Goal: Check status: Check status

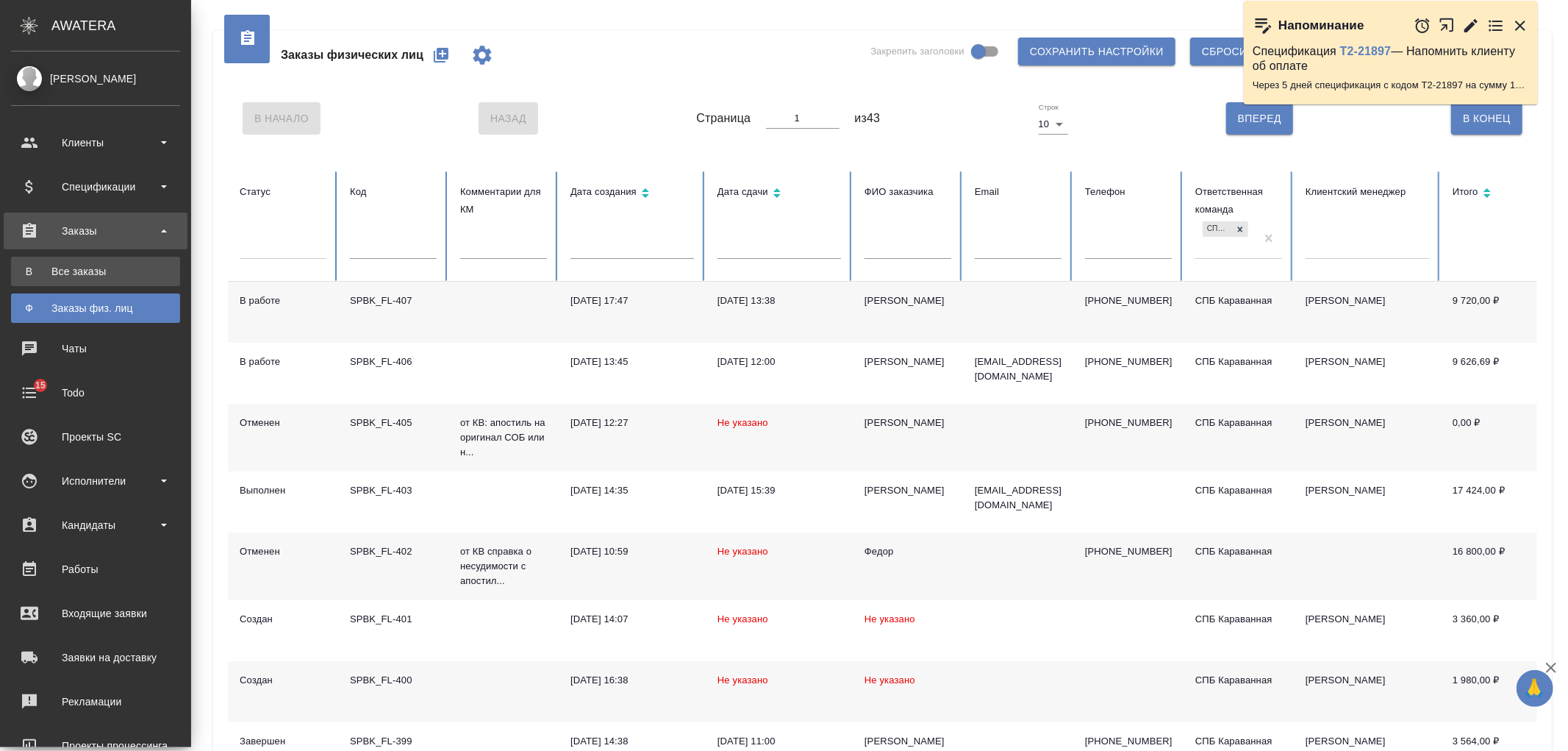
click at [70, 278] on div "Все заказы" at bounding box center [95, 270] width 154 height 14
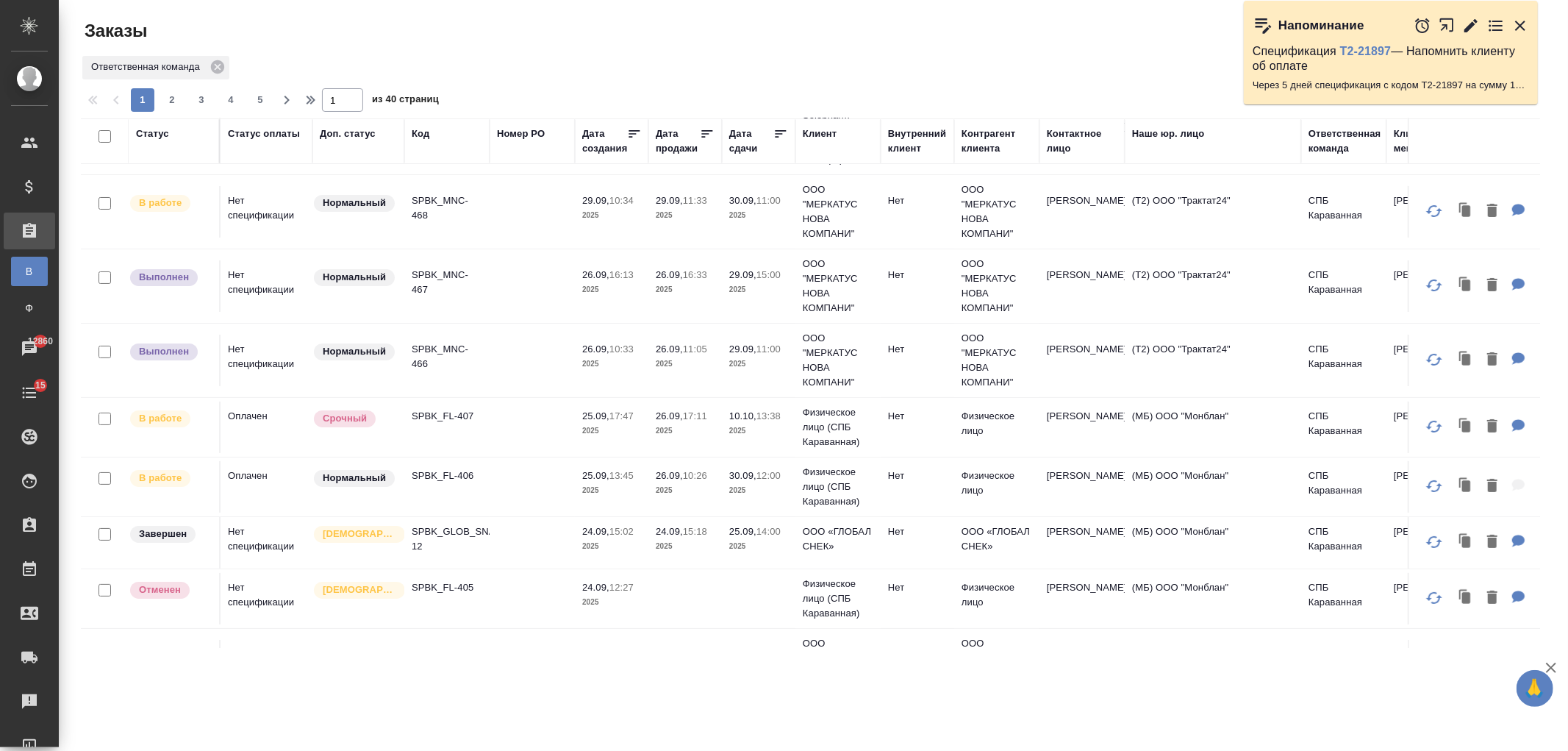
scroll to position [68, 0]
click at [495, 369] on td at bounding box center [532, 357] width 85 height 51
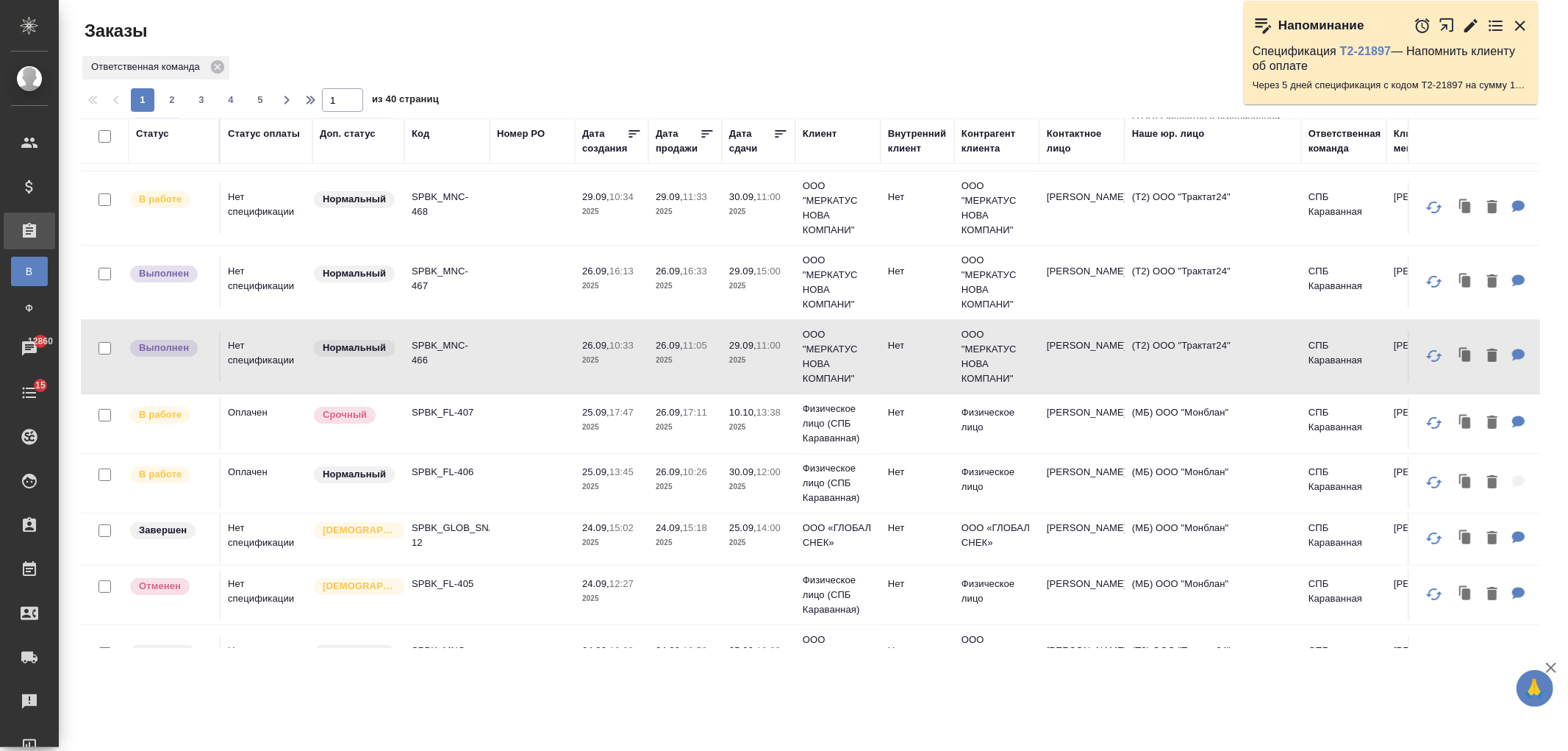
click at [495, 278] on td at bounding box center [532, 283] width 85 height 51
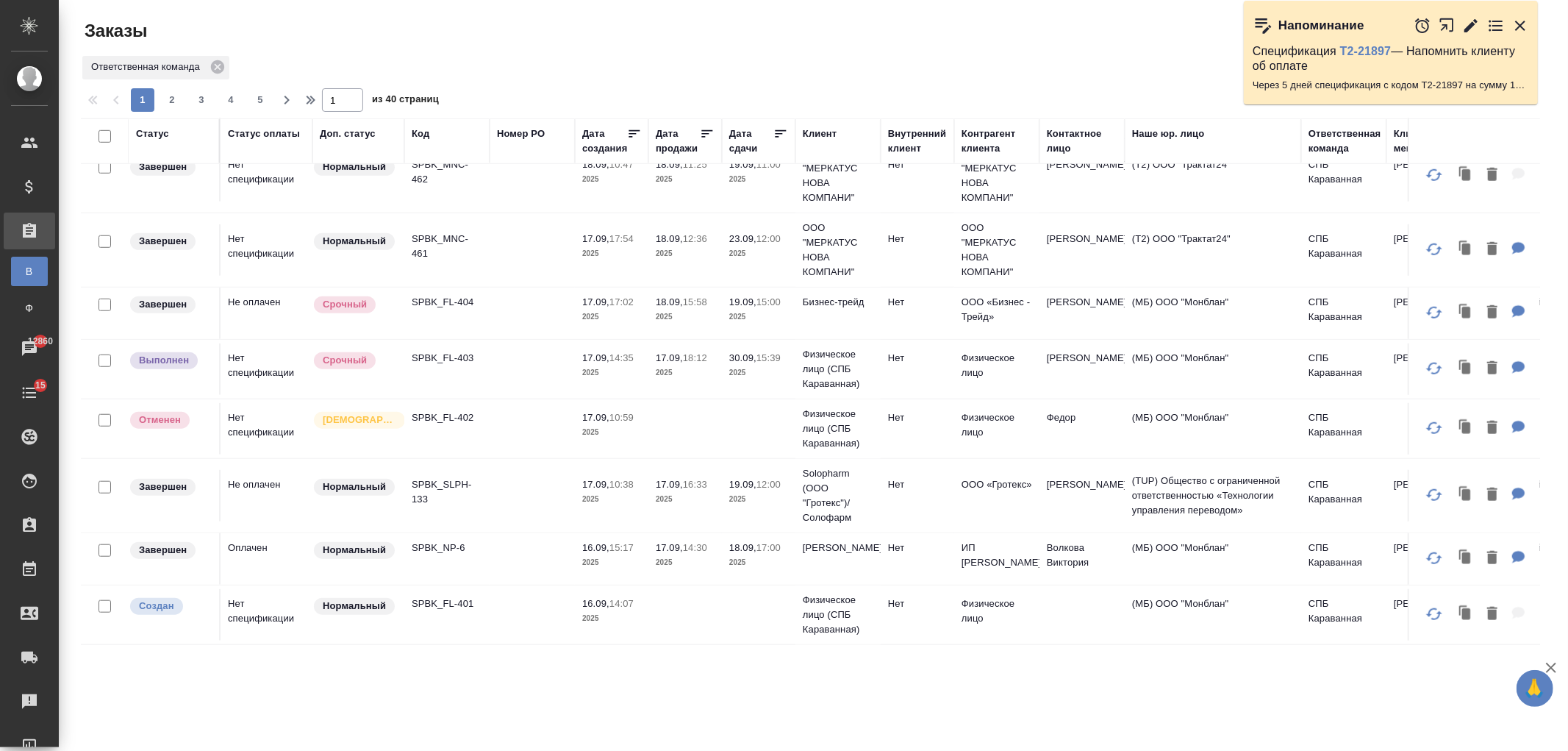
scroll to position [1026, 0]
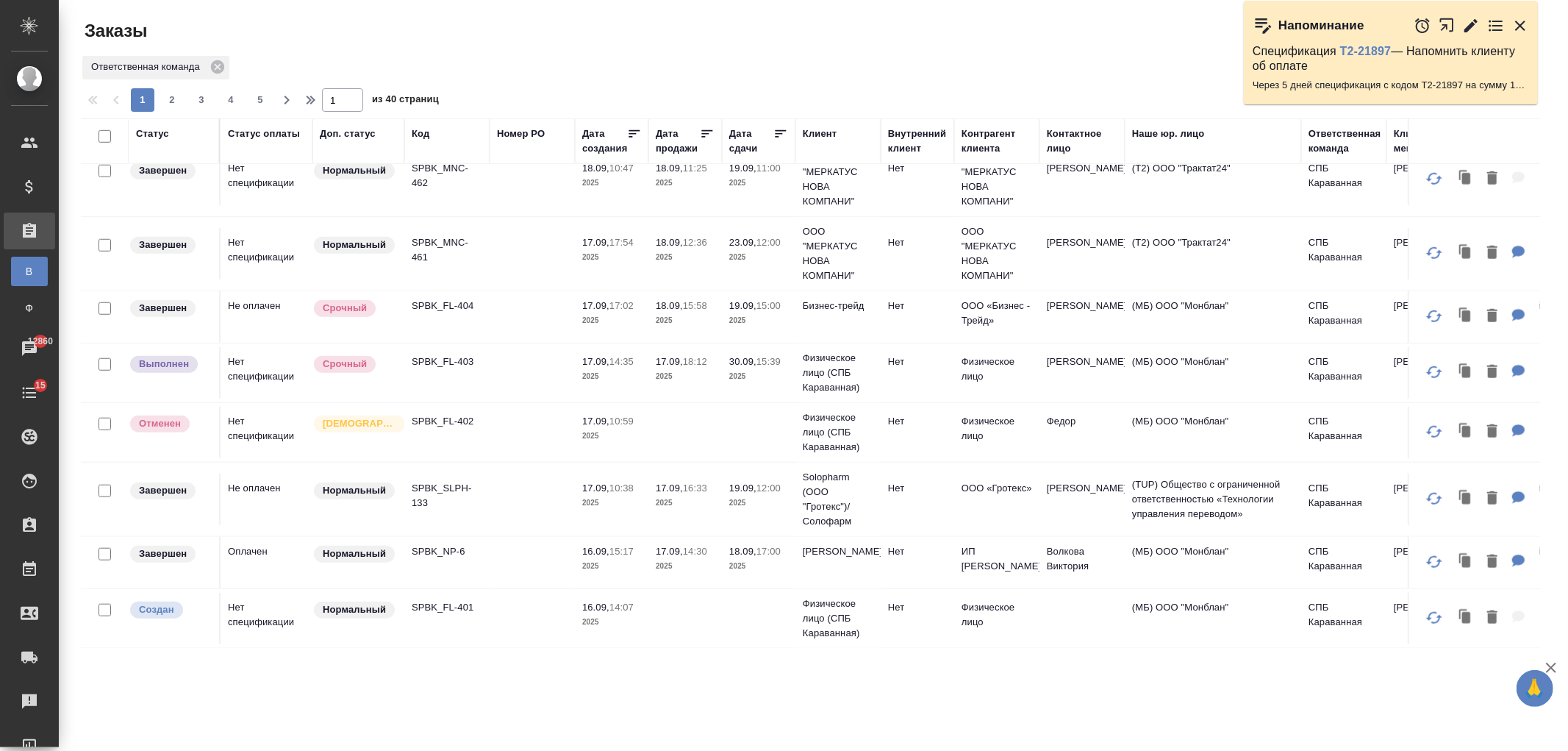
click at [532, 382] on td at bounding box center [532, 372] width 85 height 51
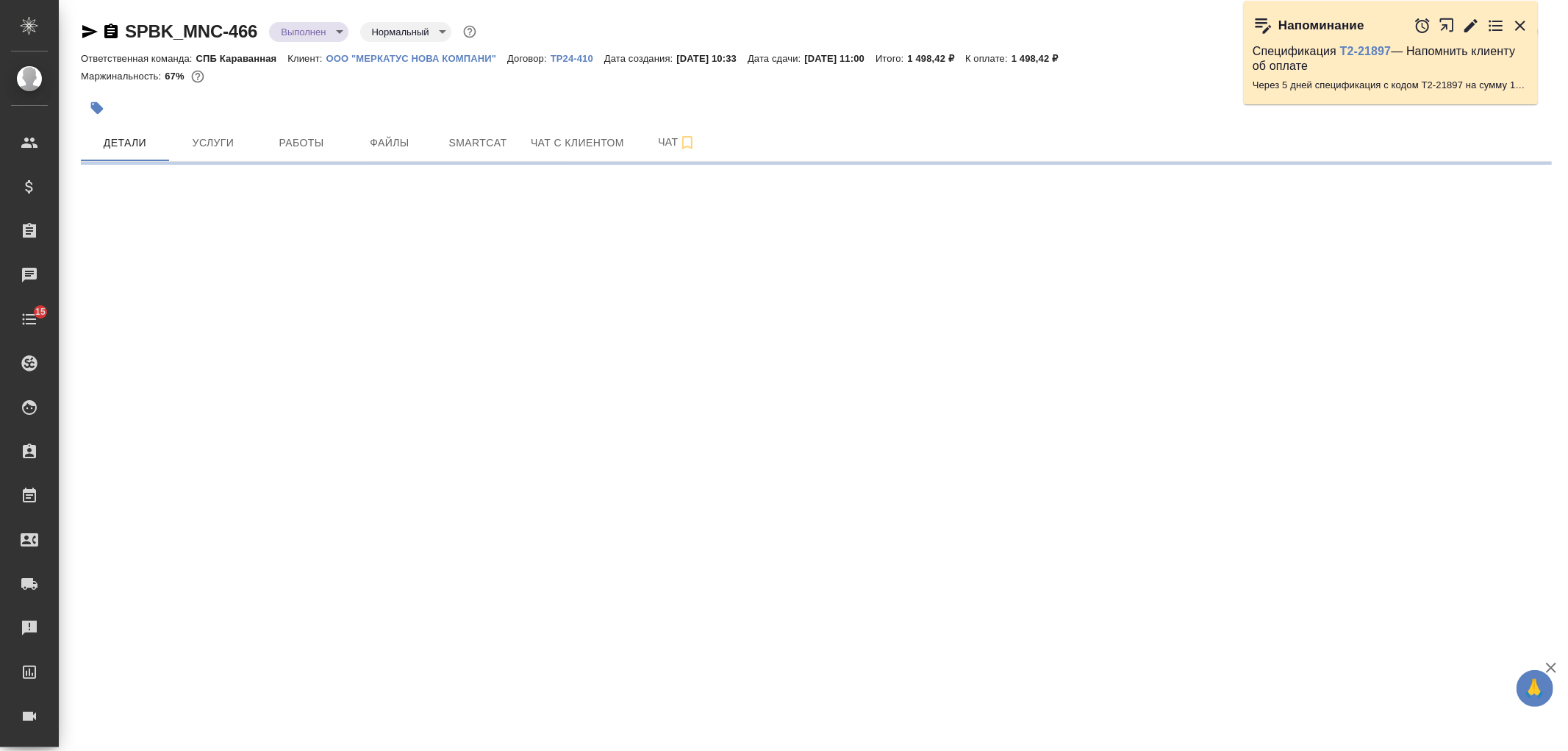
select select "RU"
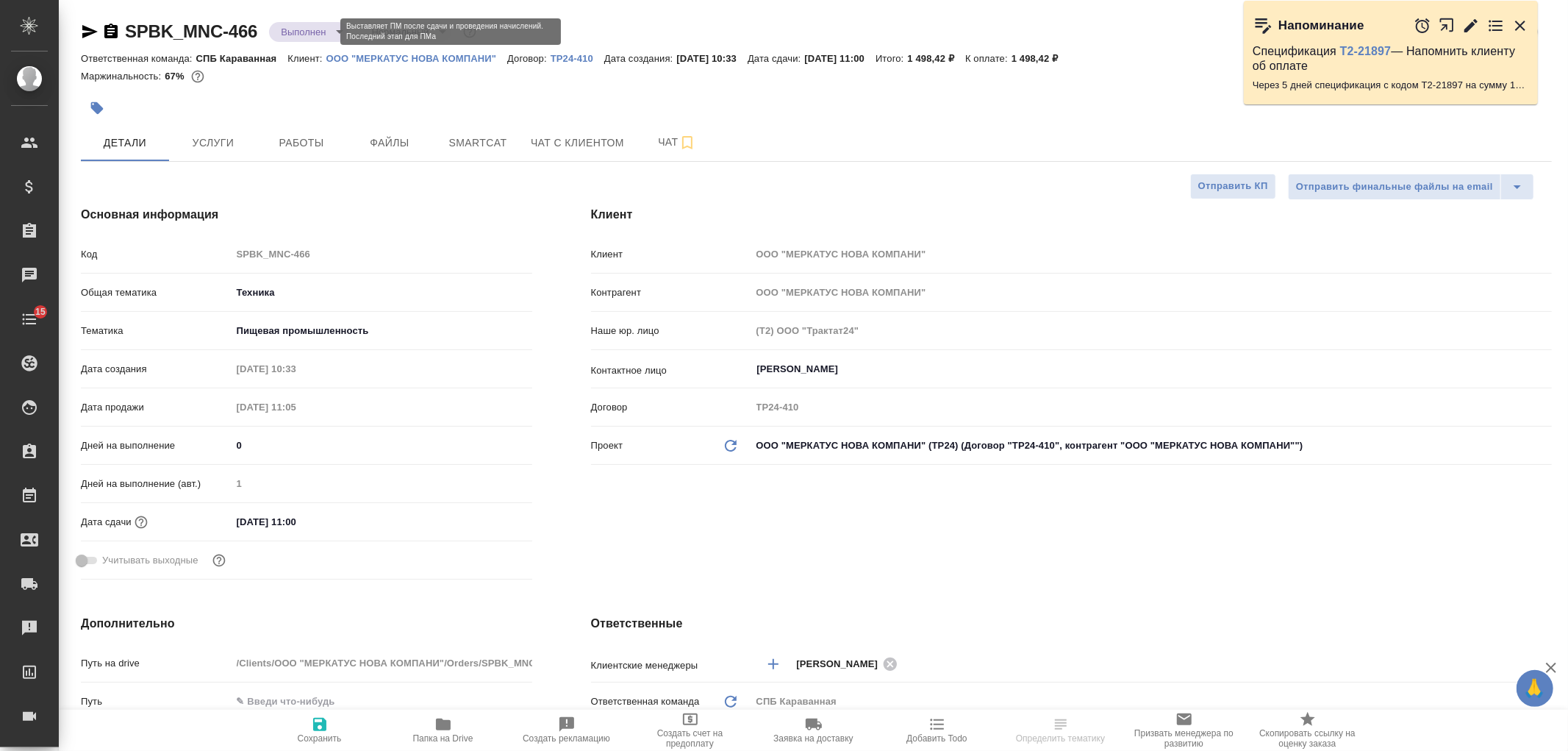
type textarea "x"
click at [307, 29] on body "🙏 .cls-1 fill:#fff; AWATERA Ivanova Arina Клиенты Спецификации Заказы Чаты 15 T…" at bounding box center [784, 376] width 1568 height 751
type textarea "x"
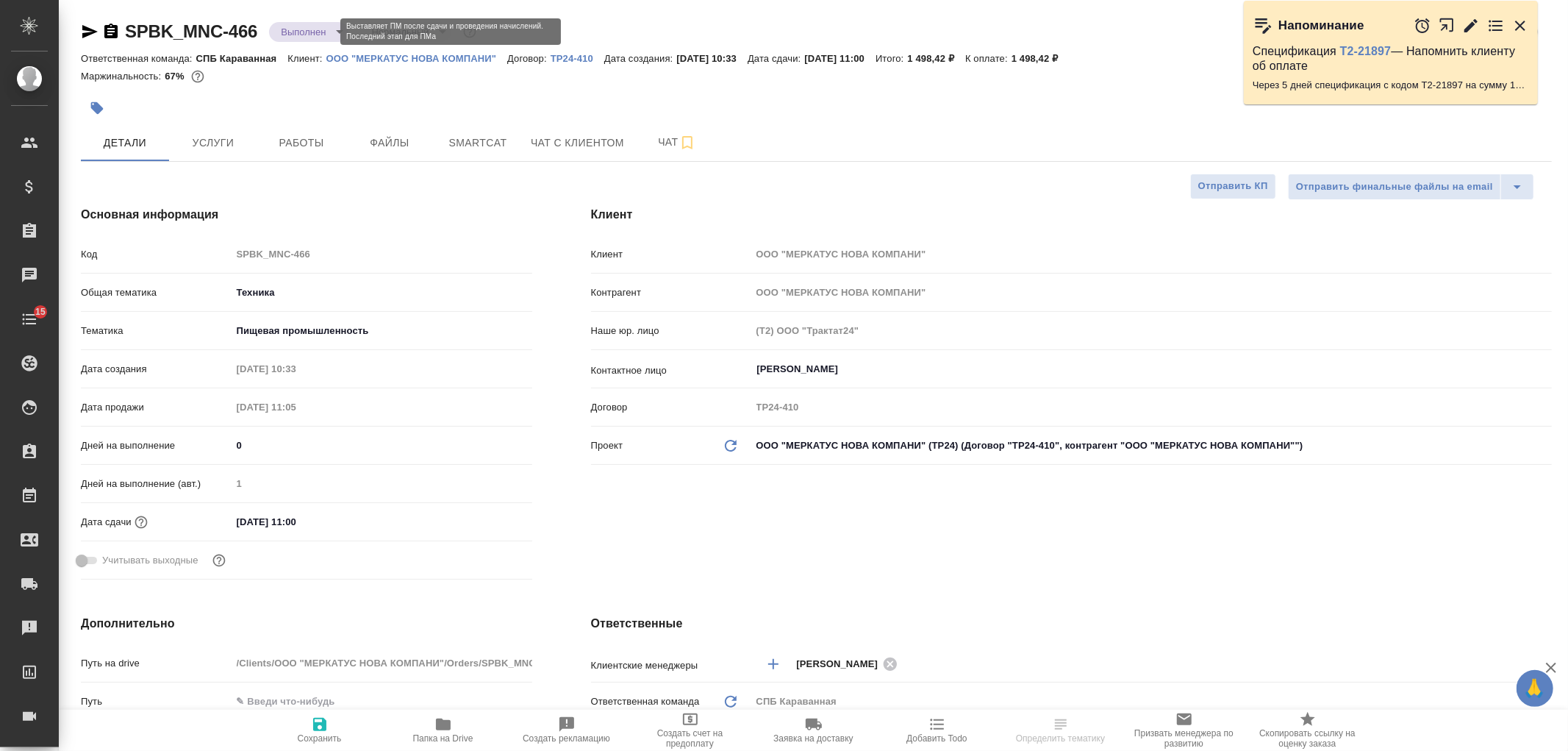
type textarea "x"
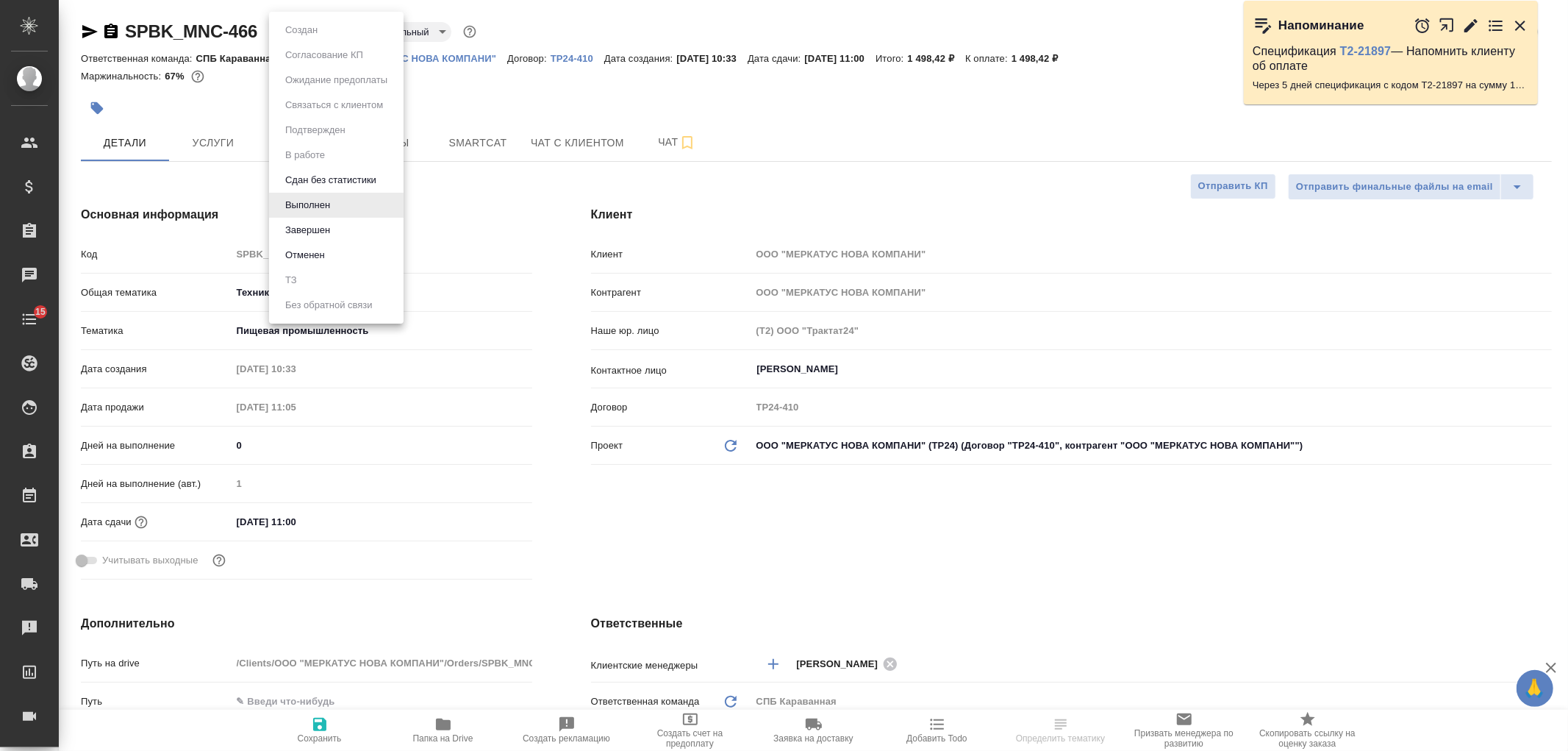
type textarea "x"
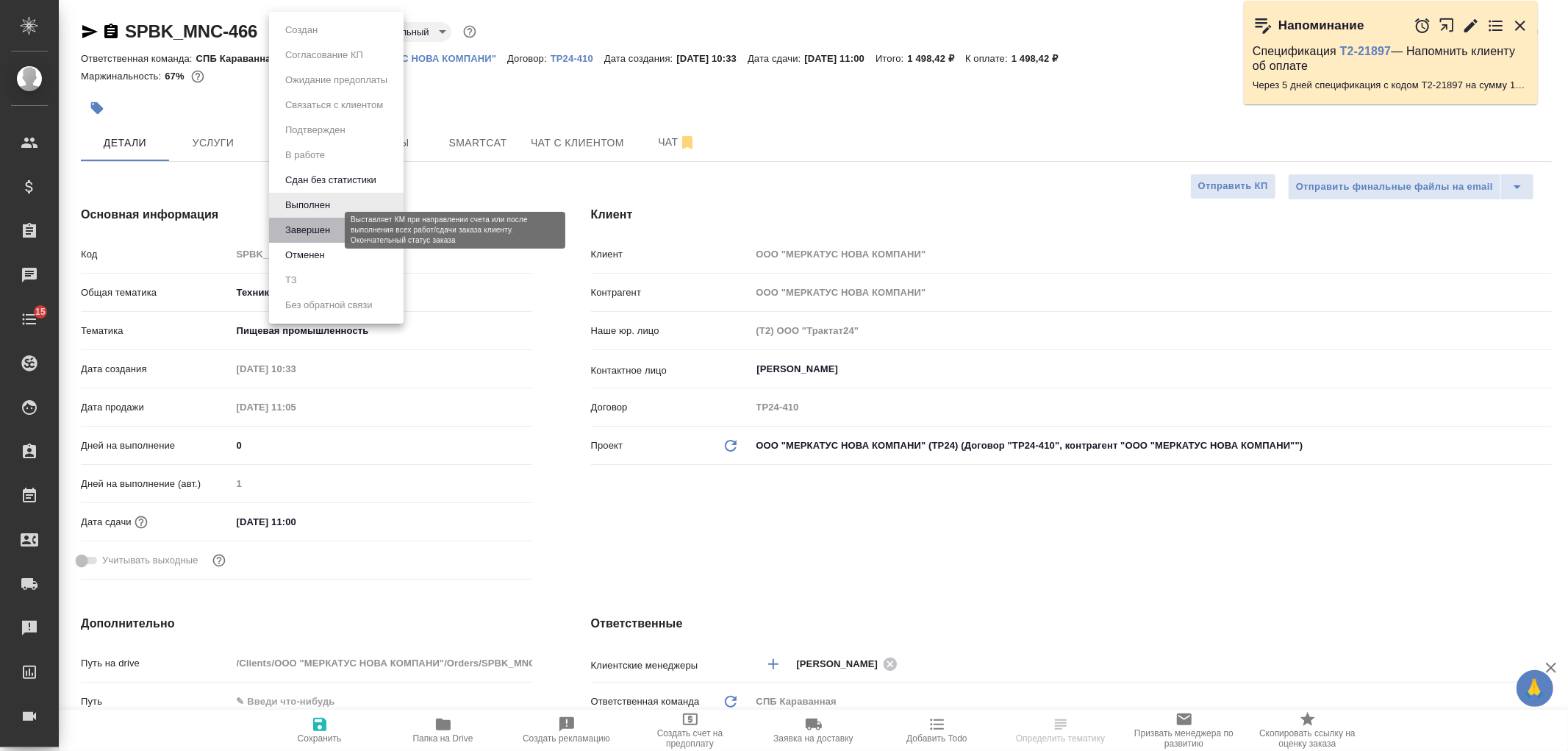
click at [315, 233] on button "Завершен" at bounding box center [307, 230] width 54 height 16
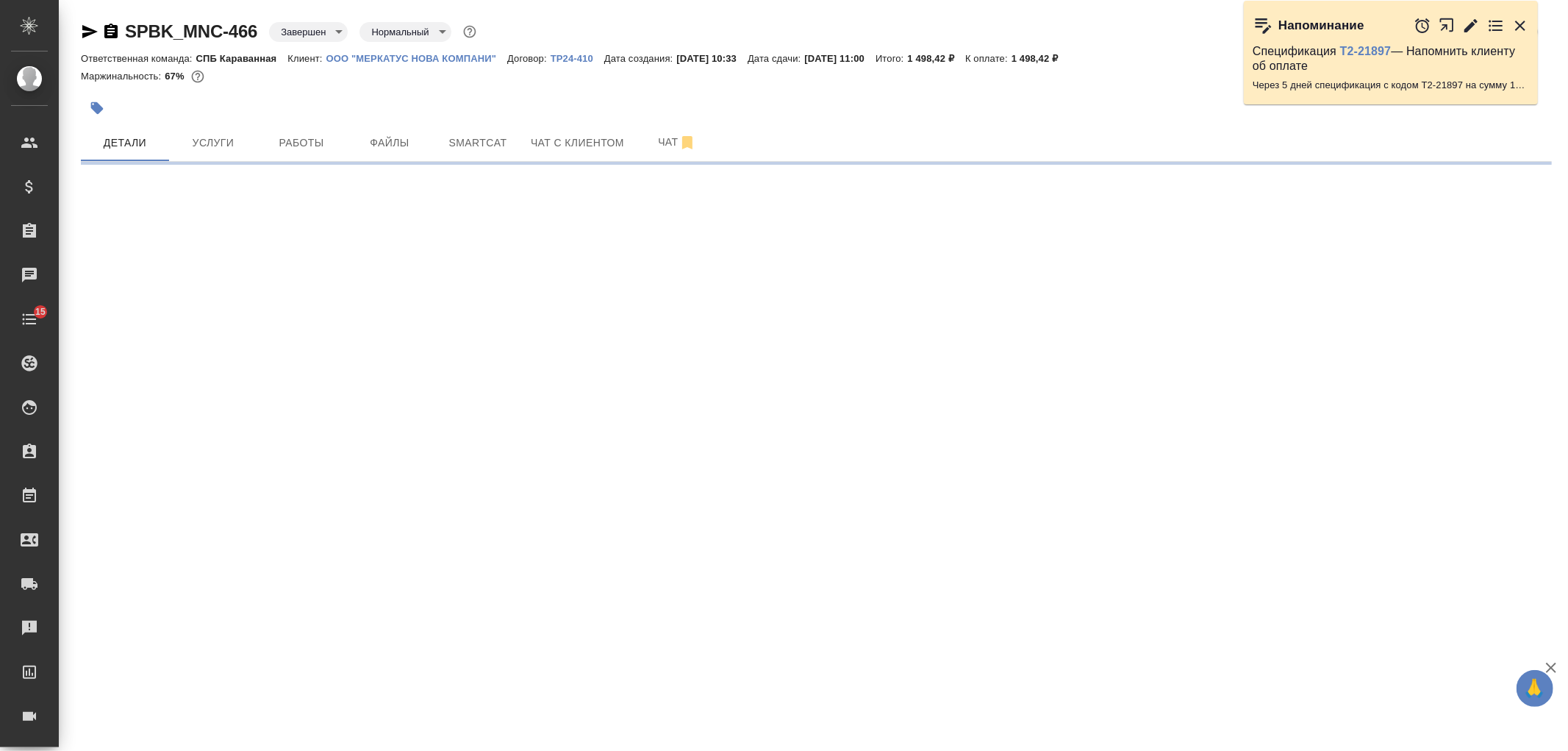
select select "RU"
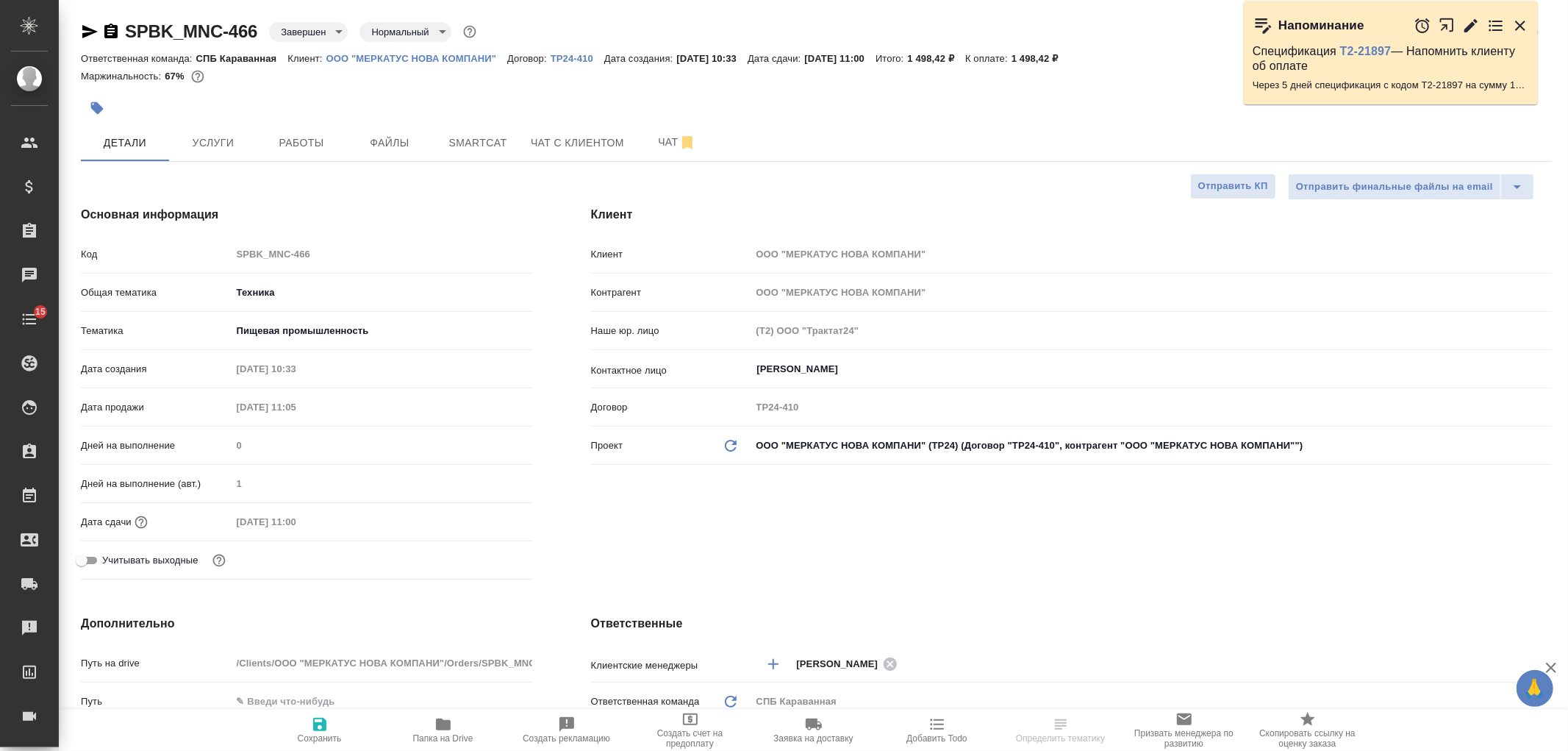
type textarea "x"
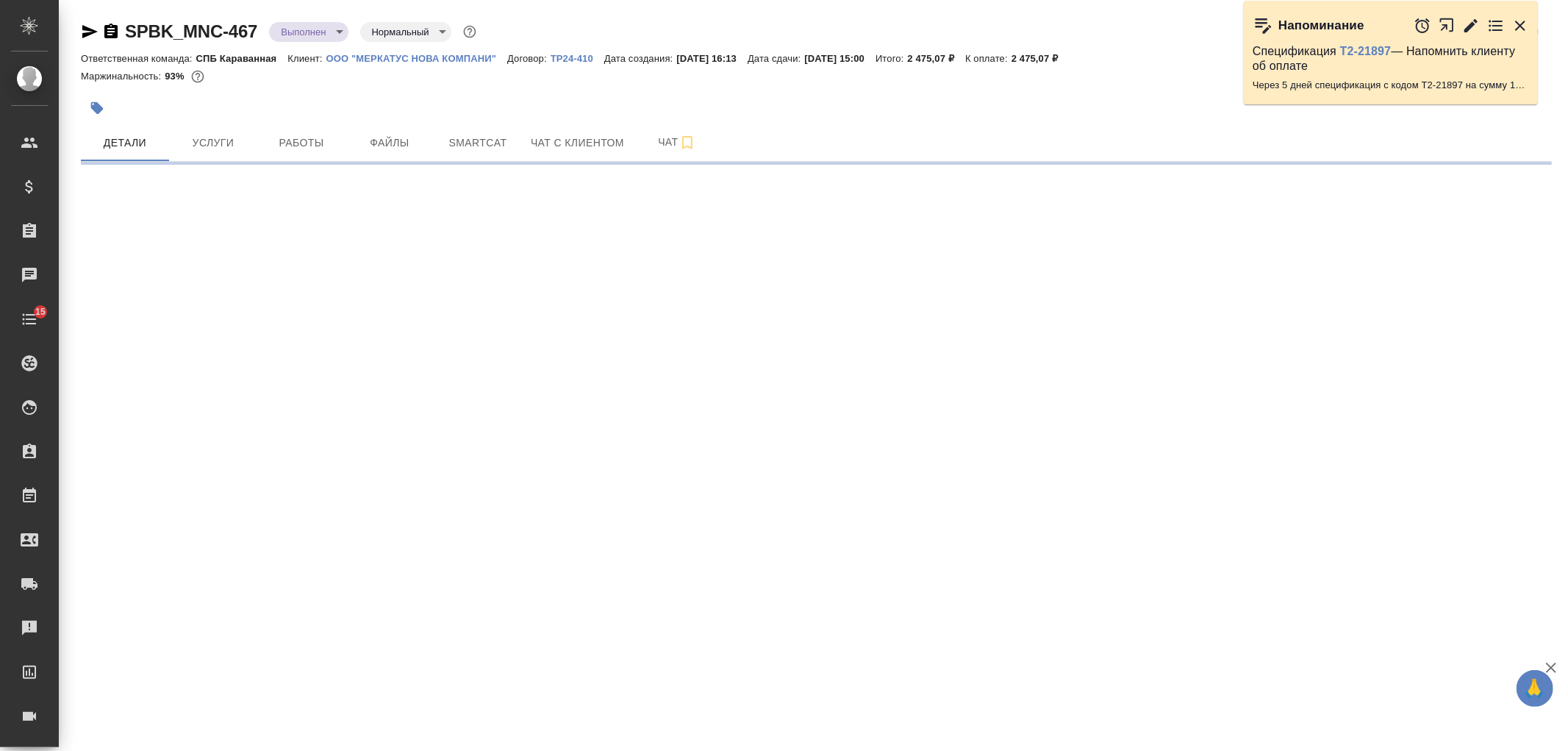
select select "RU"
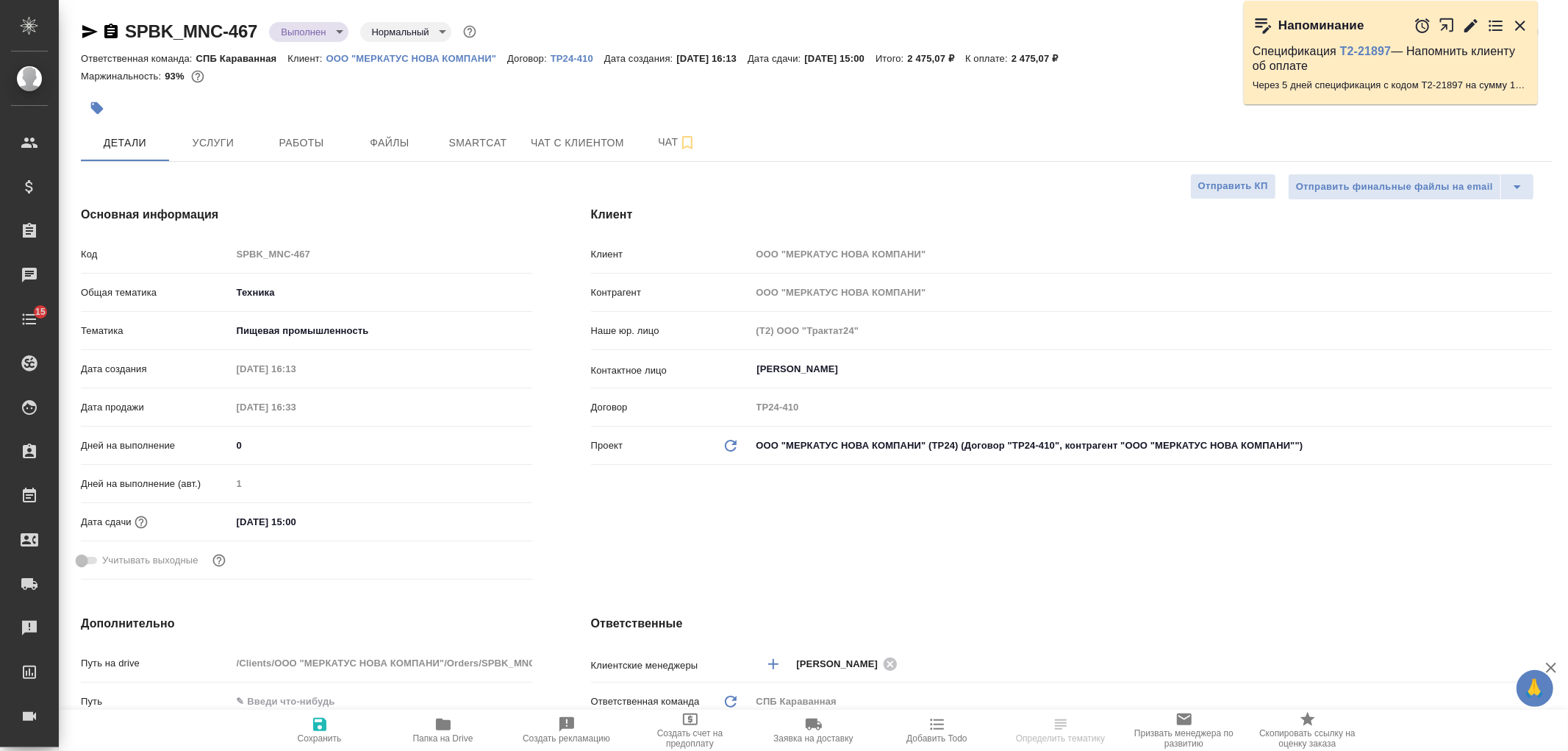
type textarea "x"
click at [327, 26] on body "🙏 .cls-1 fill:#fff; AWATERA [PERSON_NAME] Спецификации Заказы Чаты 15 Todo Прое…" at bounding box center [784, 376] width 1568 height 751
type textarea "x"
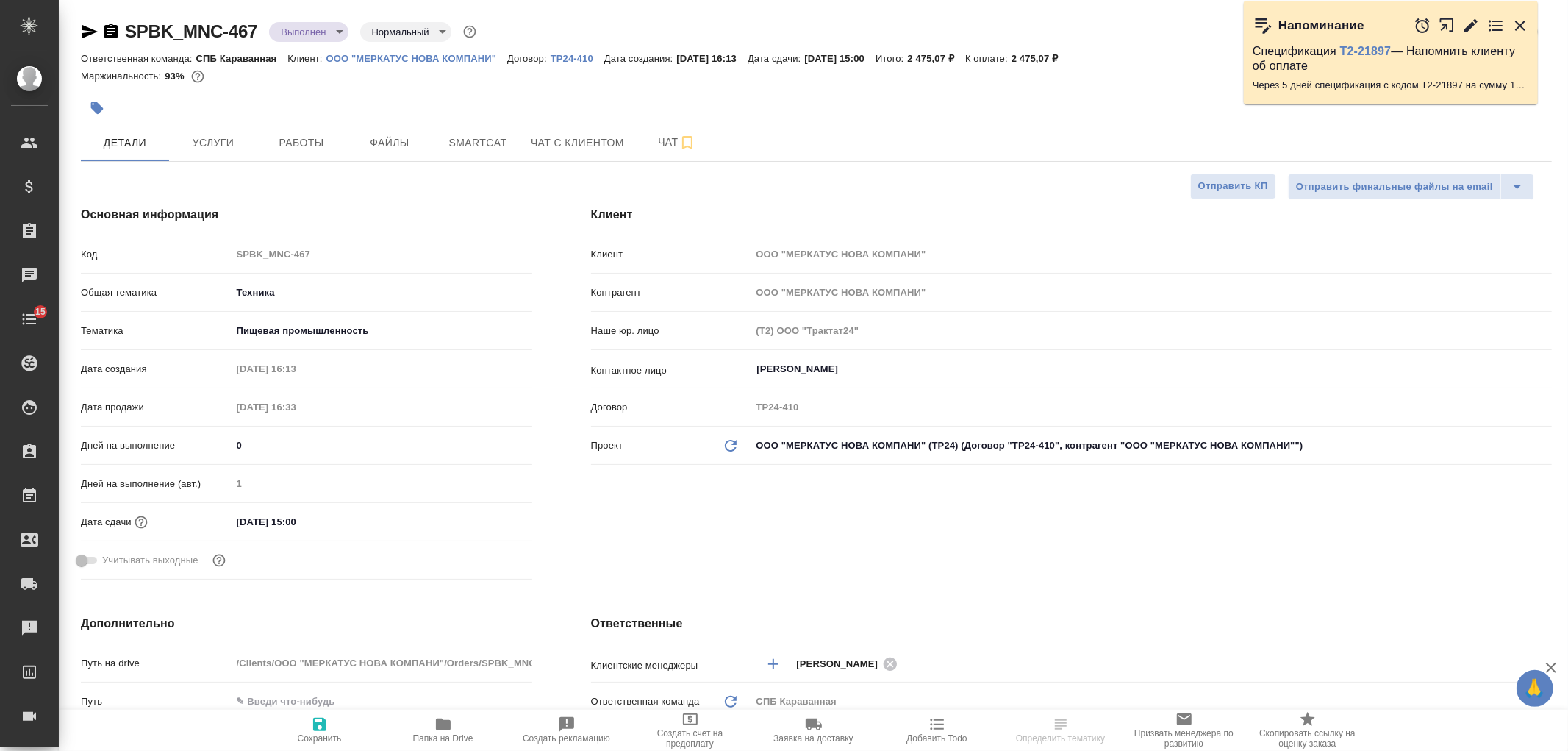
type textarea "x"
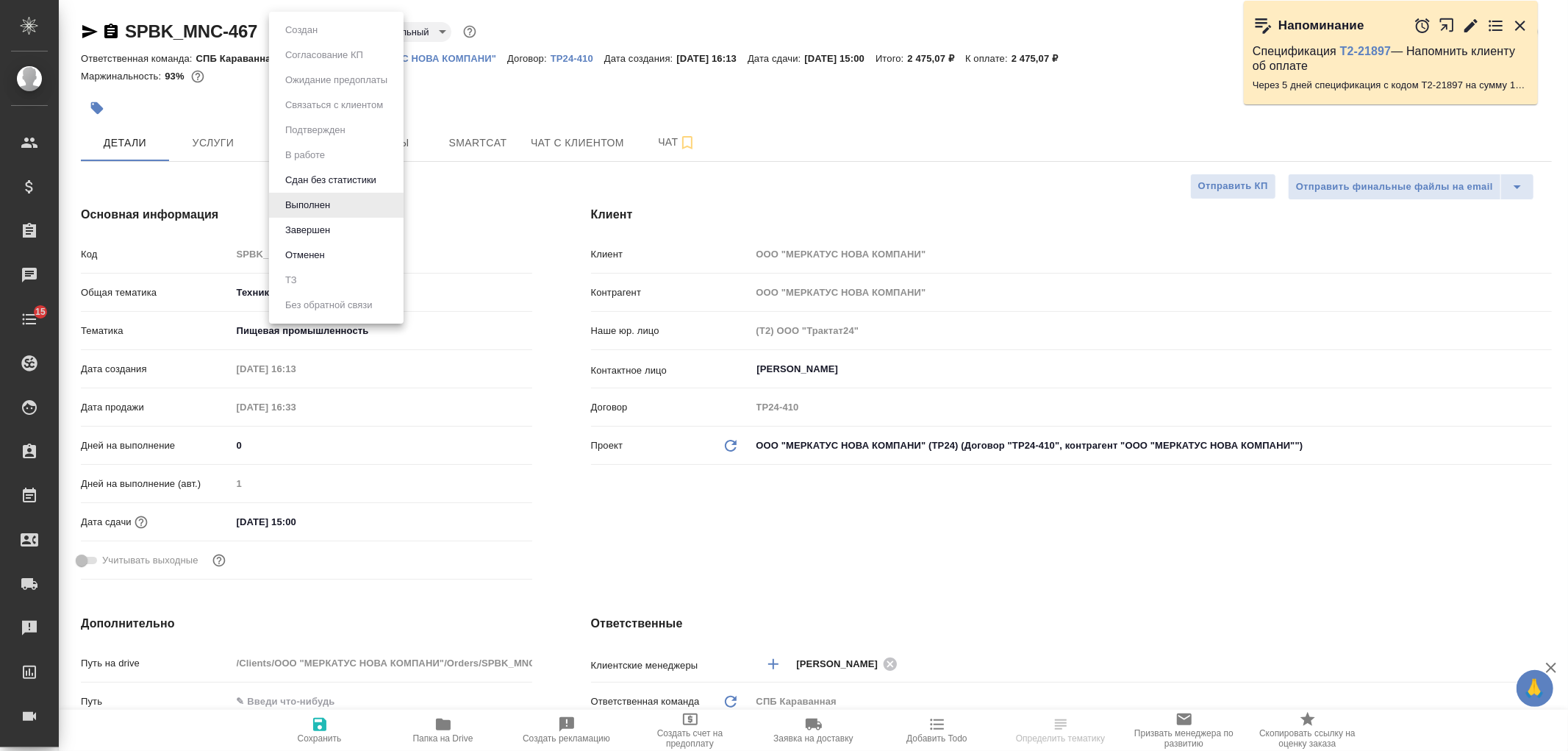
type textarea "x"
click at [384, 228] on li "Завершен" at bounding box center [336, 230] width 134 height 25
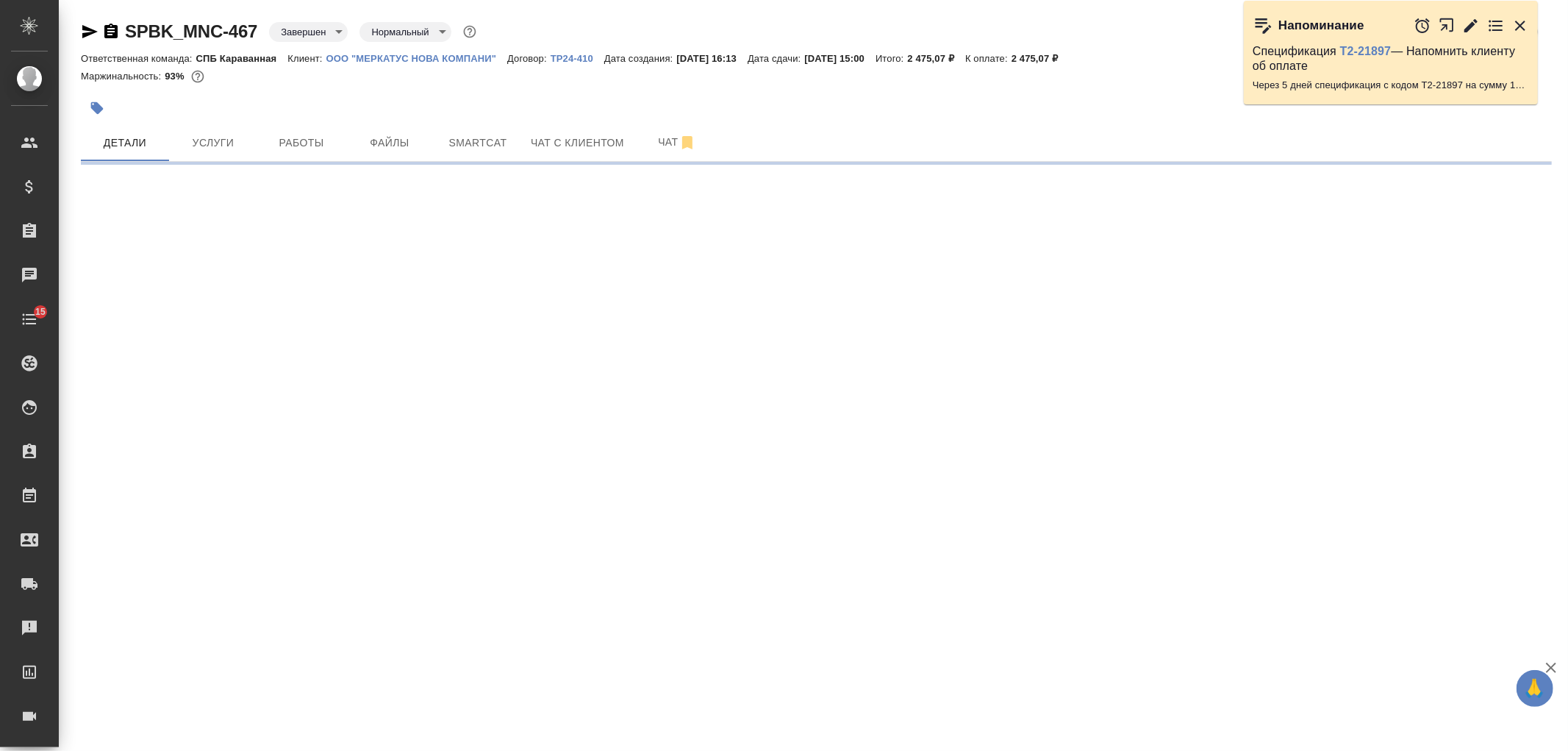
select select "RU"
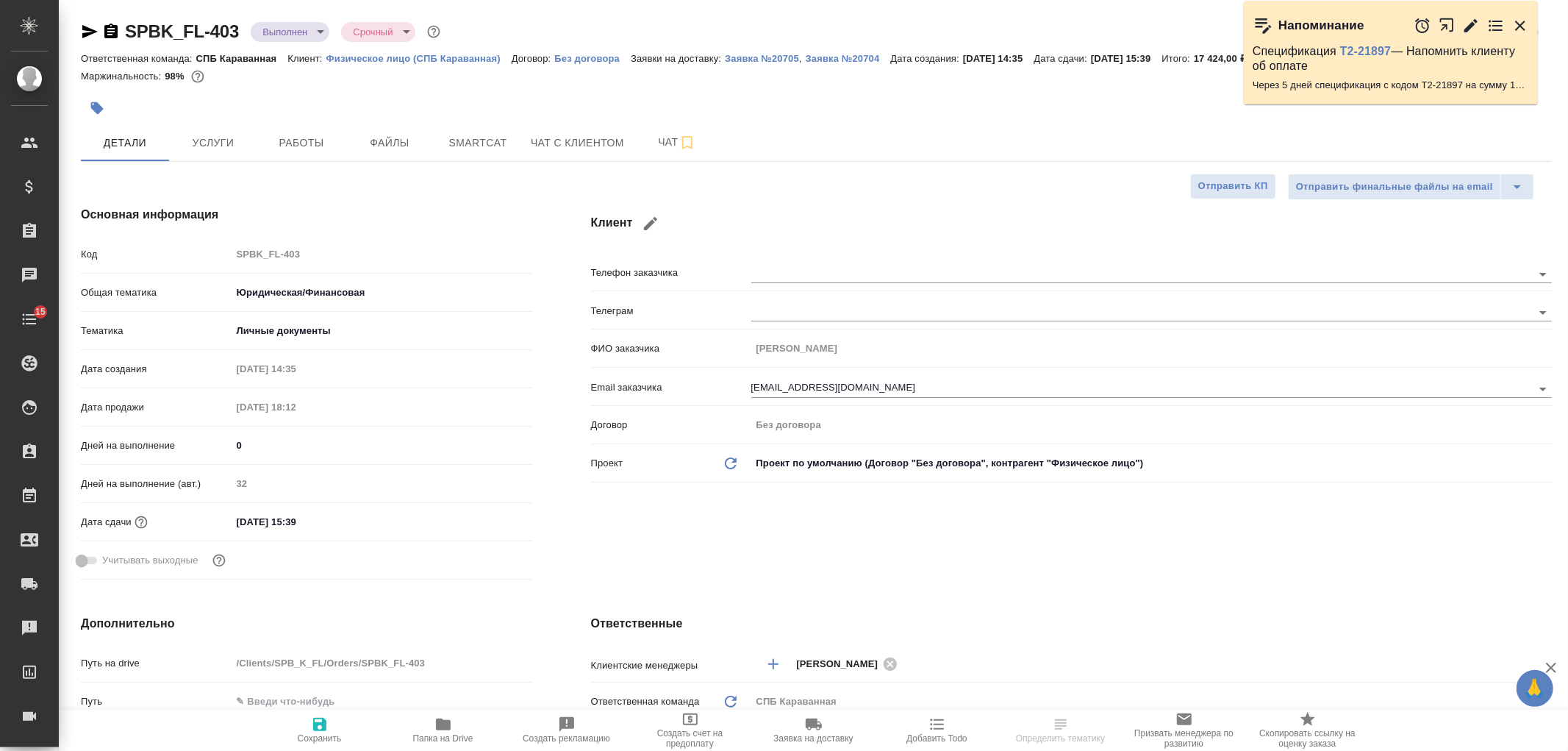
type textarea "x"
click at [1258, 581] on div "Клиент Телефон заказчика [PERSON_NAME] заказчика [PERSON_NAME] Email заказчика …" at bounding box center [1072, 396] width 1020 height 438
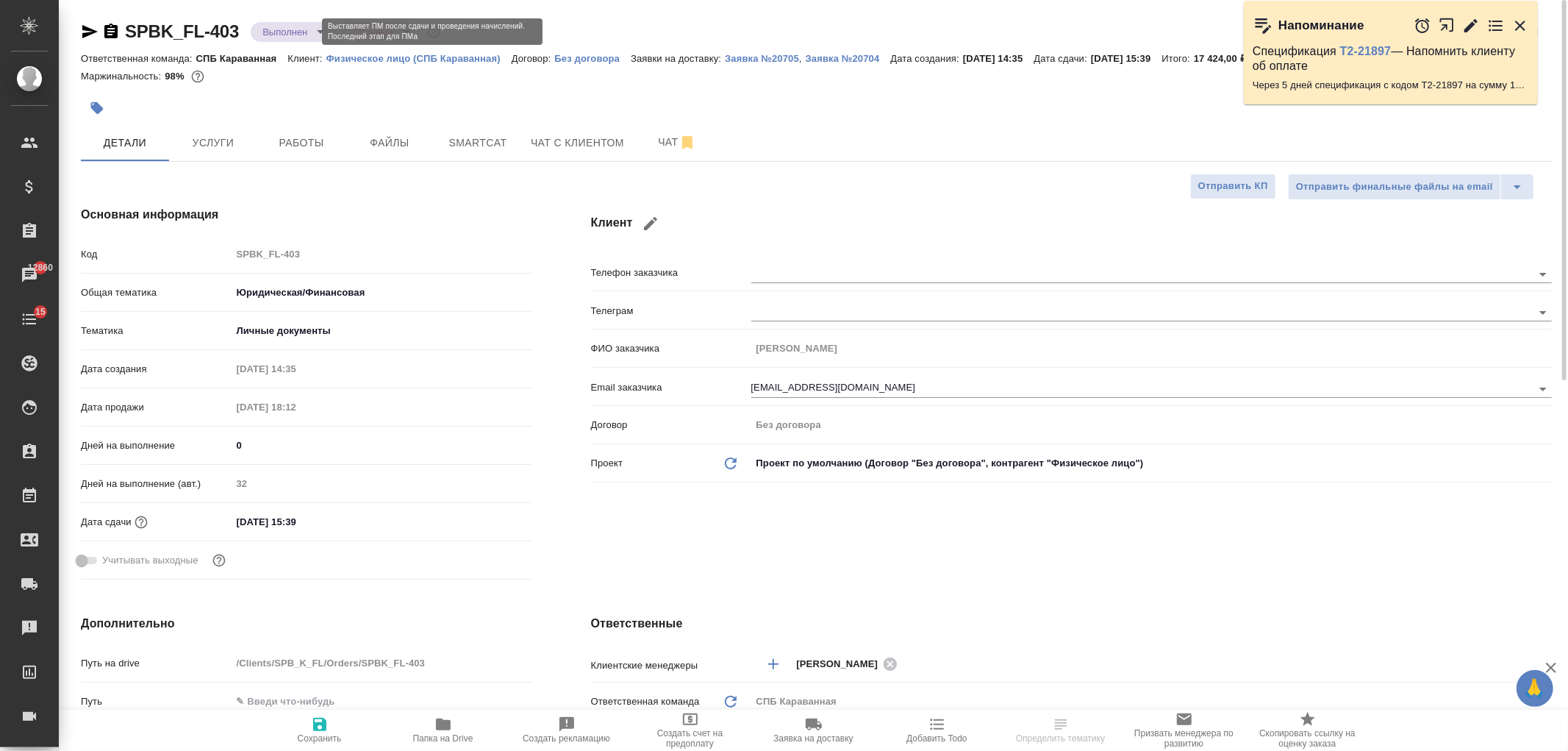
click at [281, 30] on body "🙏 .cls-1 fill:#fff; AWATERA Ivanova Arina Клиенты Спецификации Заказы 12860 Чат…" at bounding box center [784, 376] width 1568 height 751
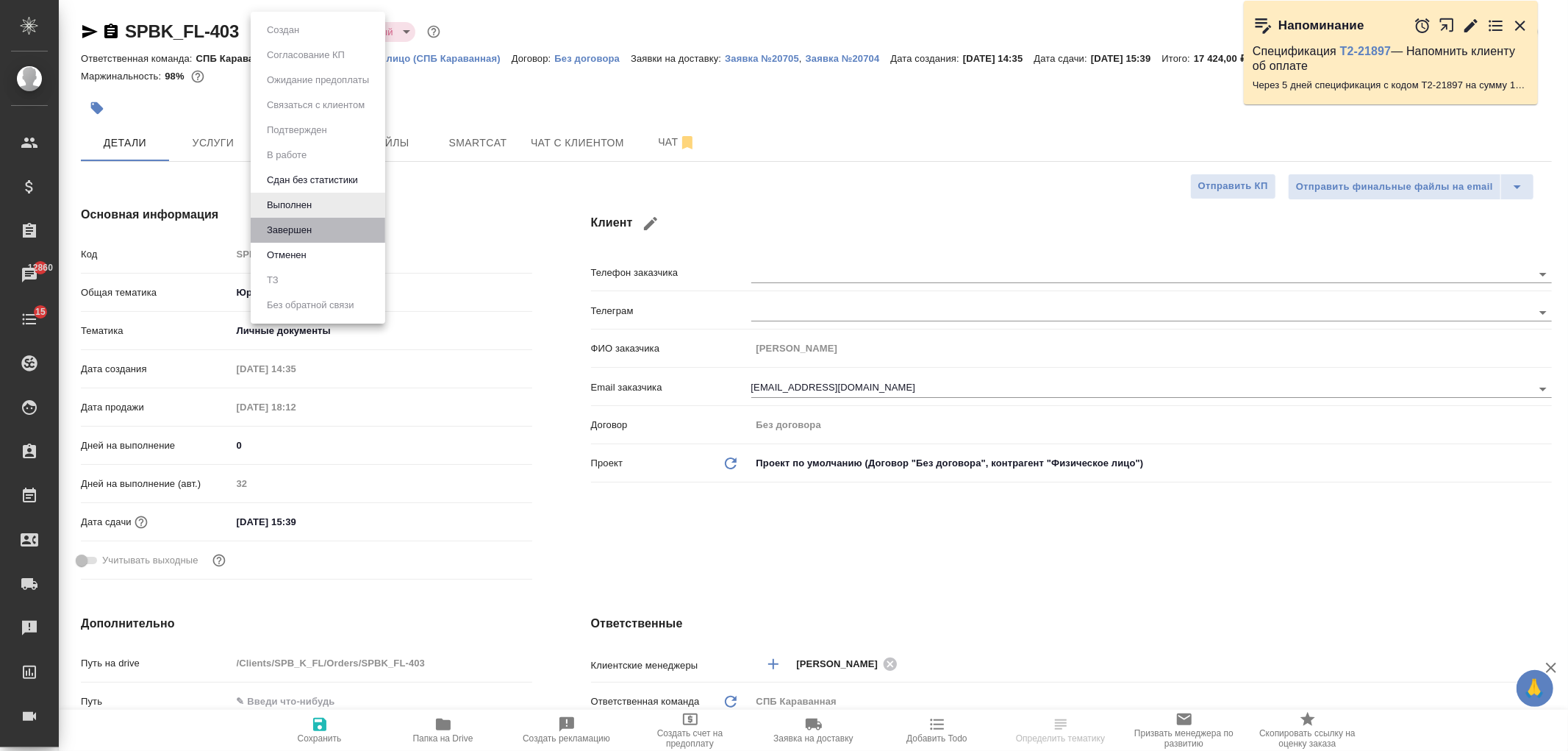
click at [338, 227] on li "Завершен" at bounding box center [318, 230] width 134 height 25
type textarea "x"
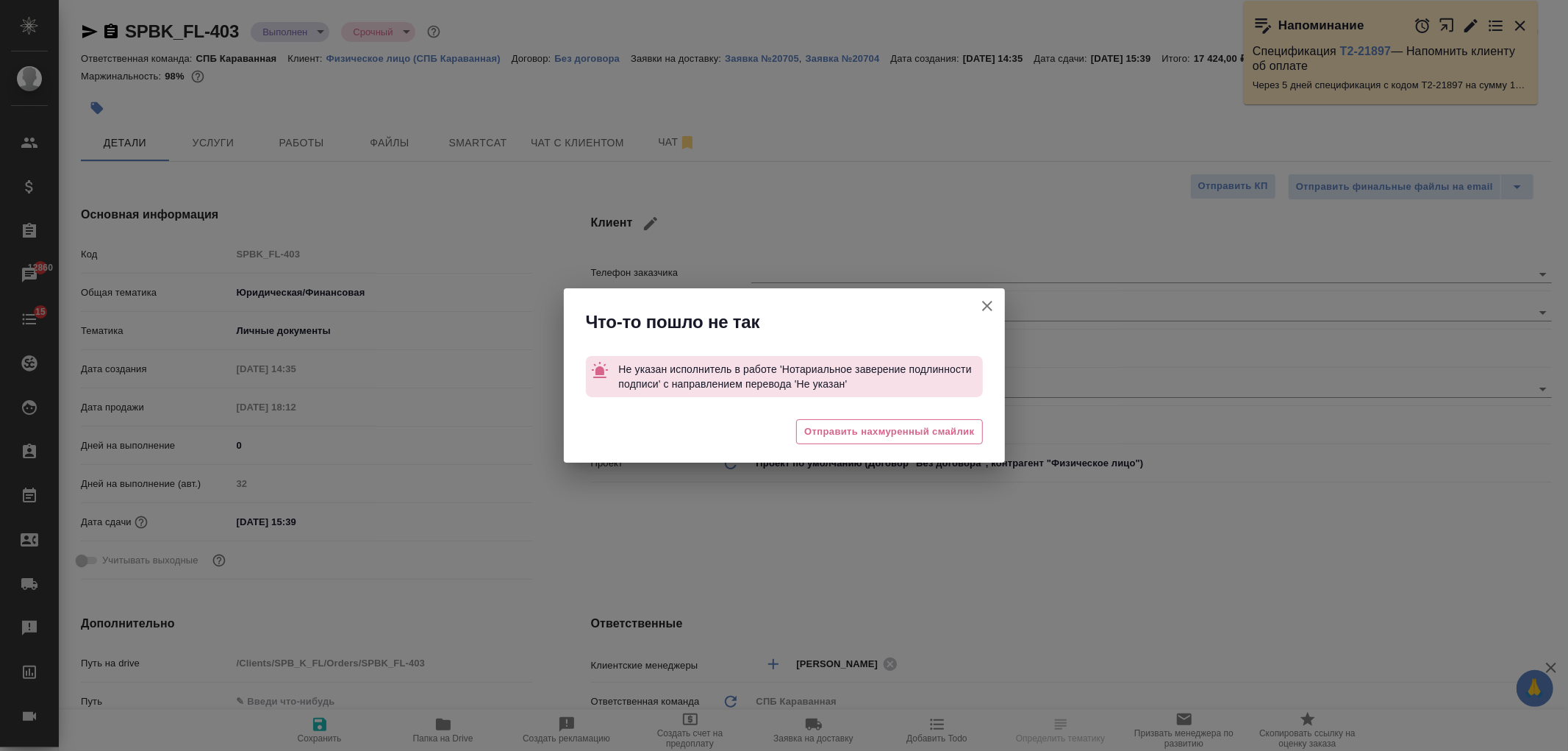
drag, startPoint x: 1003, startPoint y: 296, endPoint x: 958, endPoint y: 301, distance: 45.3
click at [1002, 296] on div at bounding box center [987, 311] width 35 height 45
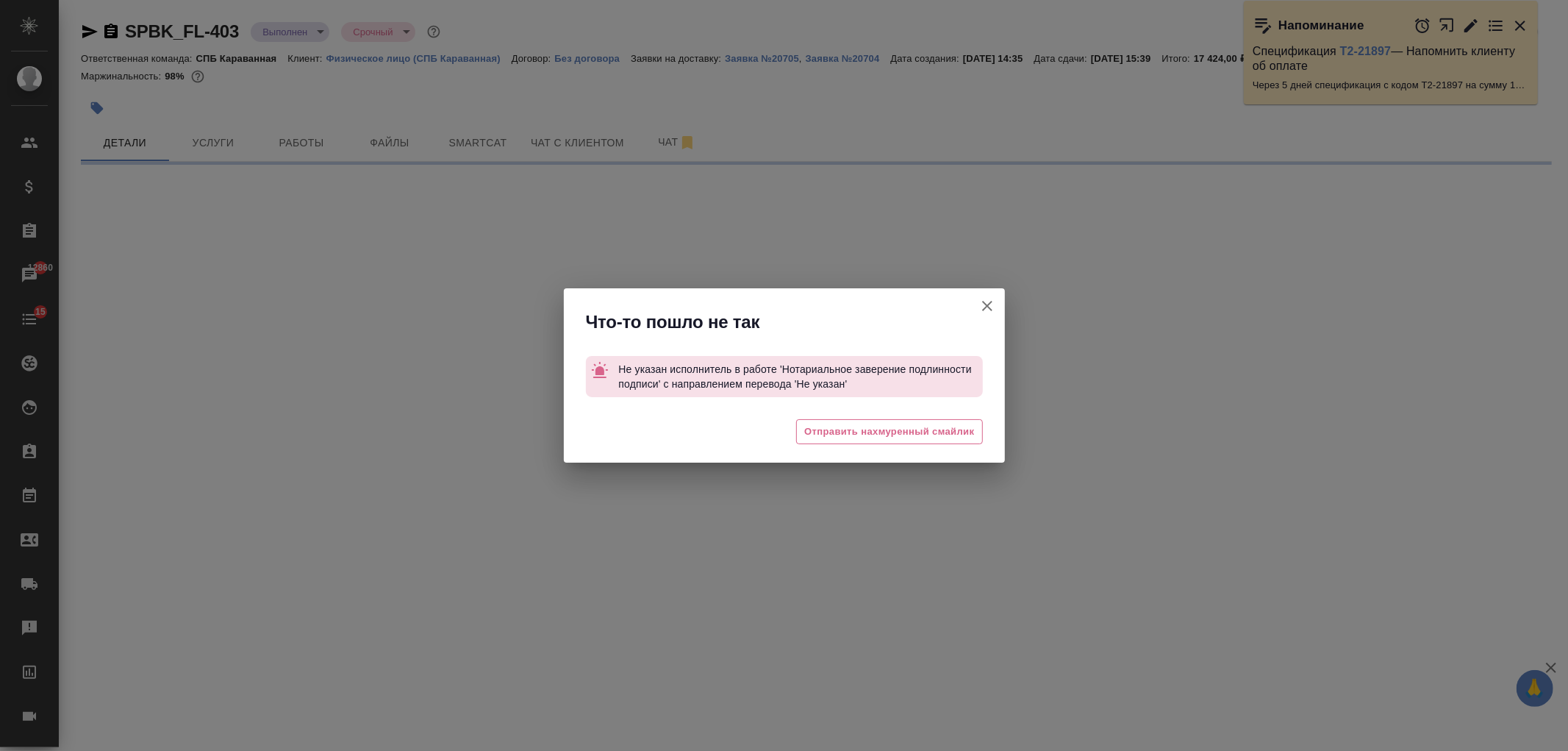
click at [995, 304] on icon "button" at bounding box center [987, 305] width 17 height 17
select select "RU"
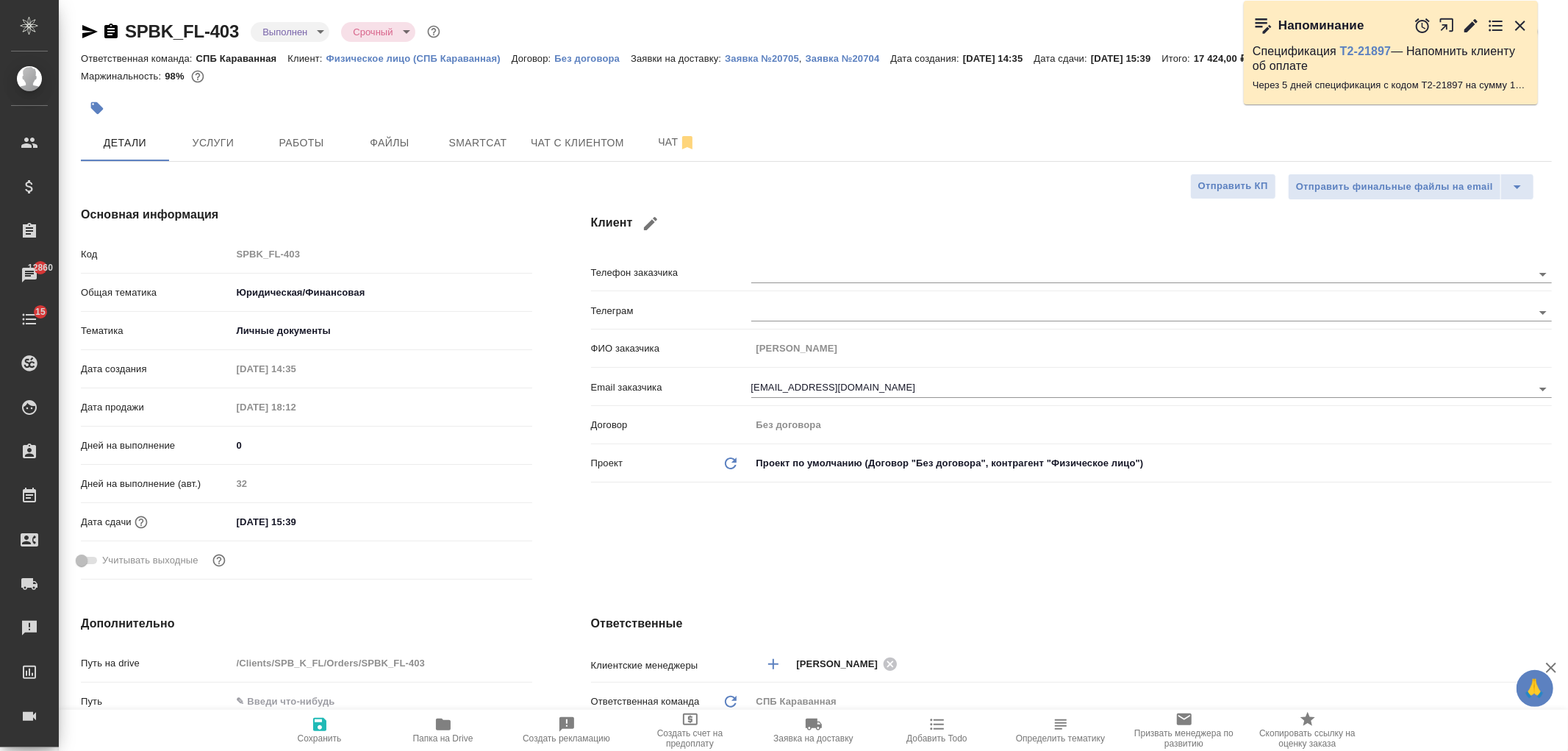
type textarea "x"
click at [292, 152] on button "Работы" at bounding box center [301, 143] width 88 height 37
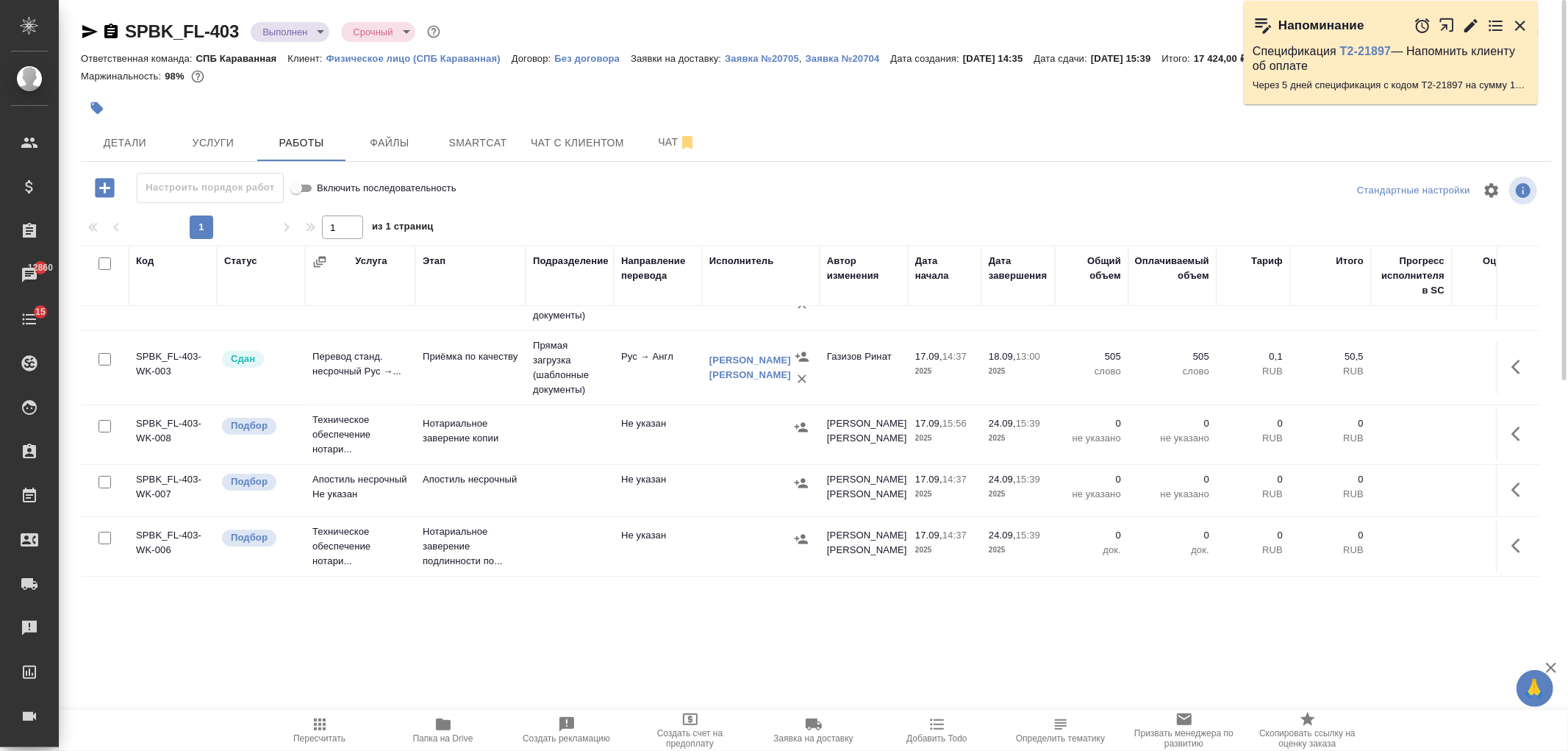
scroll to position [63, 0]
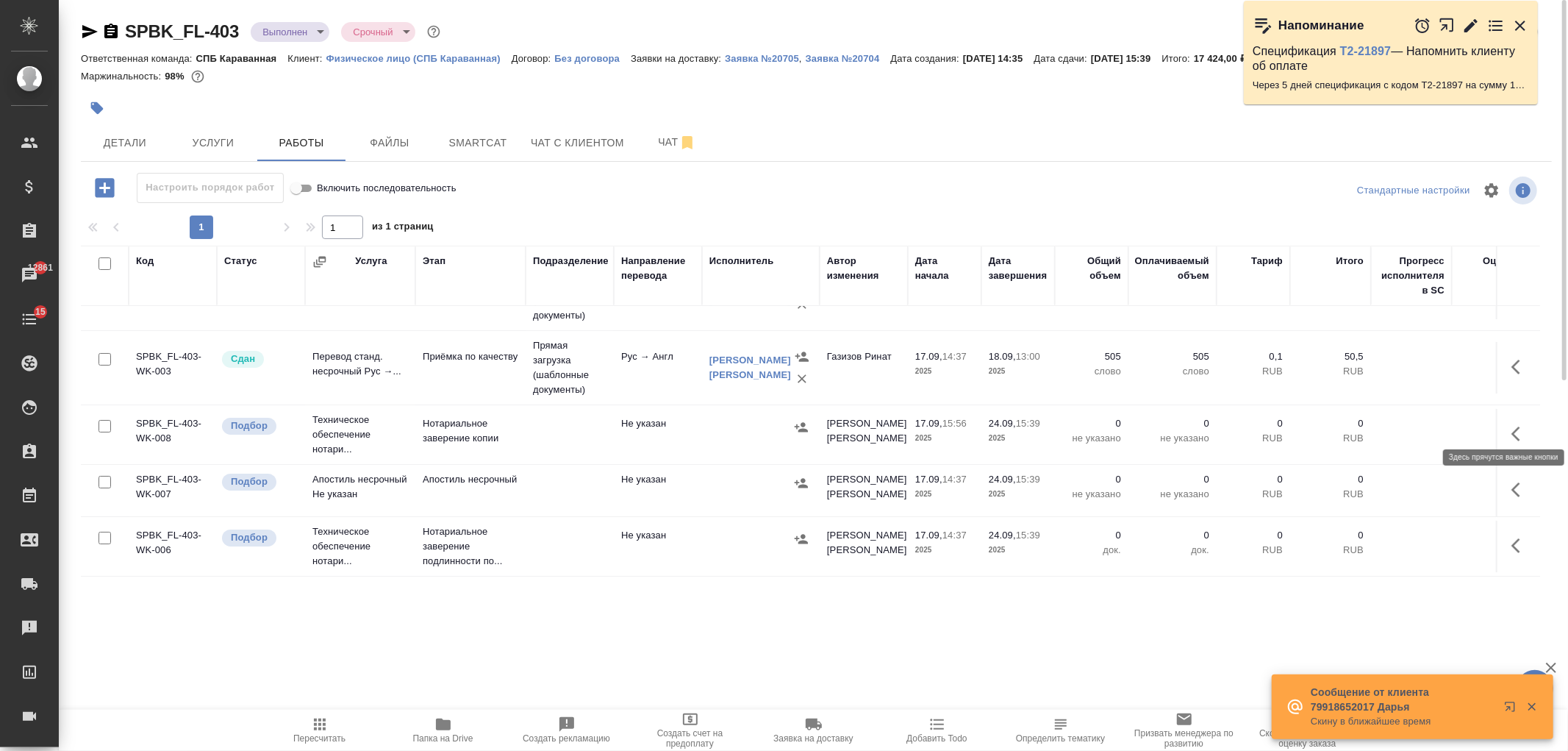
click at [1511, 425] on icon "button" at bounding box center [1520, 434] width 17 height 17
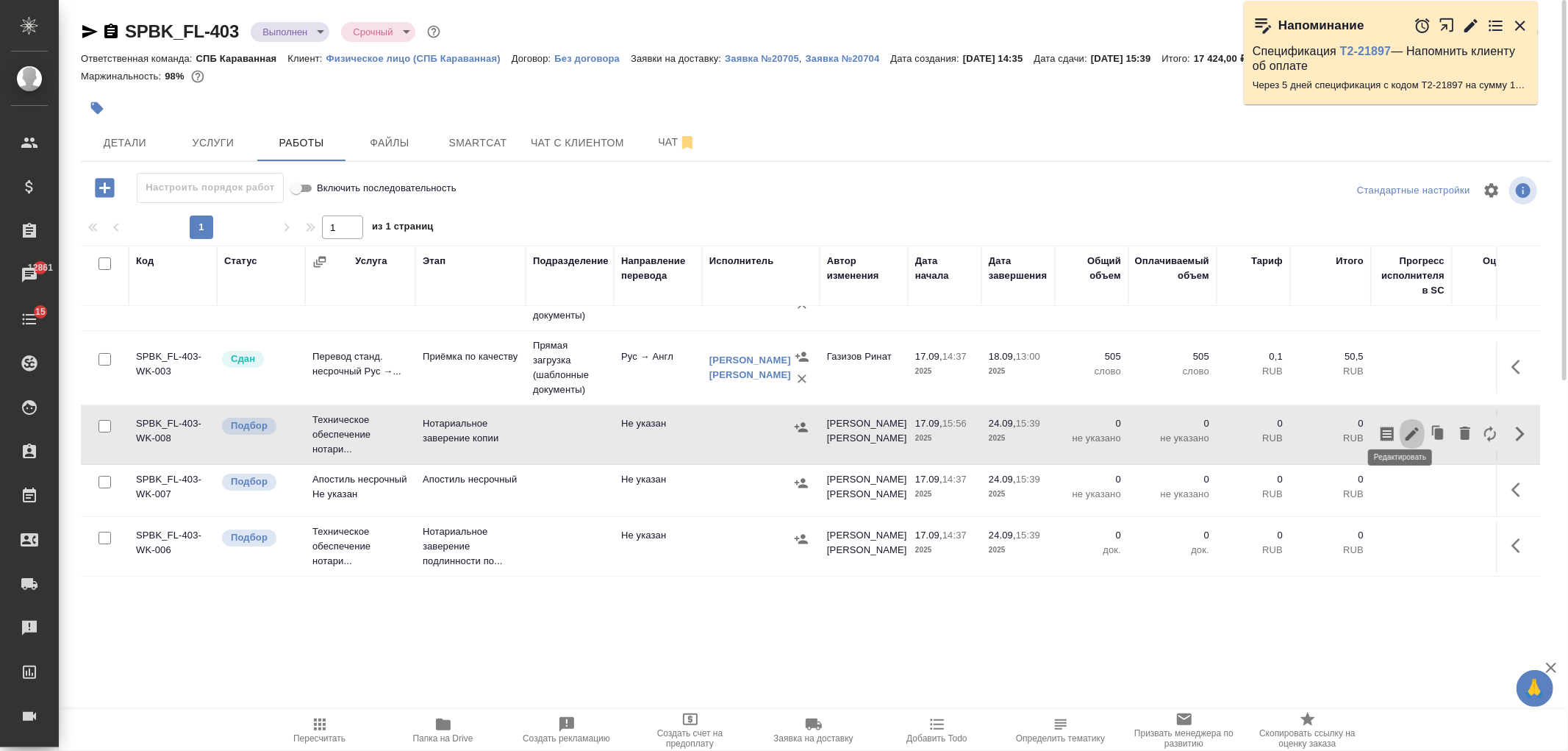
click at [1403, 425] on icon "button" at bounding box center [1412, 434] width 17 height 17
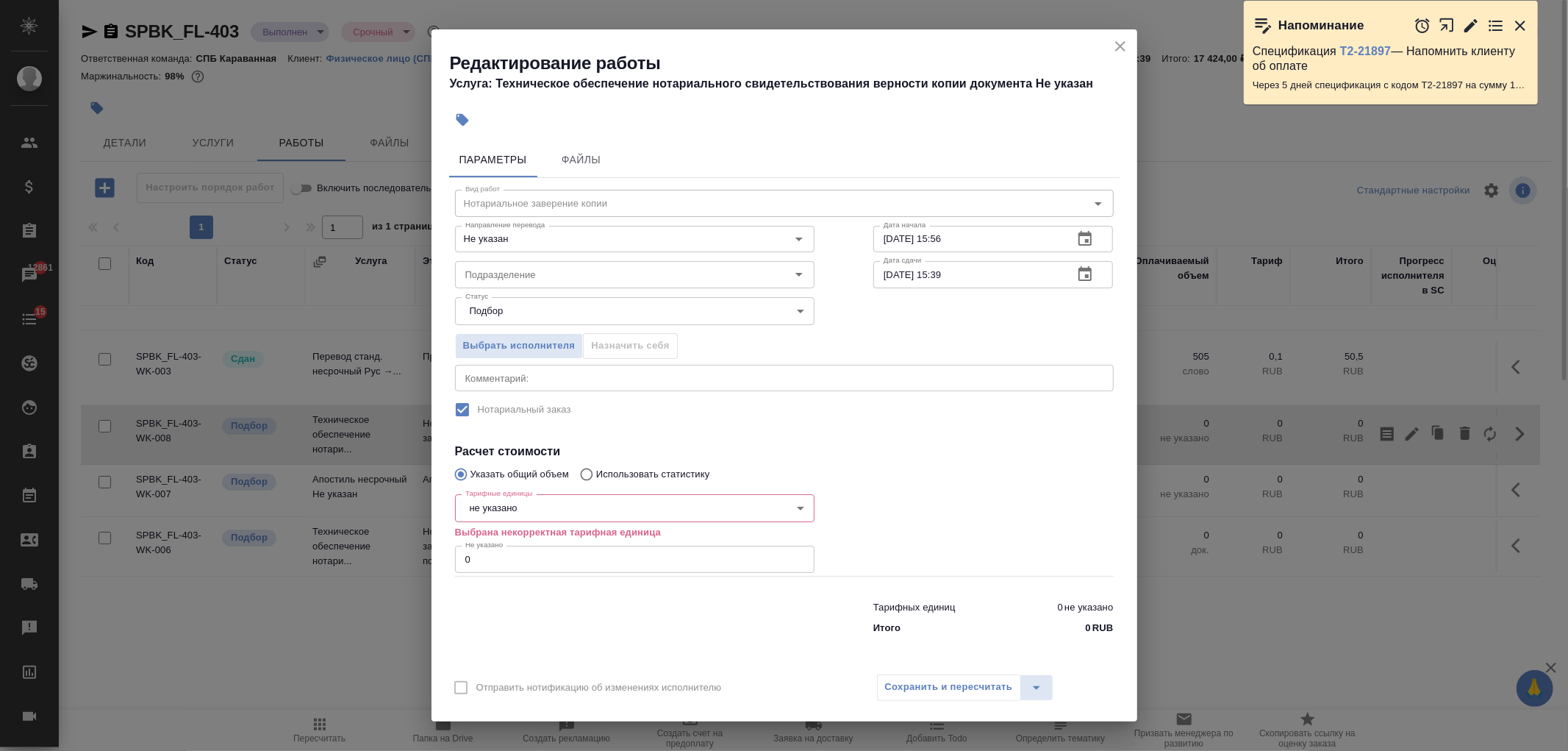
click at [530, 508] on body "🙏 .cls-1 fill:#fff; AWATERA Ivanova Arina Клиенты Спецификации Заказы 12861 Чат…" at bounding box center [784, 376] width 1568 height 751
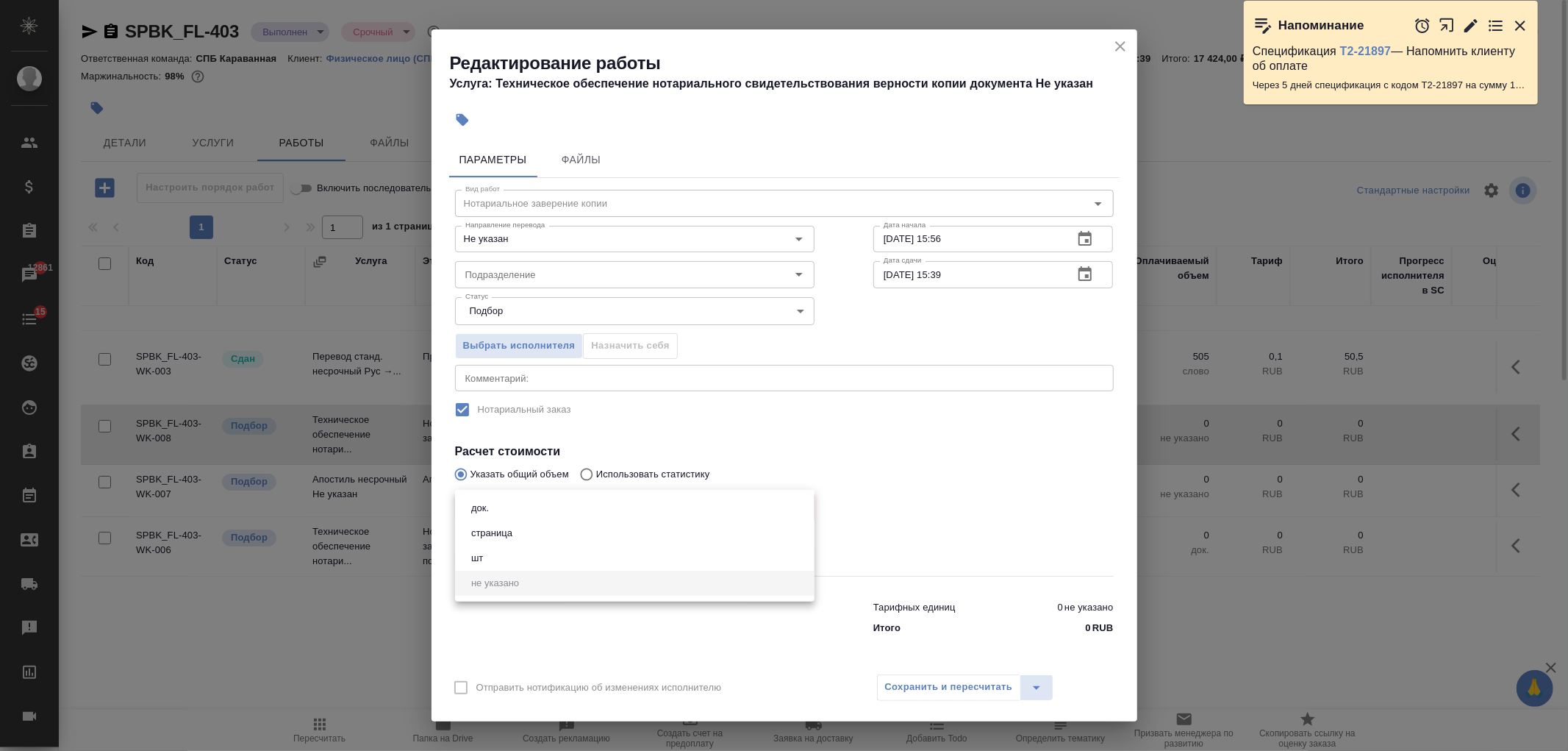
click at [524, 527] on li "страница" at bounding box center [635, 533] width 360 height 25
type input "5a8b1489cc6b4906c91bfdb2"
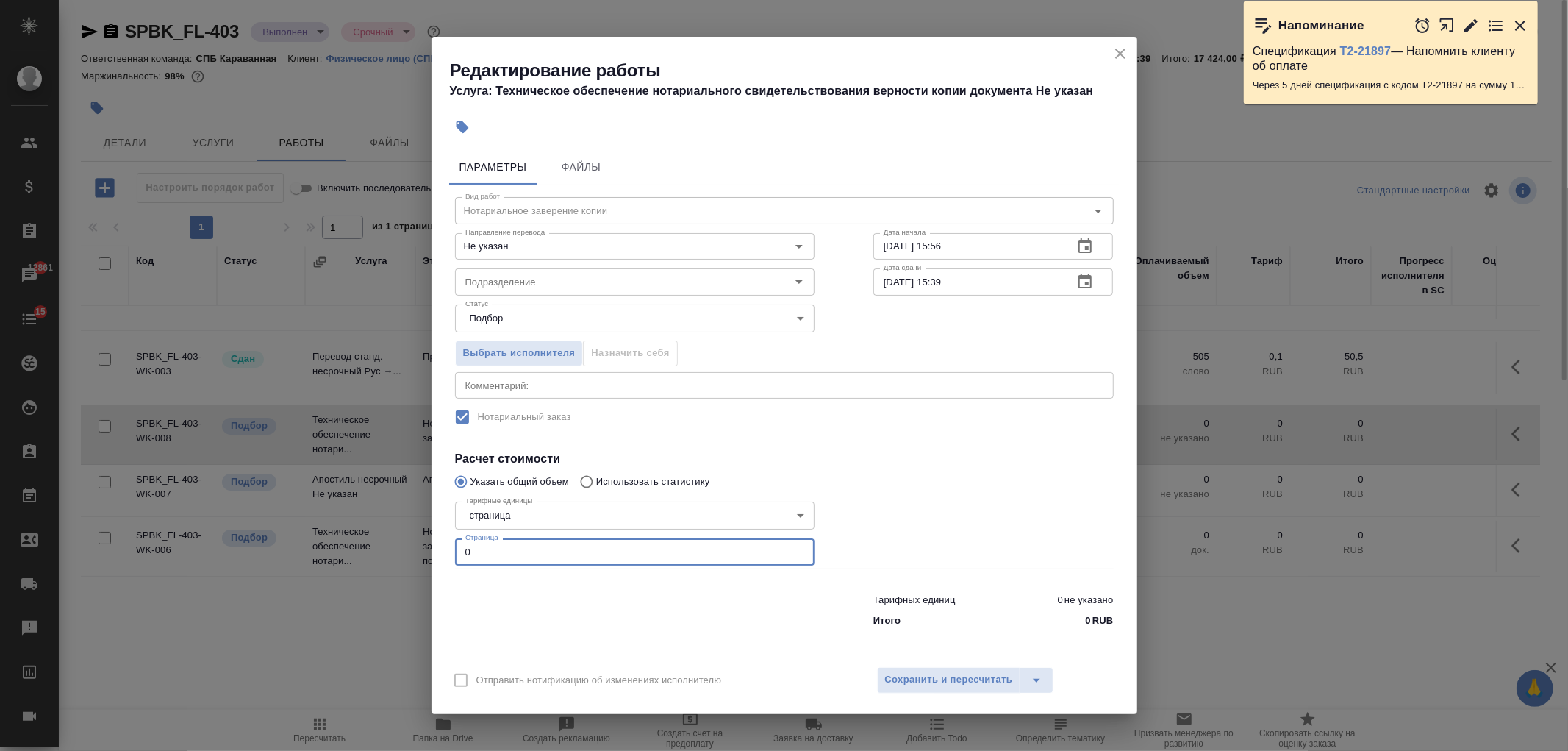
click at [528, 539] on input "0" at bounding box center [635, 552] width 360 height 26
type input "2"
click at [936, 682] on span "Сохранить и пересчитать" at bounding box center [949, 680] width 128 height 17
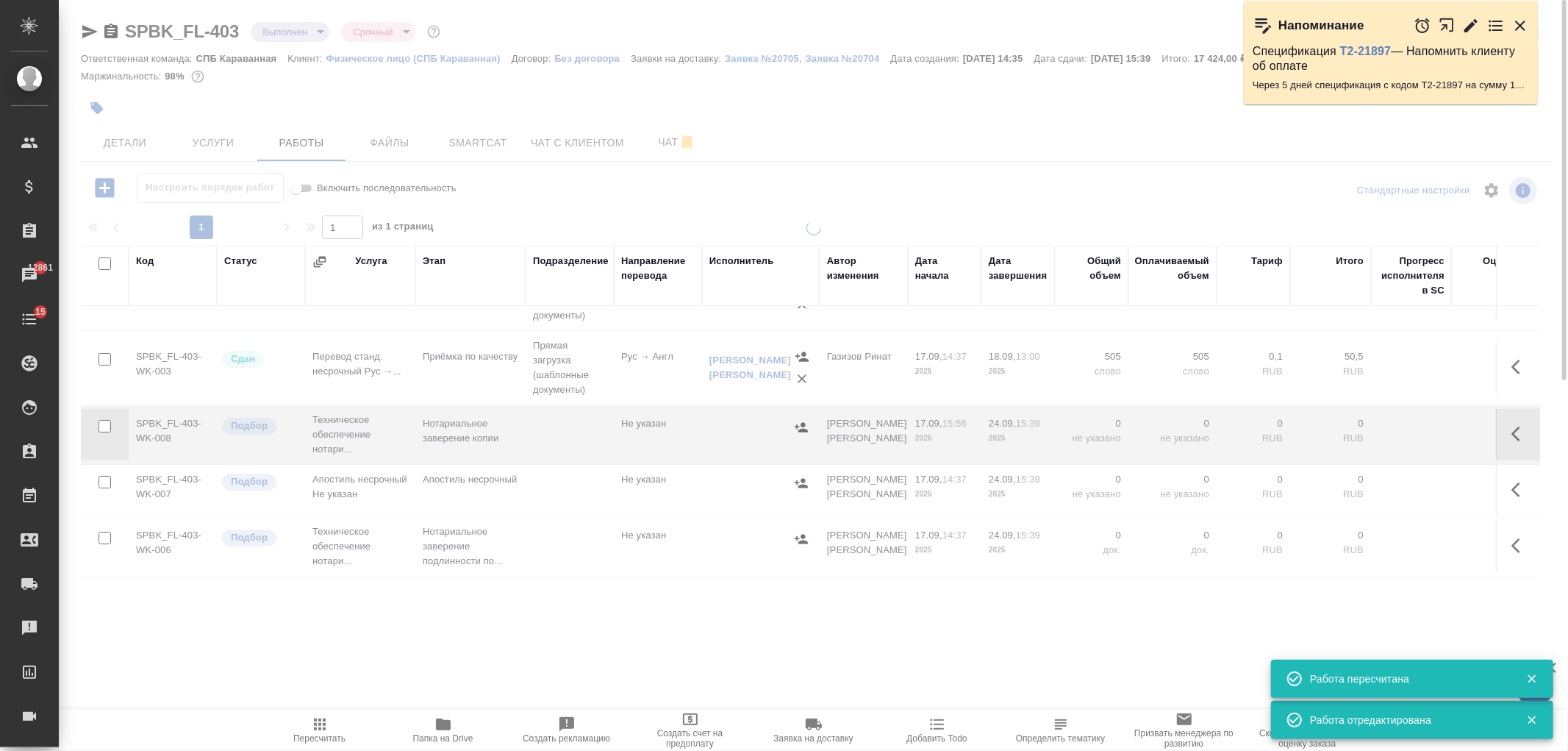
click at [1503, 423] on button "button" at bounding box center [1520, 434] width 35 height 36
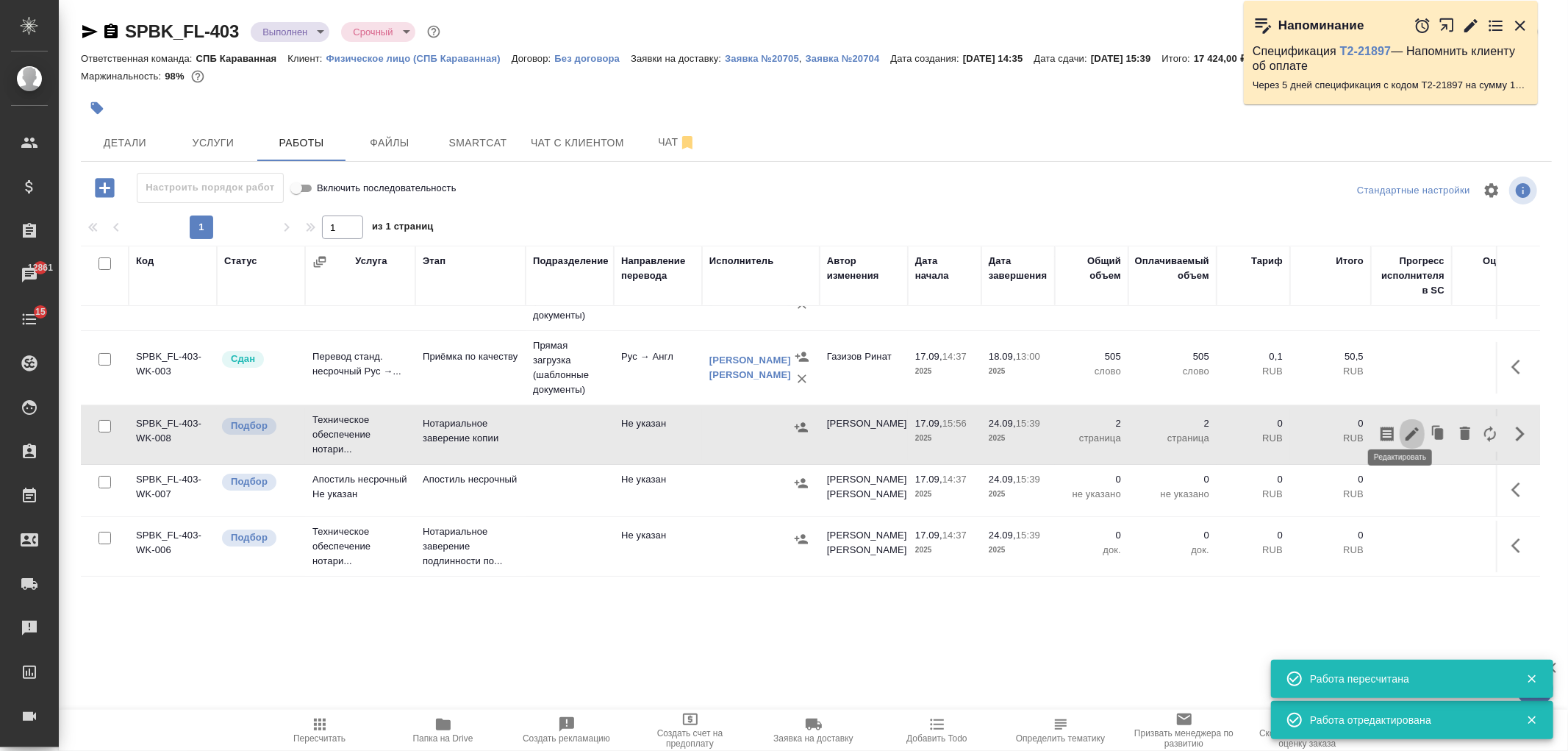
click at [1403, 425] on icon "button" at bounding box center [1412, 434] width 17 height 17
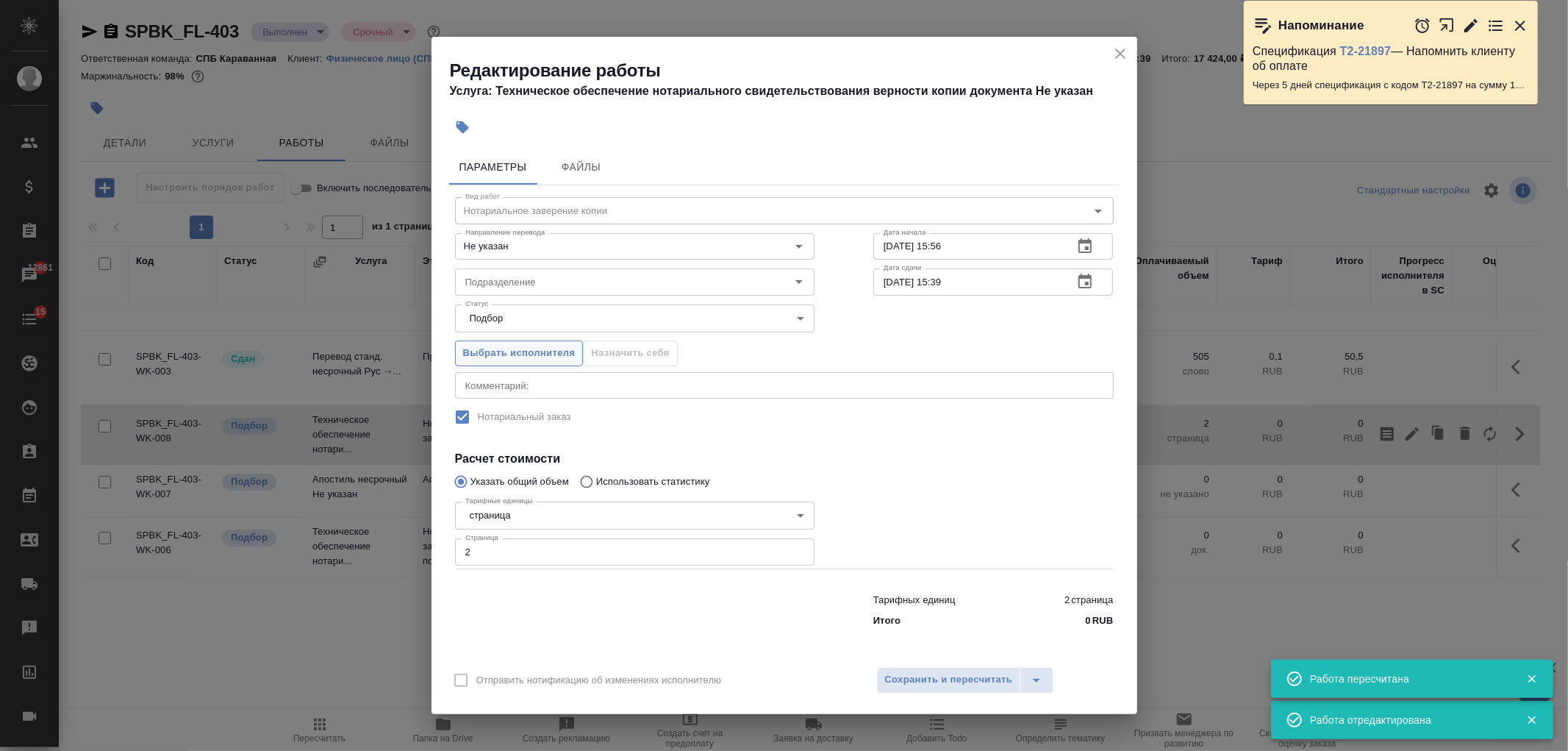
click at [552, 357] on span "Выбрать исполнителя" at bounding box center [519, 354] width 113 height 17
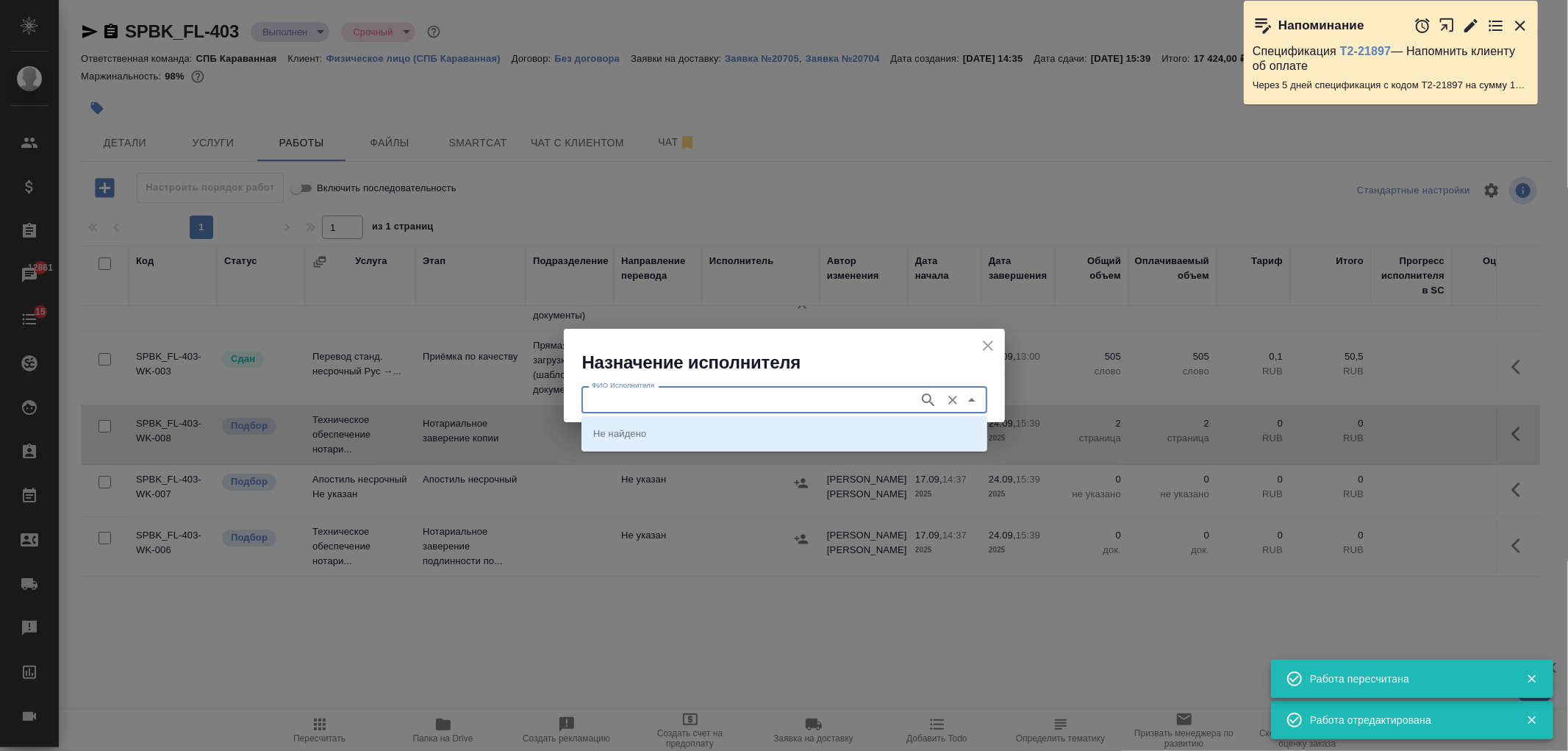
click at [669, 398] on input "ФИО Исполнителя" at bounding box center [749, 399] width 326 height 17
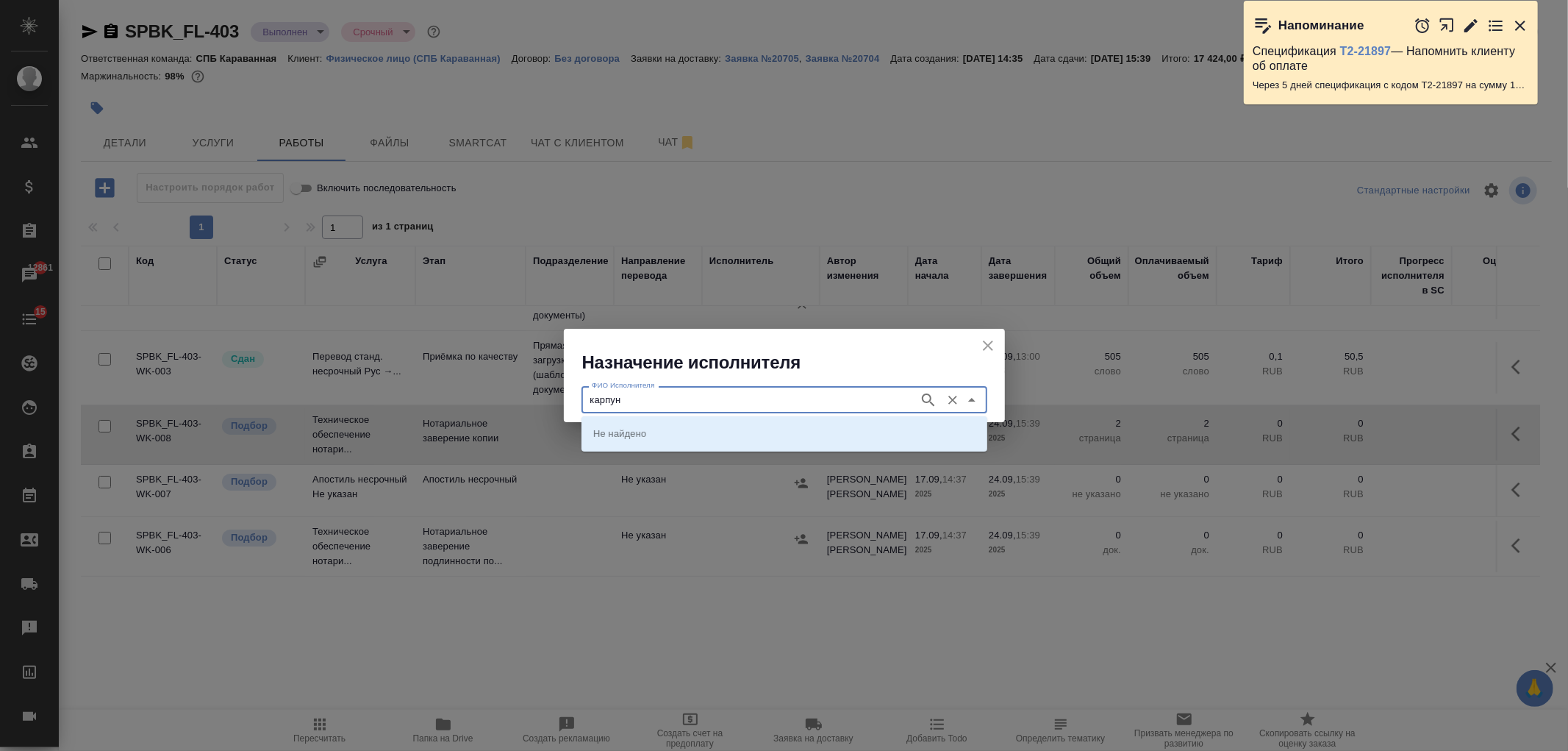
type input "карпун"
click at [746, 445] on li "НОТАРИУС Карпунина Ольга Васильевна" at bounding box center [784, 433] width 406 height 26
type input "НОТАРИУС Карпунина Ольга Васильевна"
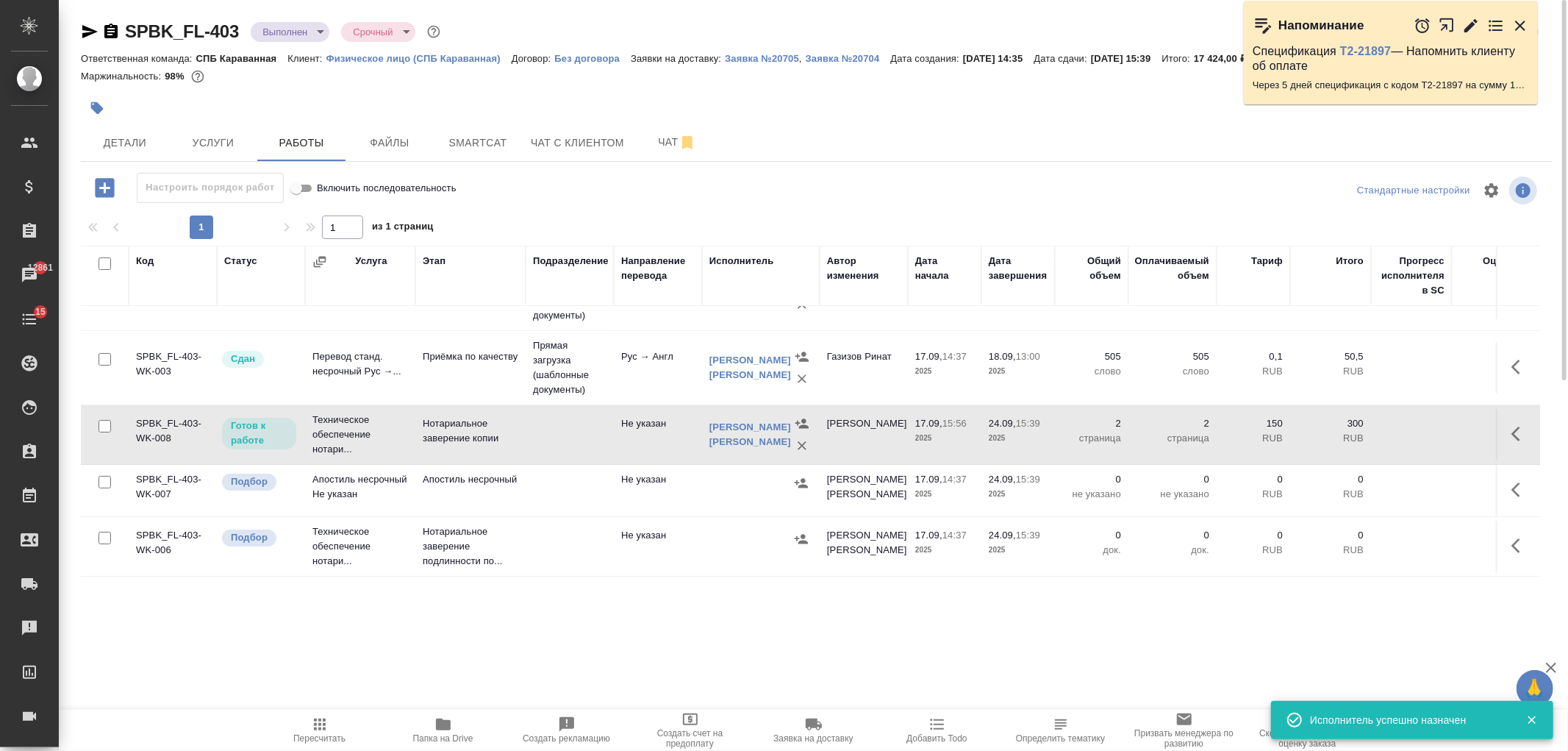
scroll to position [77, 0]
click at [1511, 481] on icon "button" at bounding box center [1520, 490] width 17 height 17
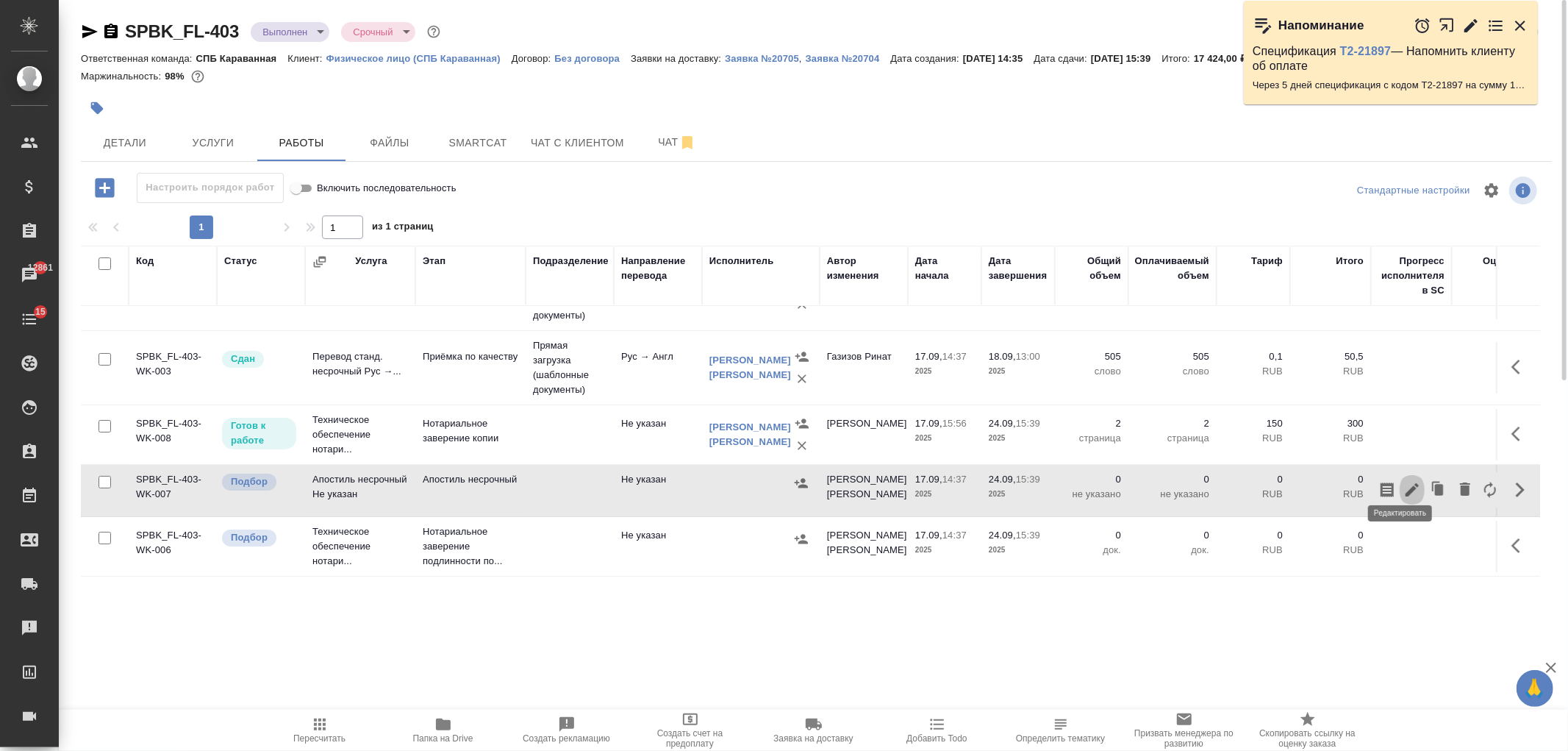
click at [1403, 484] on icon "button" at bounding box center [1412, 490] width 17 height 17
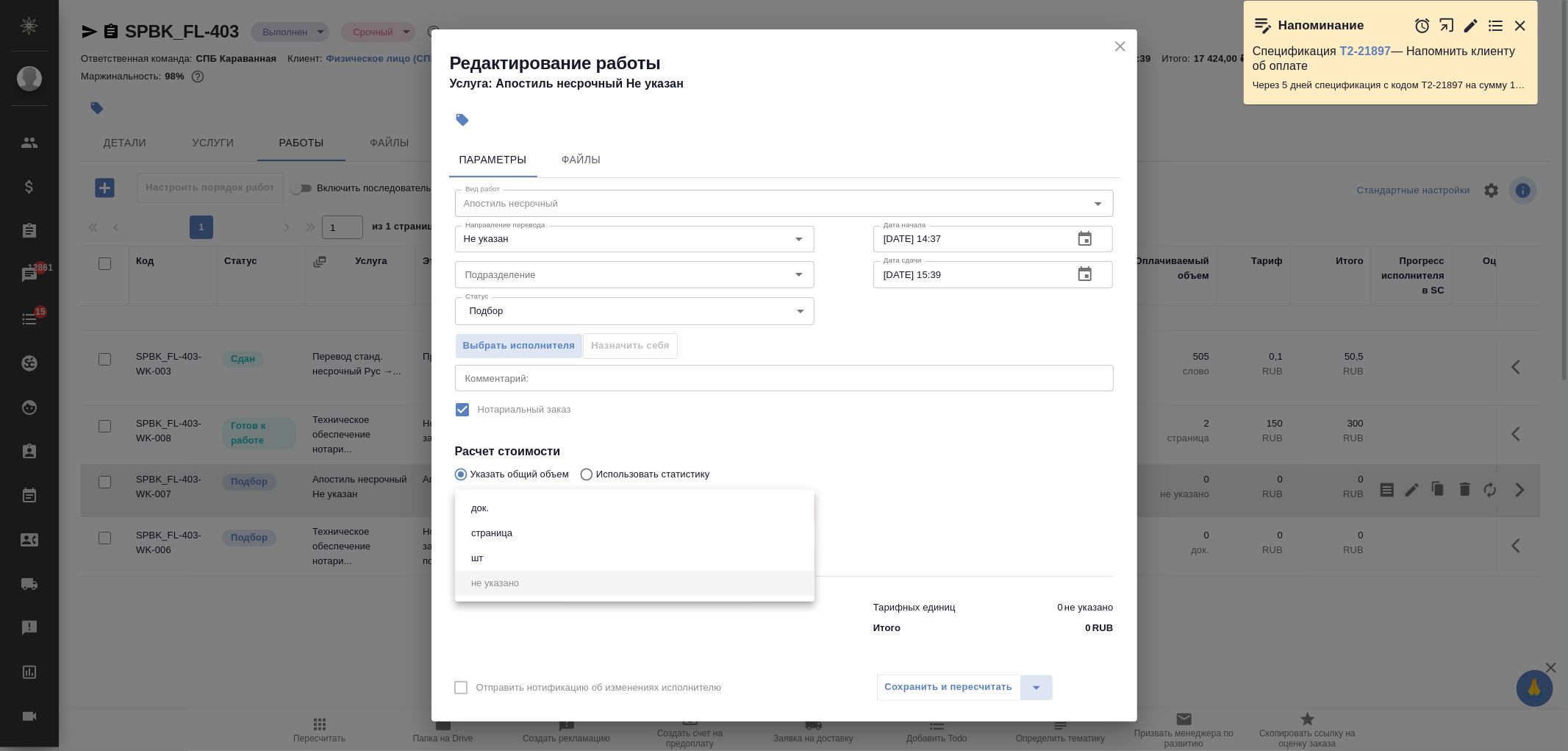
click at [520, 509] on body "🙏 .cls-1 fill:#fff; AWATERA Ivanova Arina Клиенты Спецификации Заказы 12861 Чат…" at bounding box center [784, 376] width 1568 height 751
click at [508, 508] on li "док." at bounding box center [635, 508] width 360 height 25
type input "5a8b1489cc6b4906c91bfd8b"
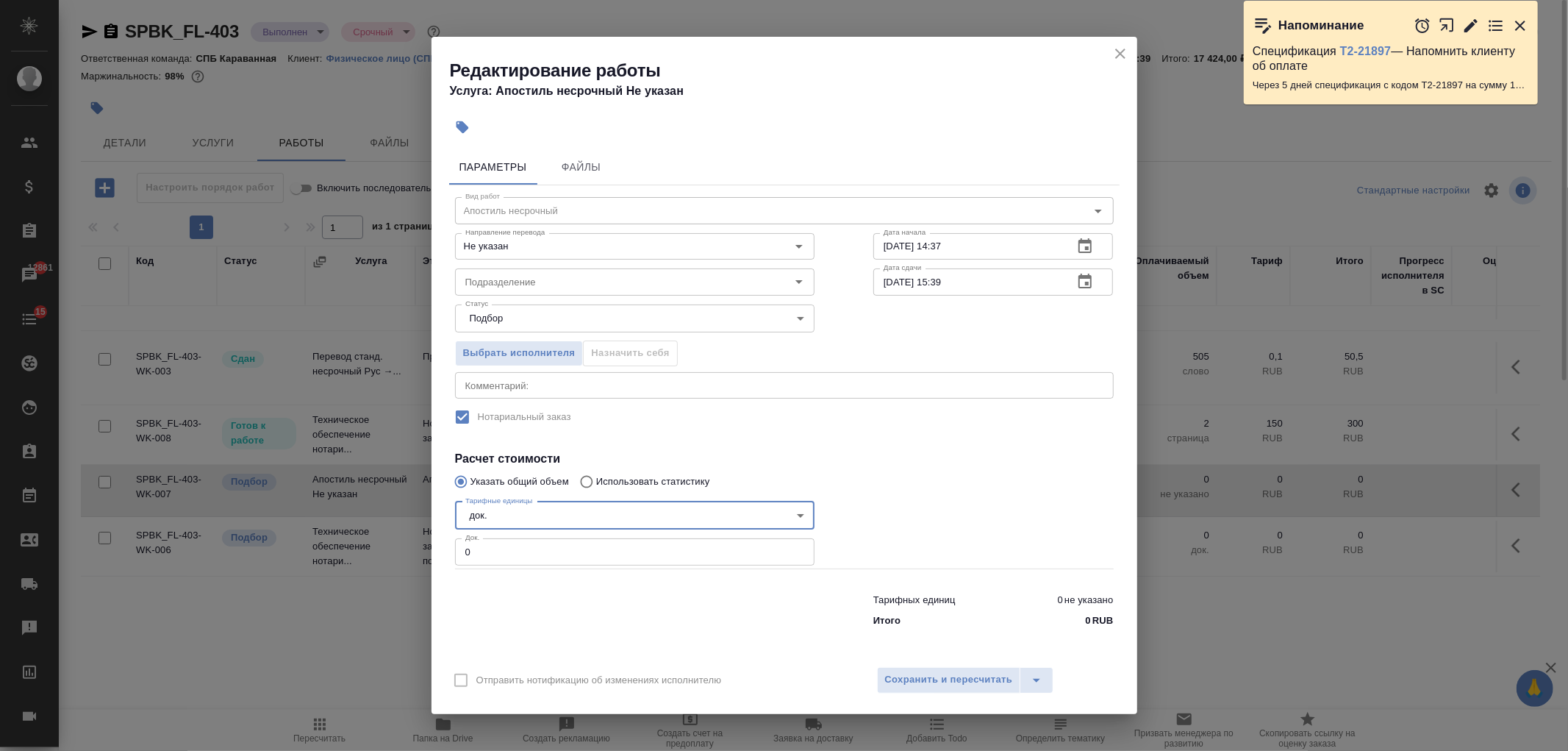
click at [544, 548] on input "0" at bounding box center [635, 552] width 360 height 26
type input "1"
click at [536, 358] on span "Выбрать исполнителя" at bounding box center [519, 354] width 113 height 17
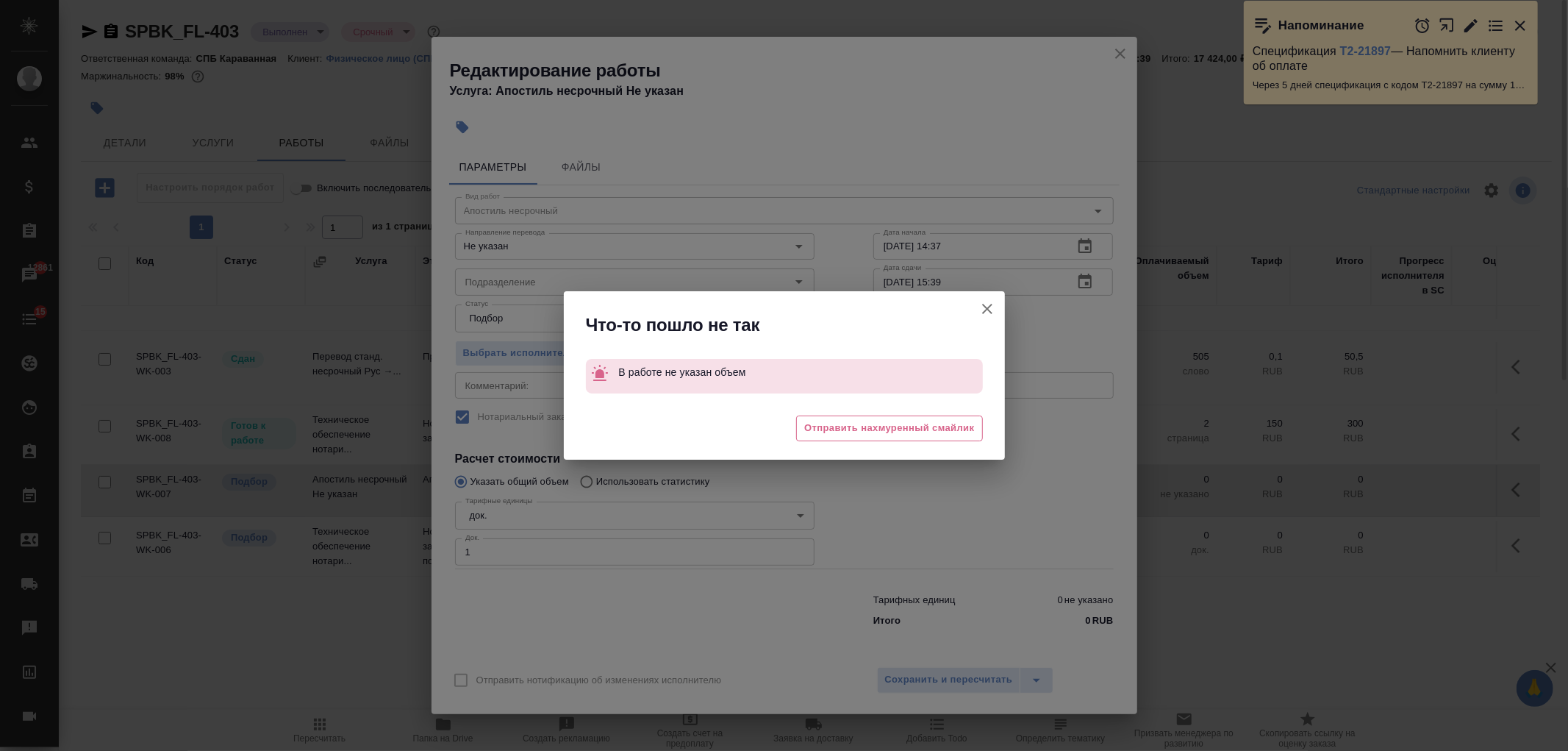
click at [991, 311] on icon "button" at bounding box center [987, 308] width 17 height 17
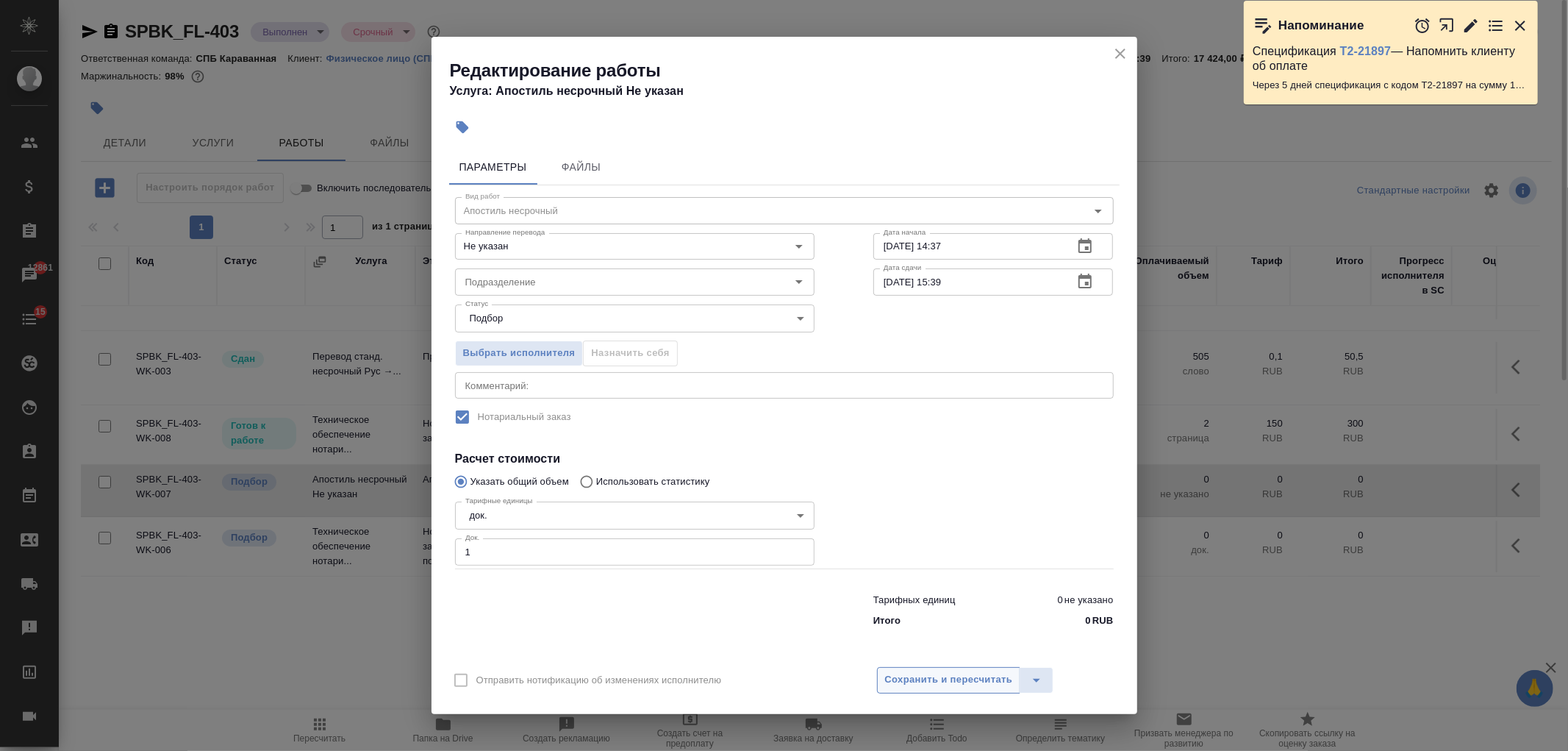
click at [960, 688] on button "Сохранить и пересчитать" at bounding box center [949, 680] width 144 height 26
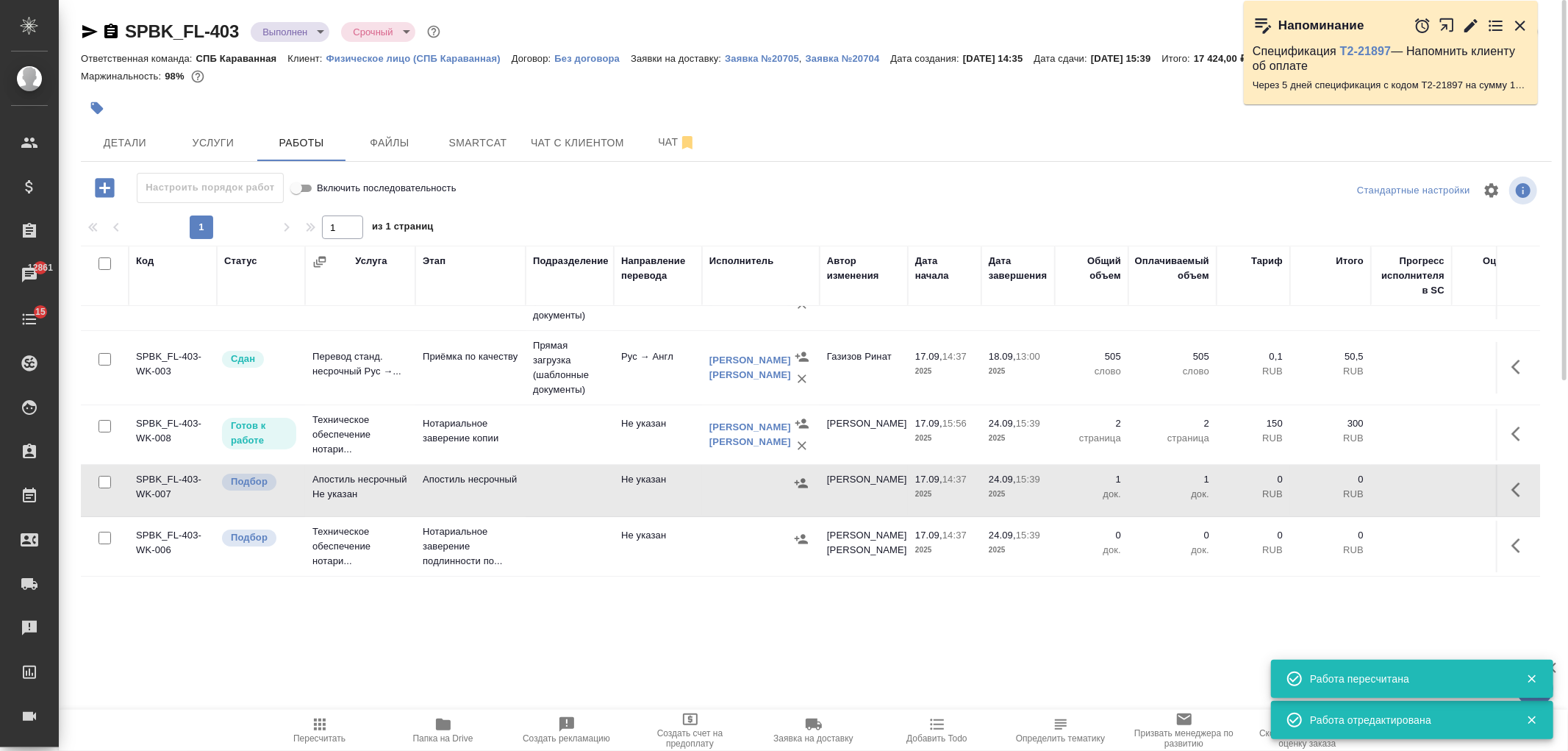
click at [1511, 481] on icon "button" at bounding box center [1520, 490] width 17 height 17
click at [1403, 481] on icon "button" at bounding box center [1412, 490] width 17 height 17
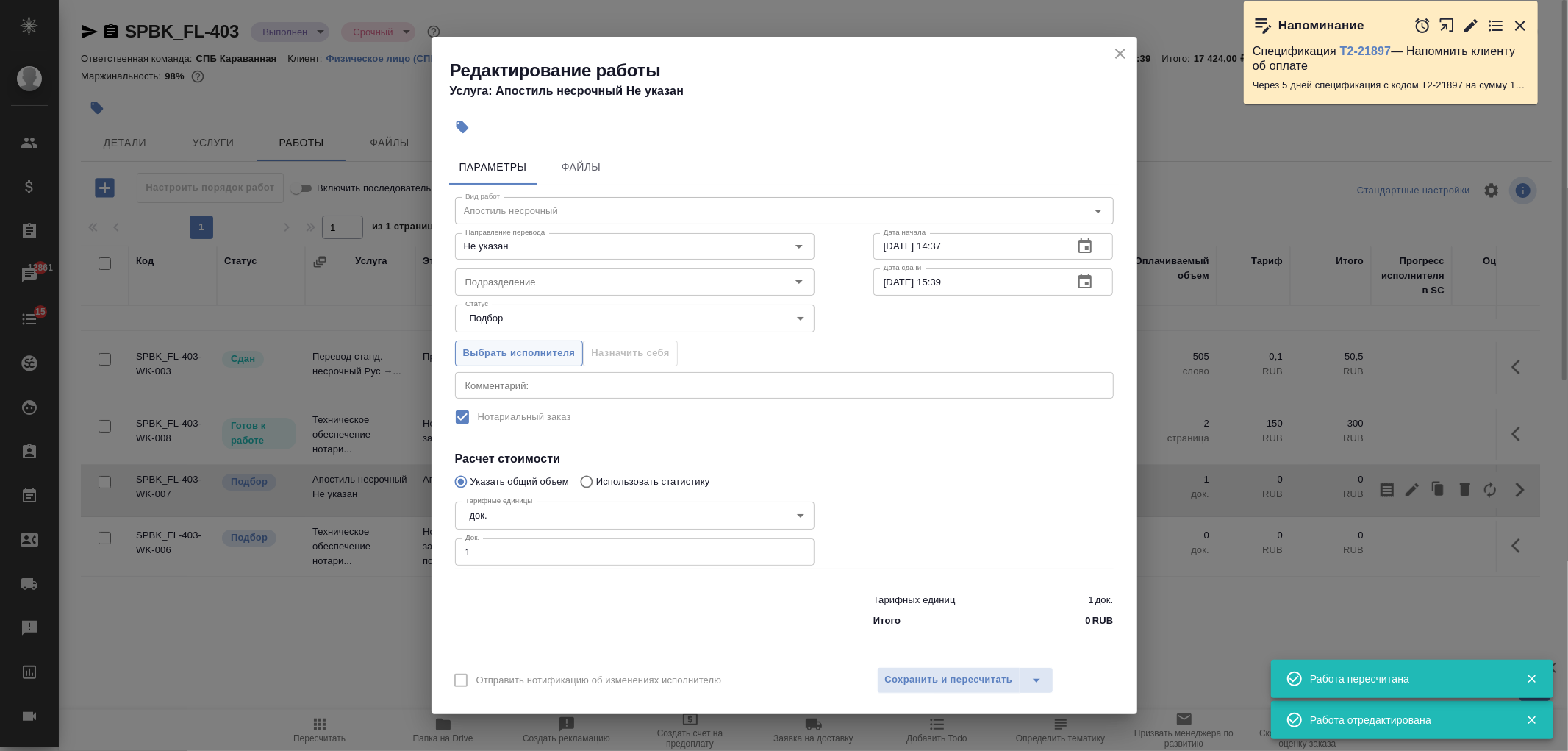
click at [518, 347] on span "Выбрать исполнителя" at bounding box center [519, 354] width 113 height 17
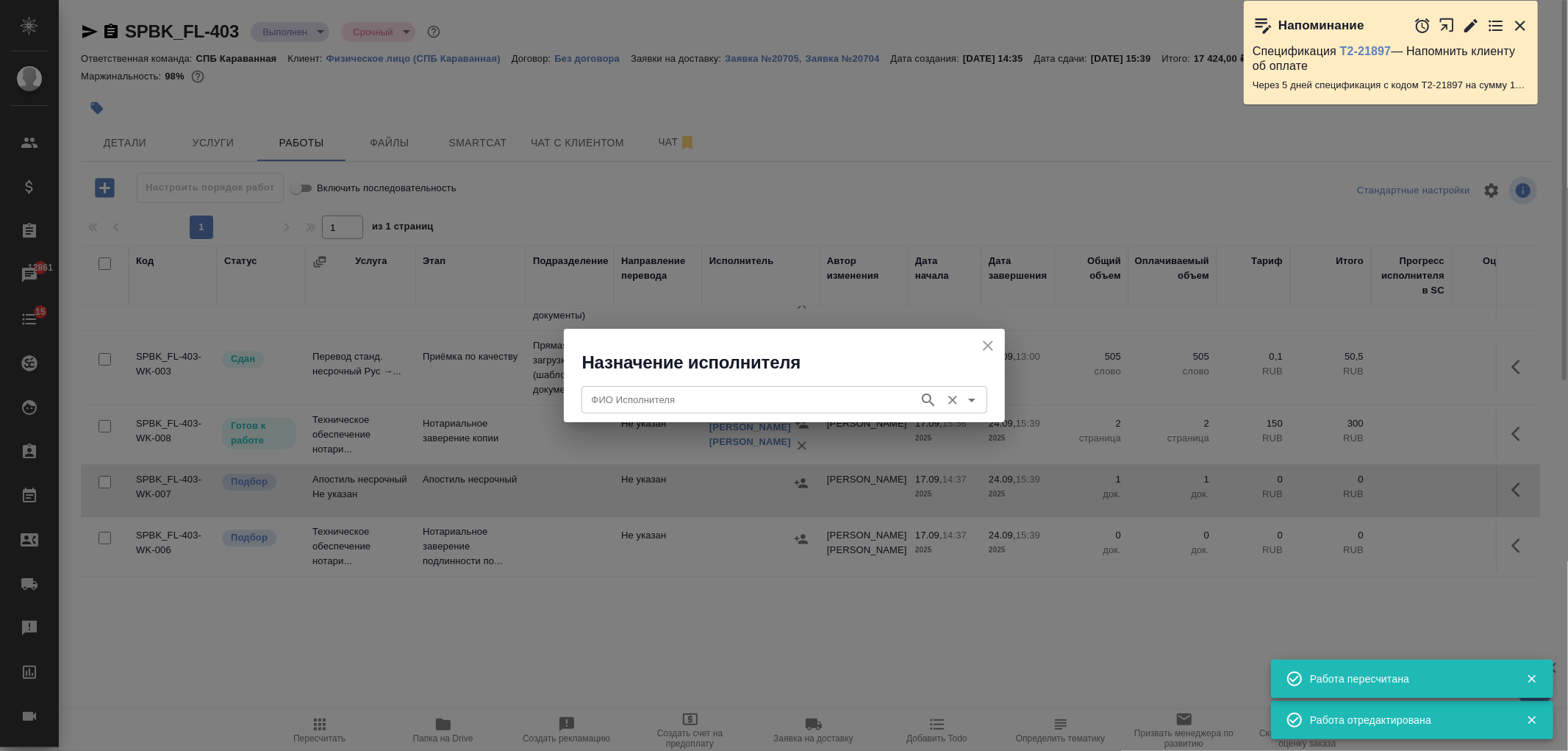
click at [711, 408] on input "ФИО Исполнителя" at bounding box center [749, 399] width 326 height 17
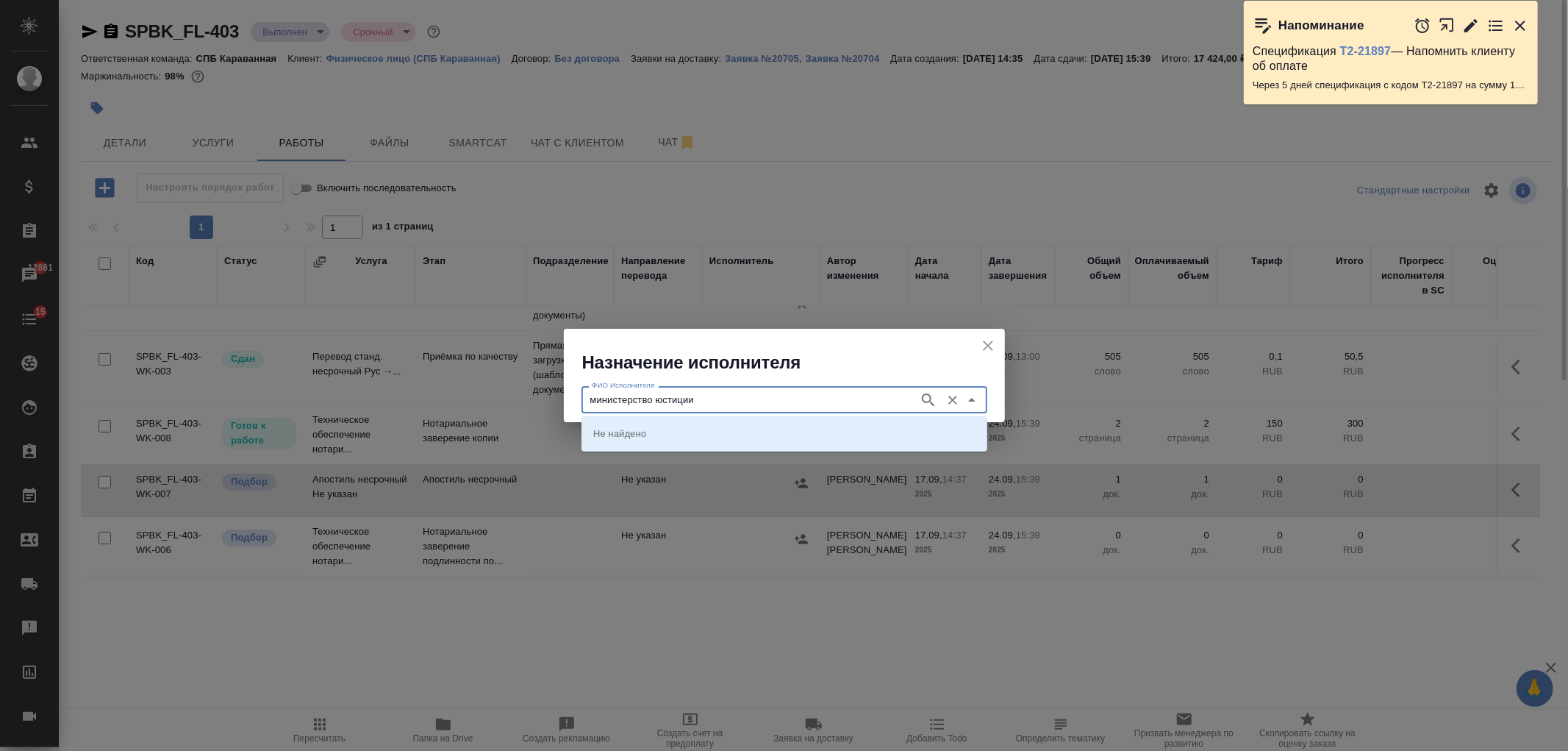
type input "министерство юстиции"
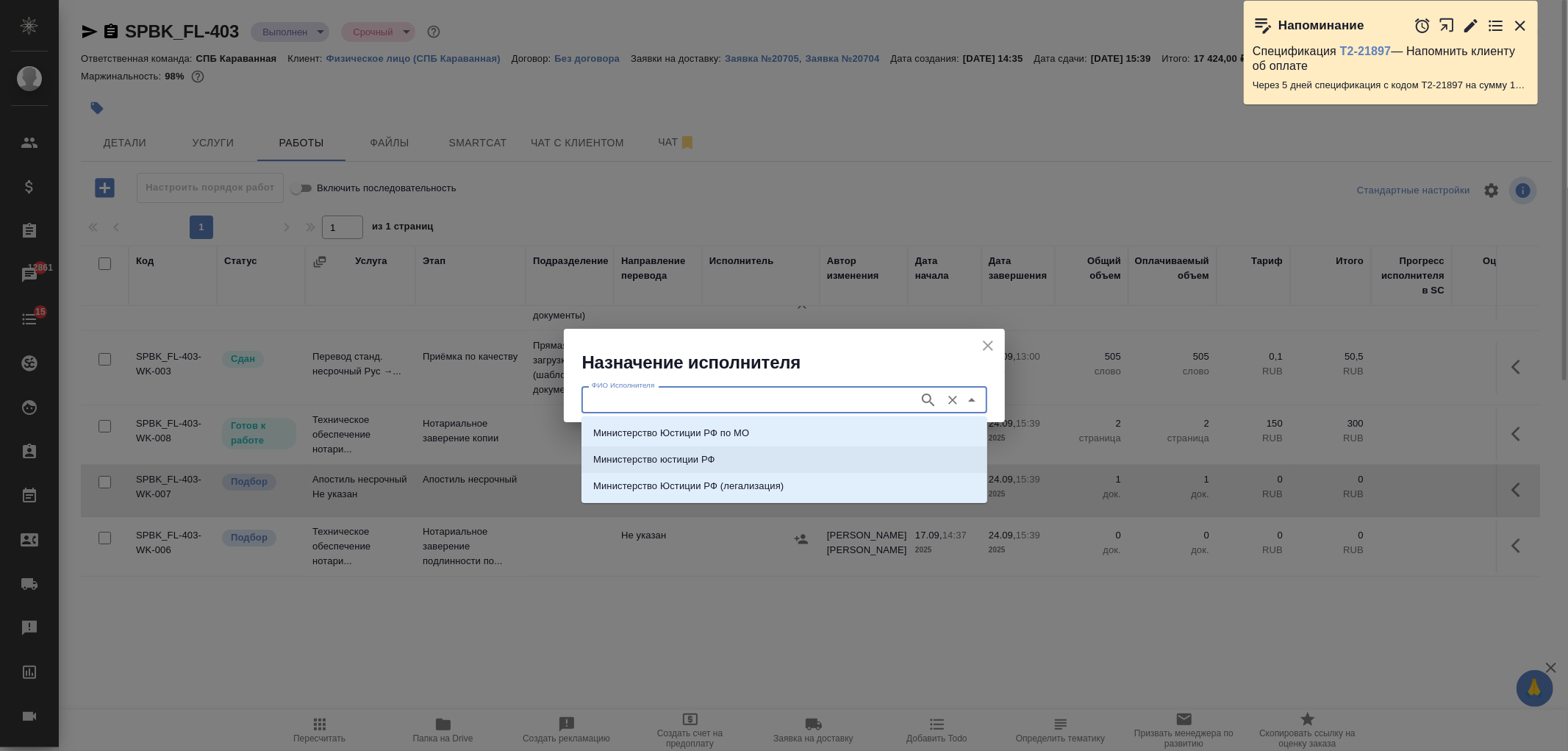
click at [762, 453] on li "Министерство юстиции РФ" at bounding box center [784, 459] width 406 height 26
type input "Министерство юстиции РФ"
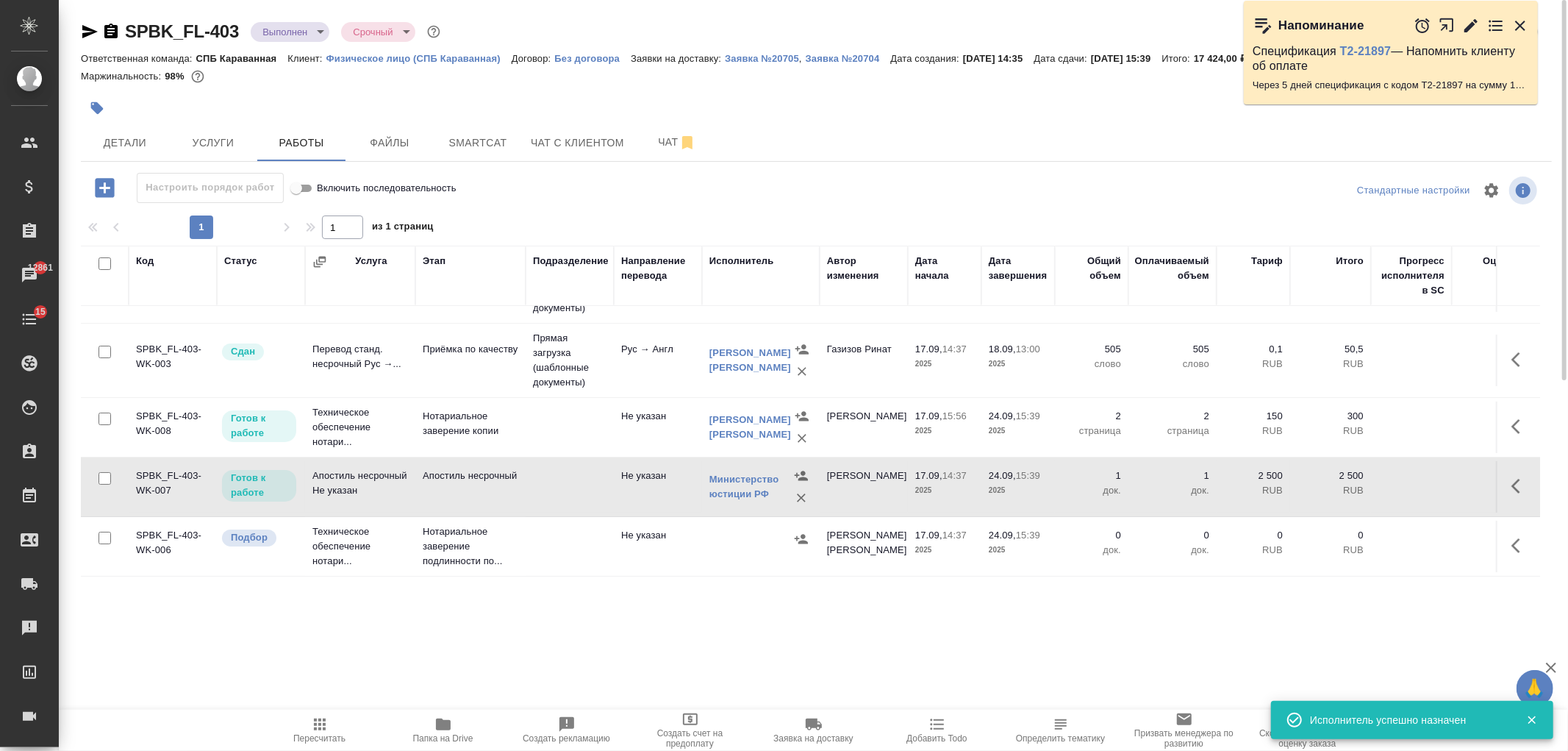
scroll to position [85, 0]
click at [1511, 539] on icon "button" at bounding box center [1520, 545] width 17 height 17
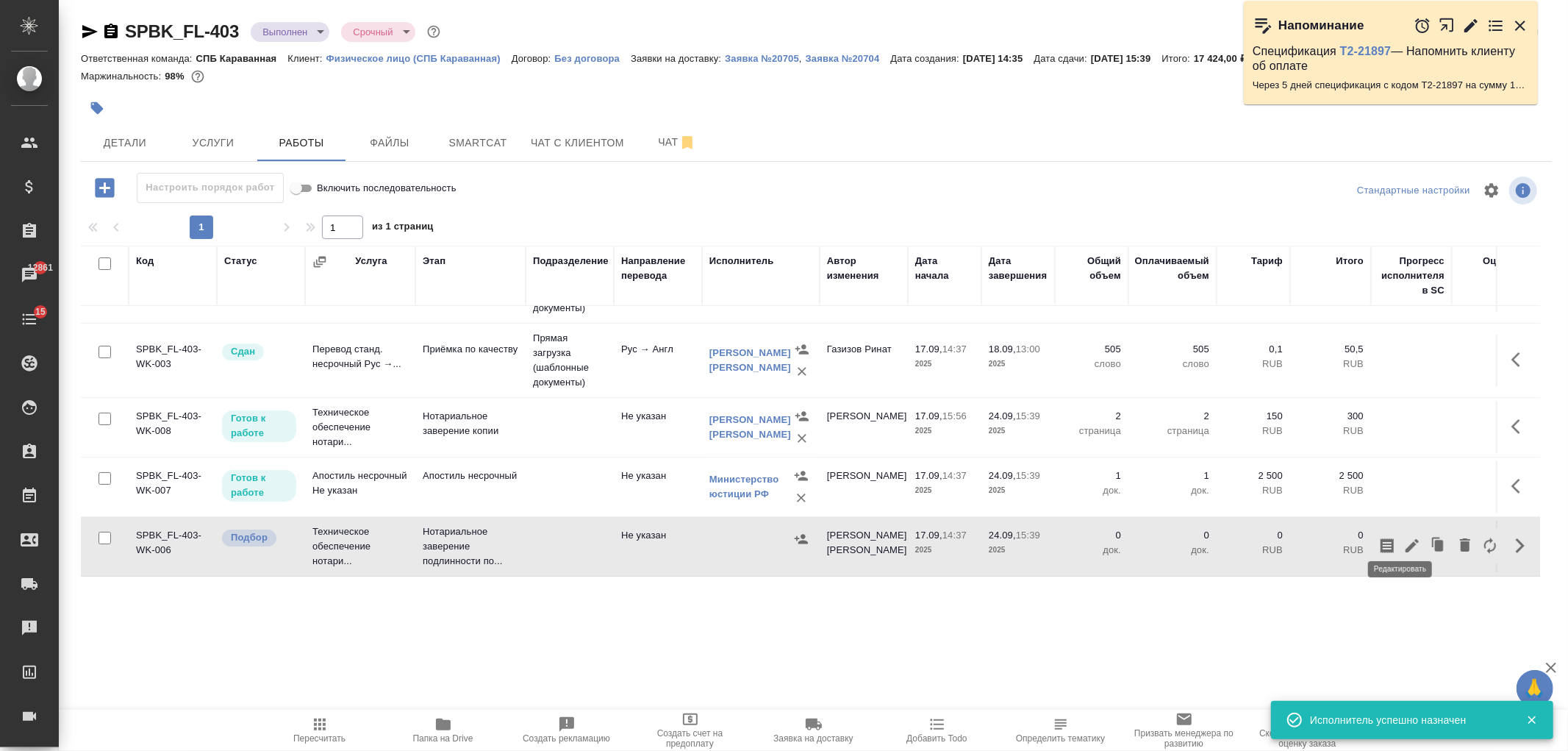
click at [1403, 537] on icon "button" at bounding box center [1412, 545] width 17 height 17
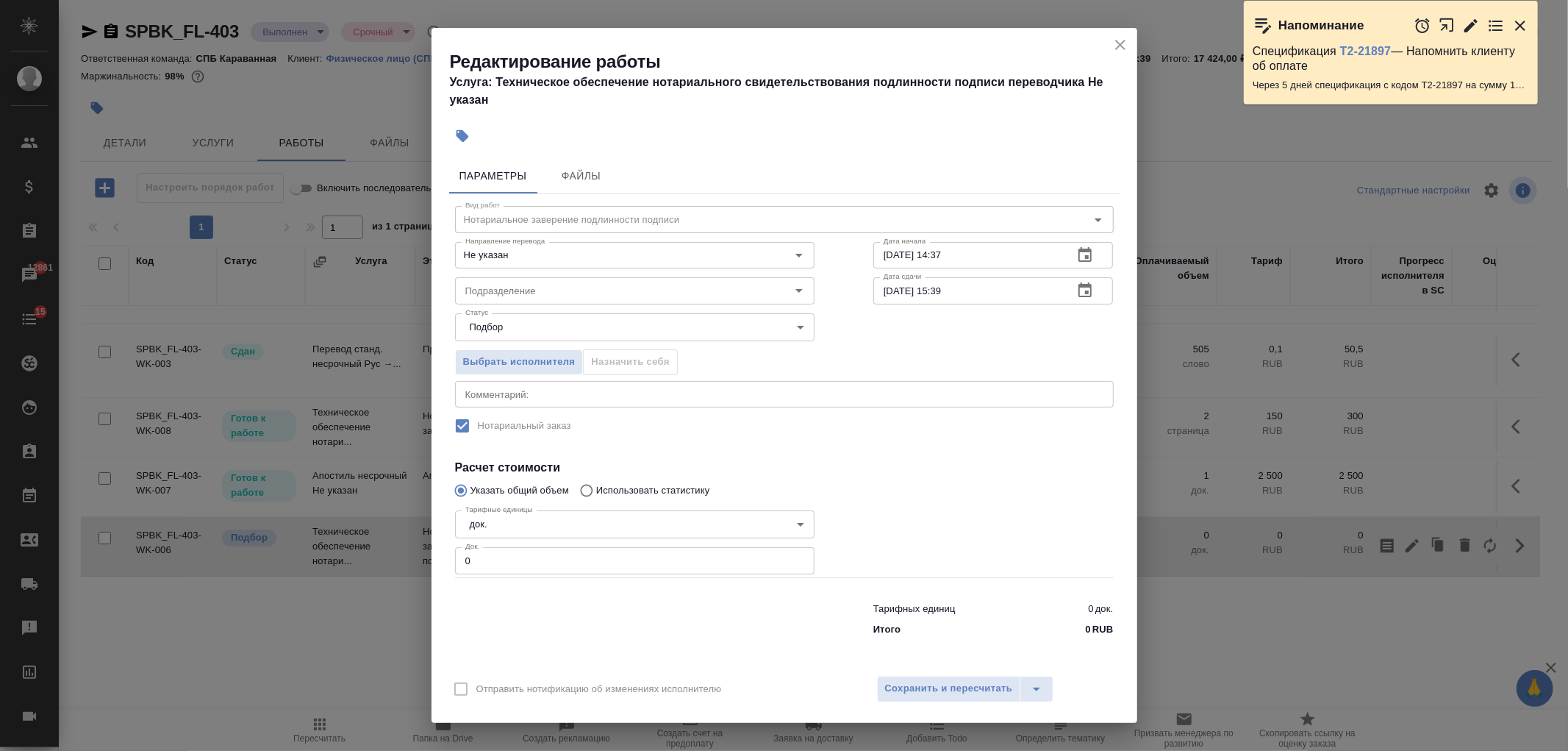
click at [628, 570] on input "0" at bounding box center [635, 560] width 360 height 26
type input "2"
click at [923, 682] on span "Сохранить и пересчитать" at bounding box center [949, 688] width 128 height 17
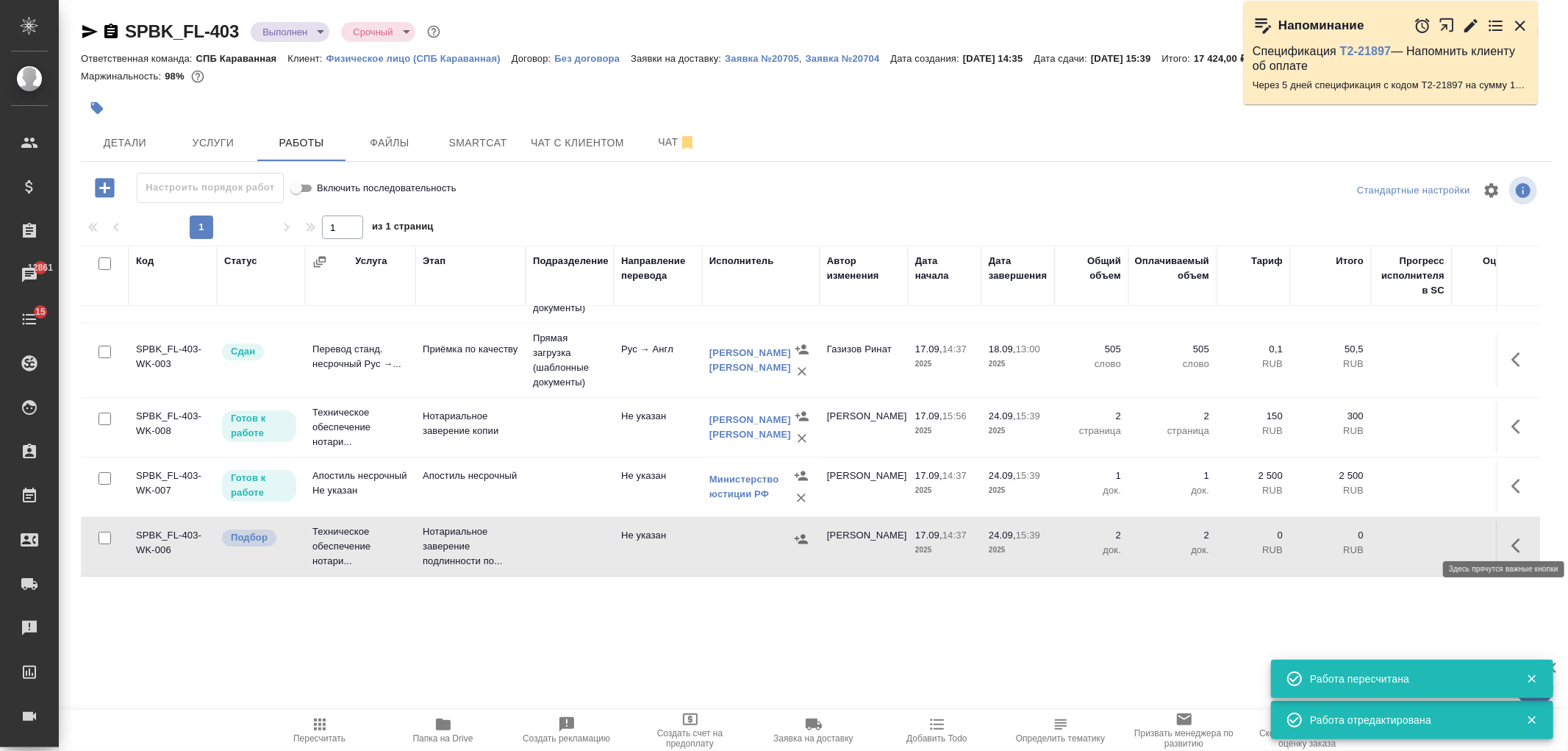
click at [1503, 542] on button "button" at bounding box center [1520, 545] width 35 height 36
click at [1406, 539] on icon "button" at bounding box center [1412, 546] width 14 height 14
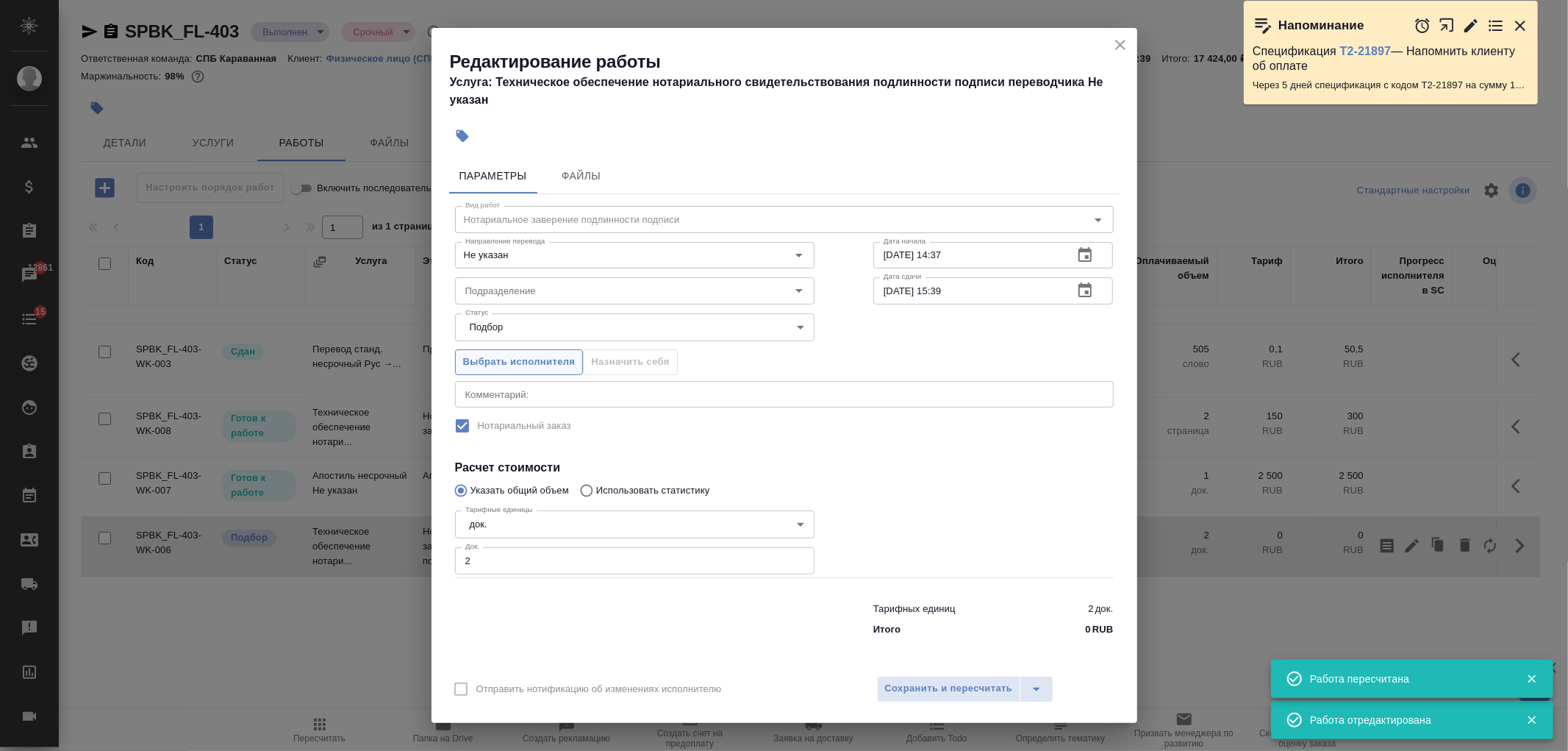
click at [531, 362] on span "Выбрать исполнителя" at bounding box center [519, 362] width 113 height 17
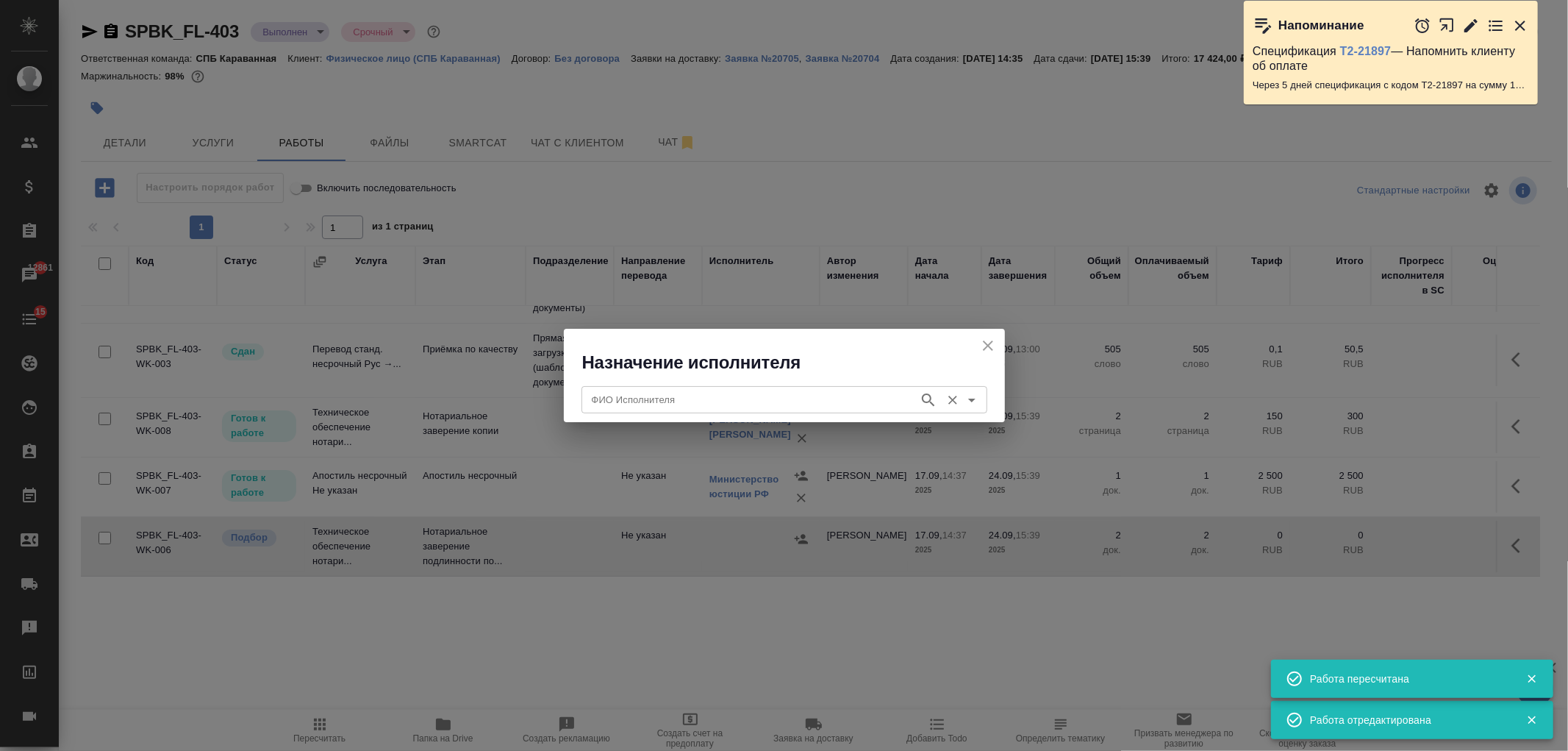
click at [702, 407] on input "ФИО Исполнителя" at bounding box center [749, 399] width 326 height 17
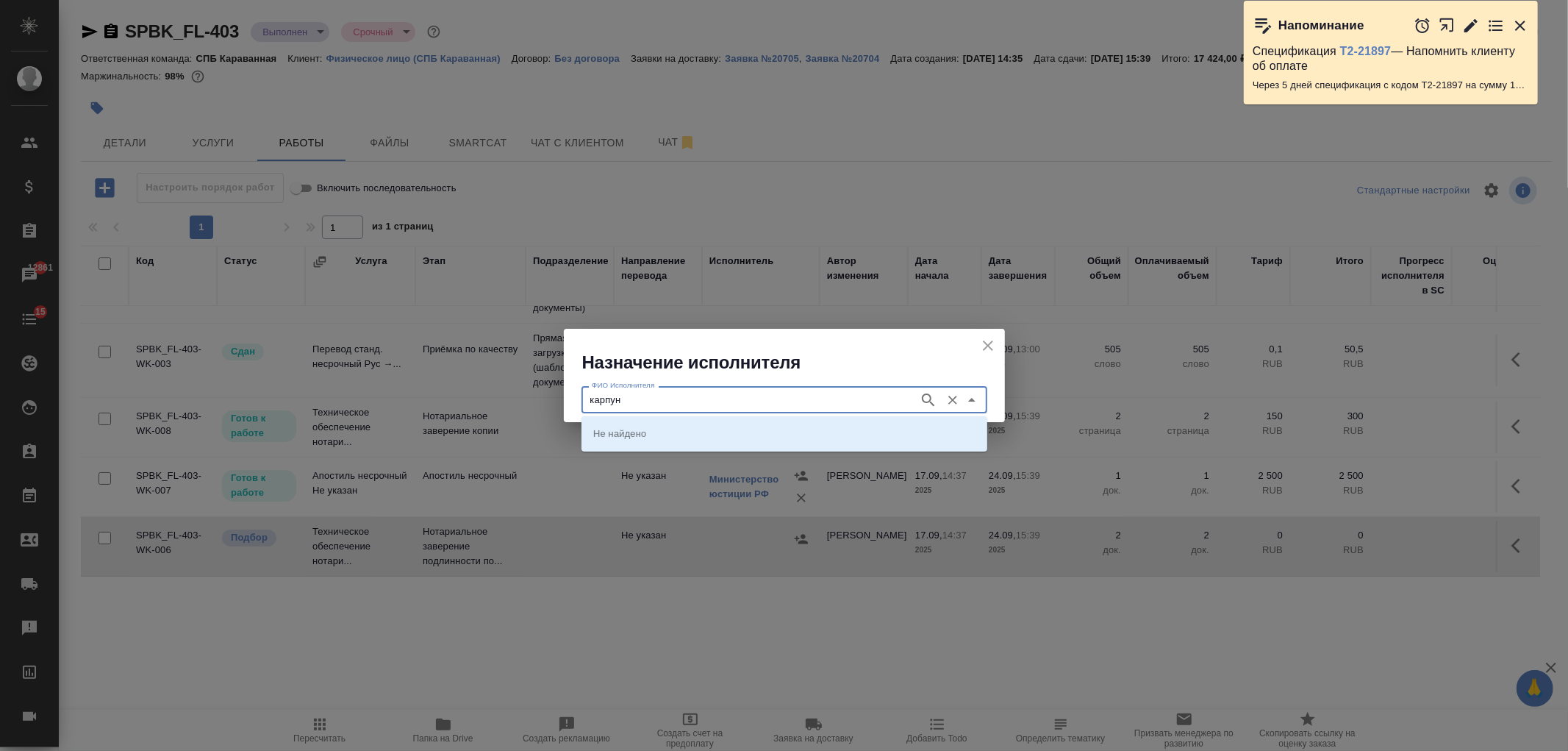
type input "карпун"
click at [752, 442] on li "НОТАРИУС Карпунина Ольга Васильевна" at bounding box center [784, 433] width 406 height 26
type input "НОТАРИУС Карпунина Ольга Васильевна"
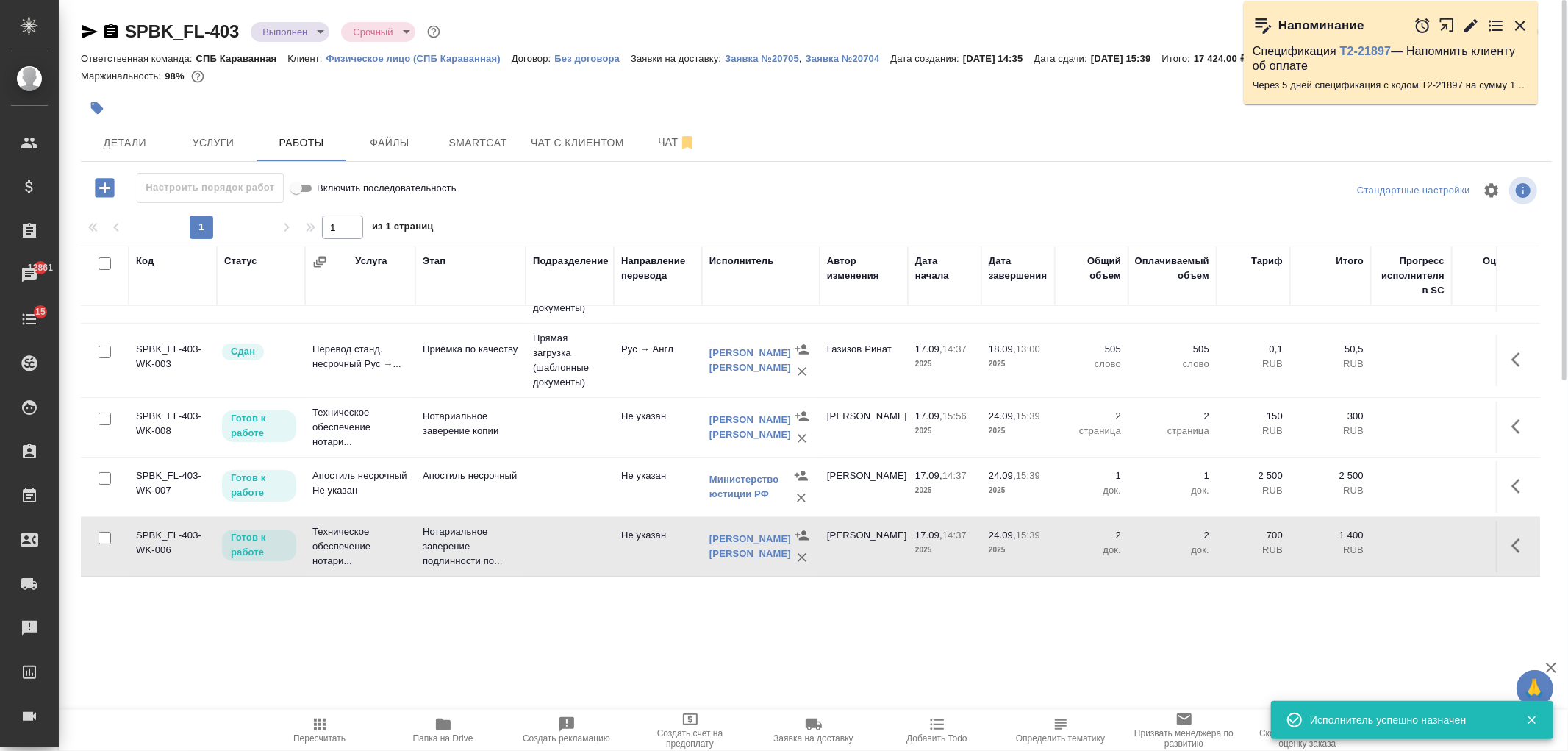
scroll to position [0, 0]
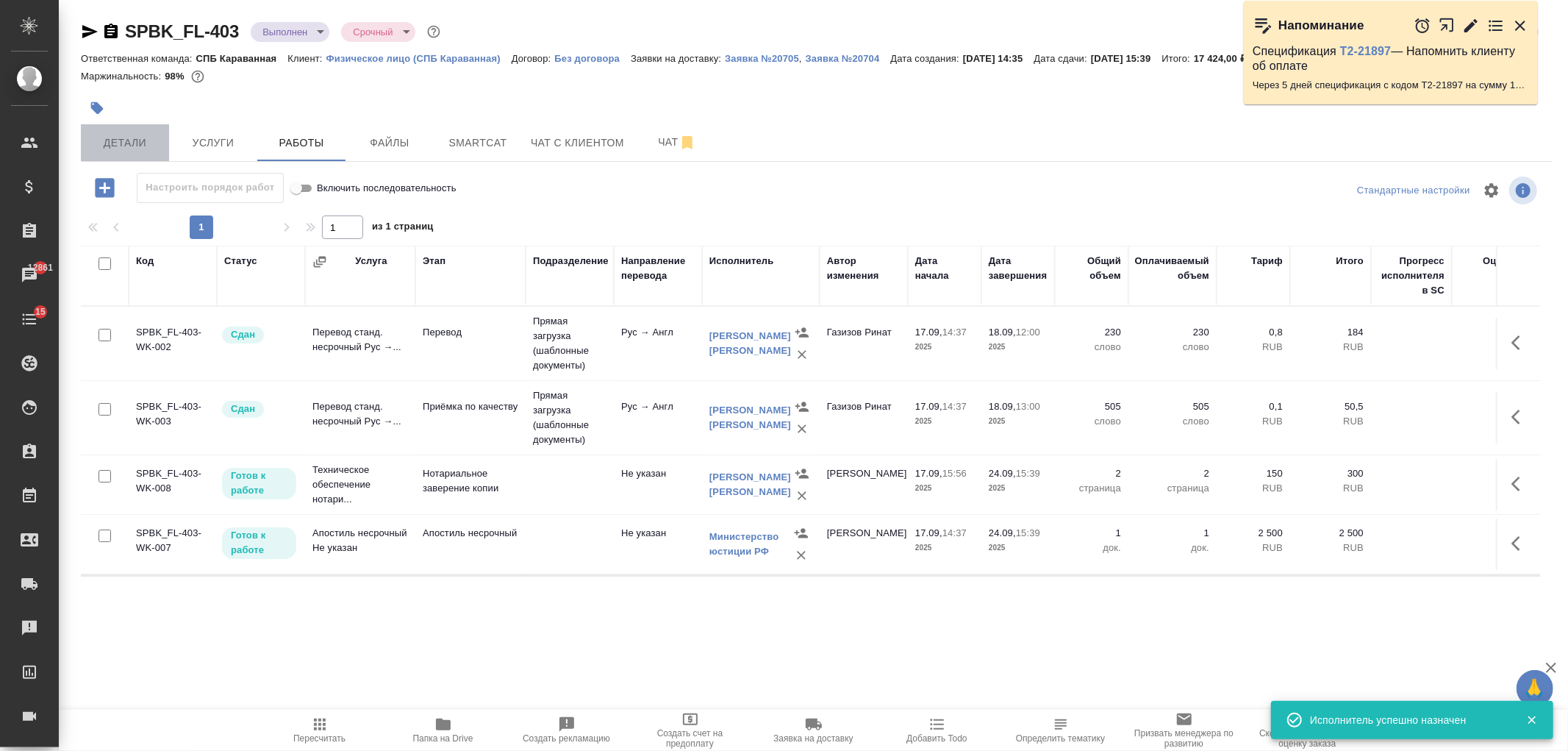
click at [99, 134] on span "Детали" at bounding box center [125, 143] width 70 height 18
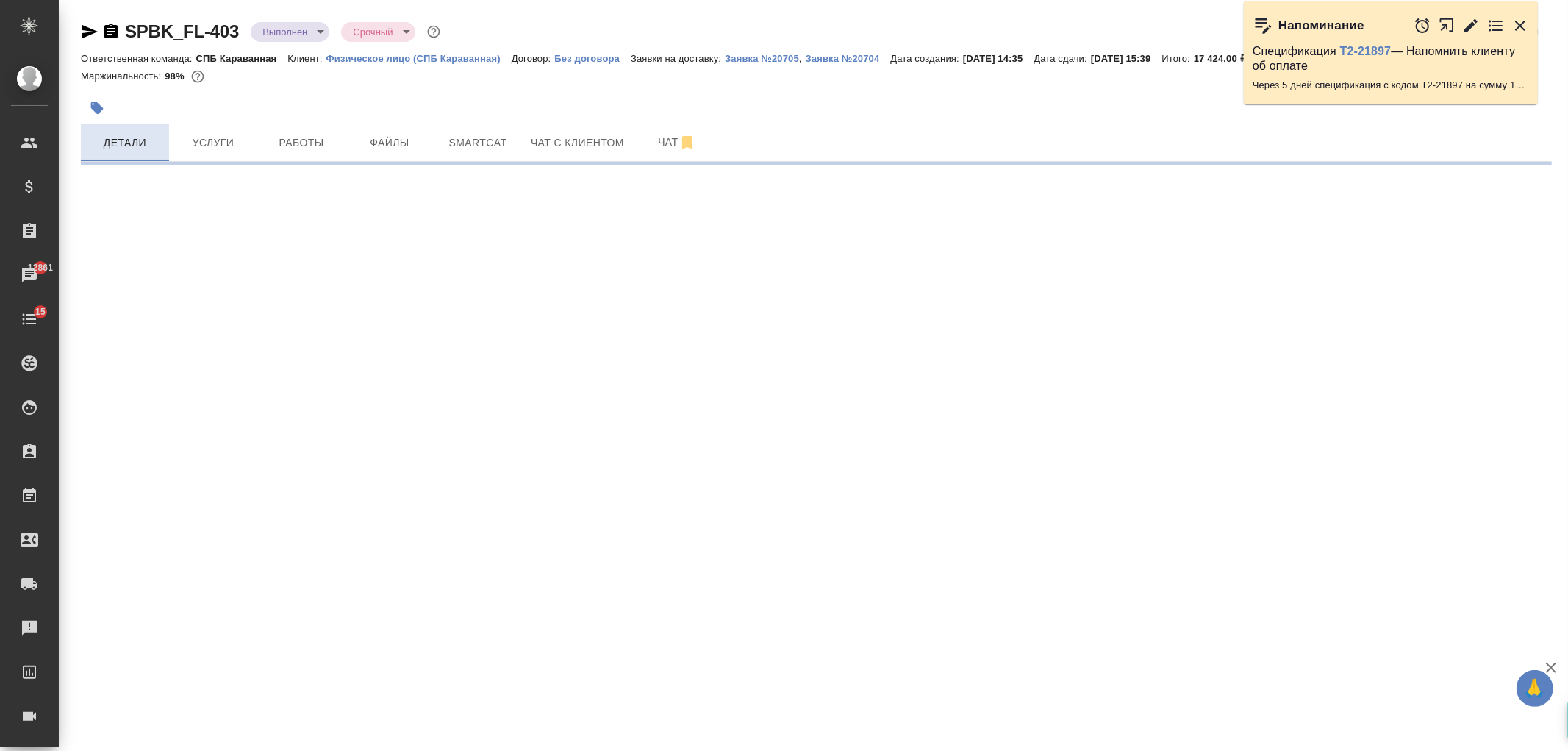
select select "RU"
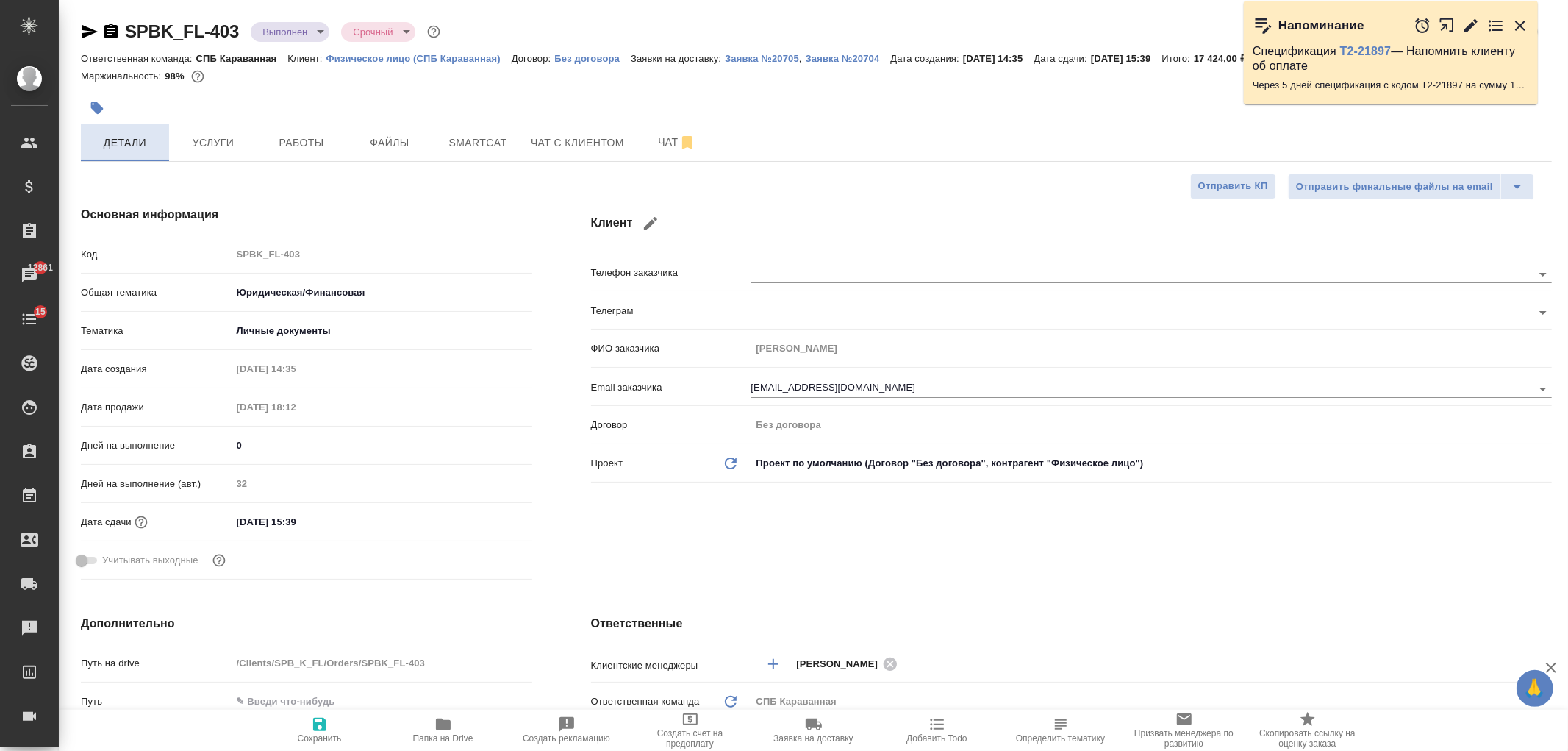
type textarea "x"
click at [211, 138] on span "Услуги" at bounding box center [213, 143] width 70 height 18
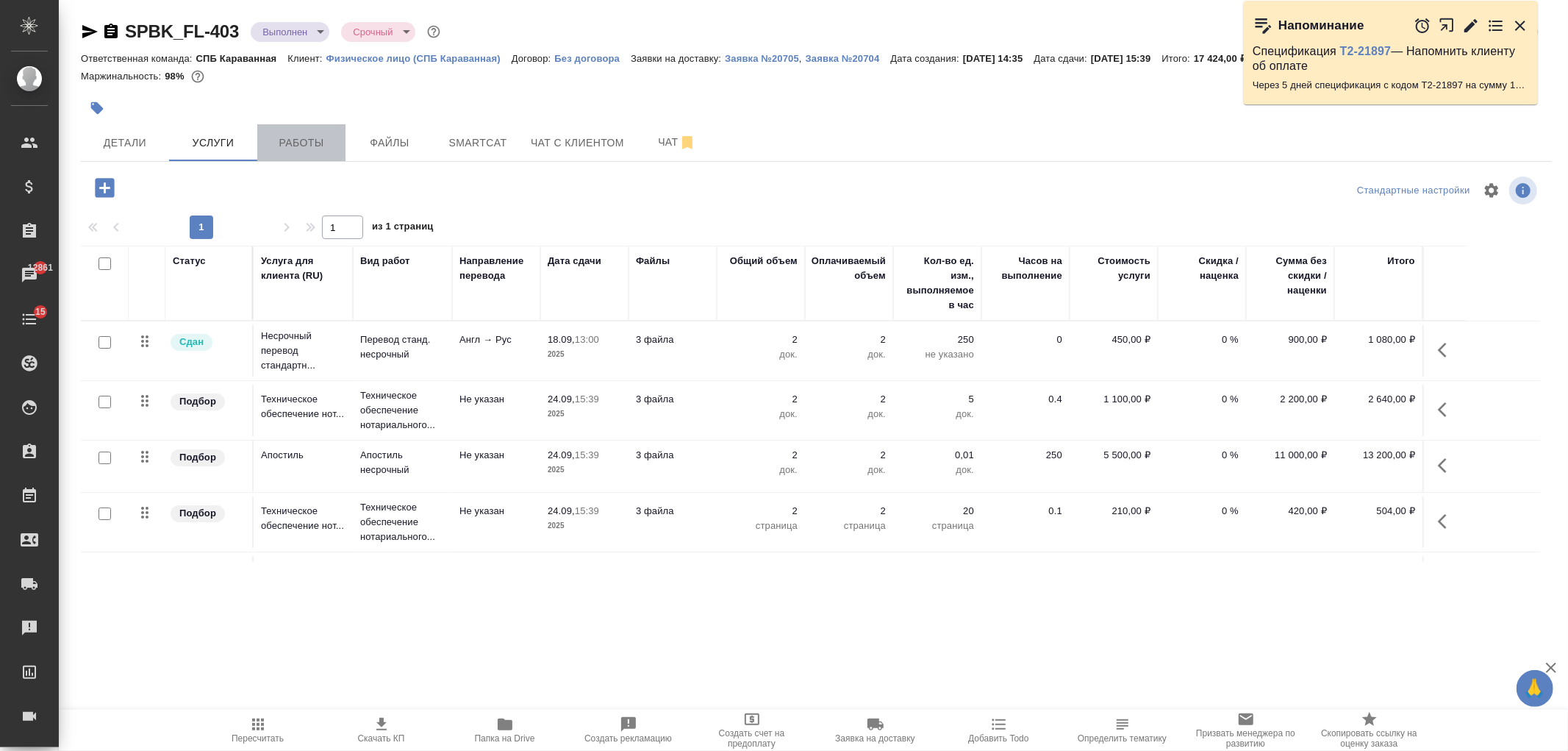
click at [276, 147] on span "Работы" at bounding box center [301, 143] width 70 height 18
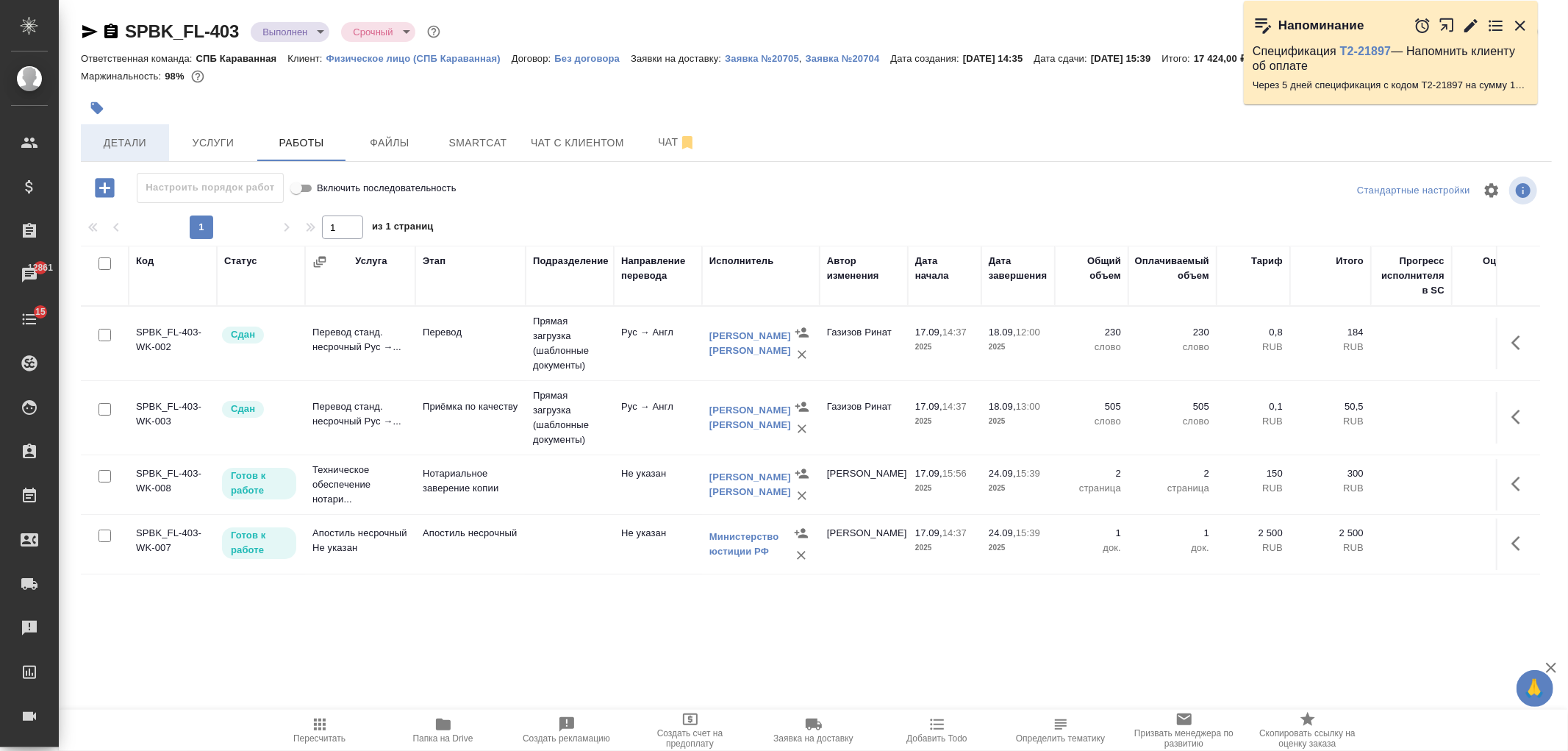
click at [111, 150] on span "Детали" at bounding box center [125, 143] width 70 height 18
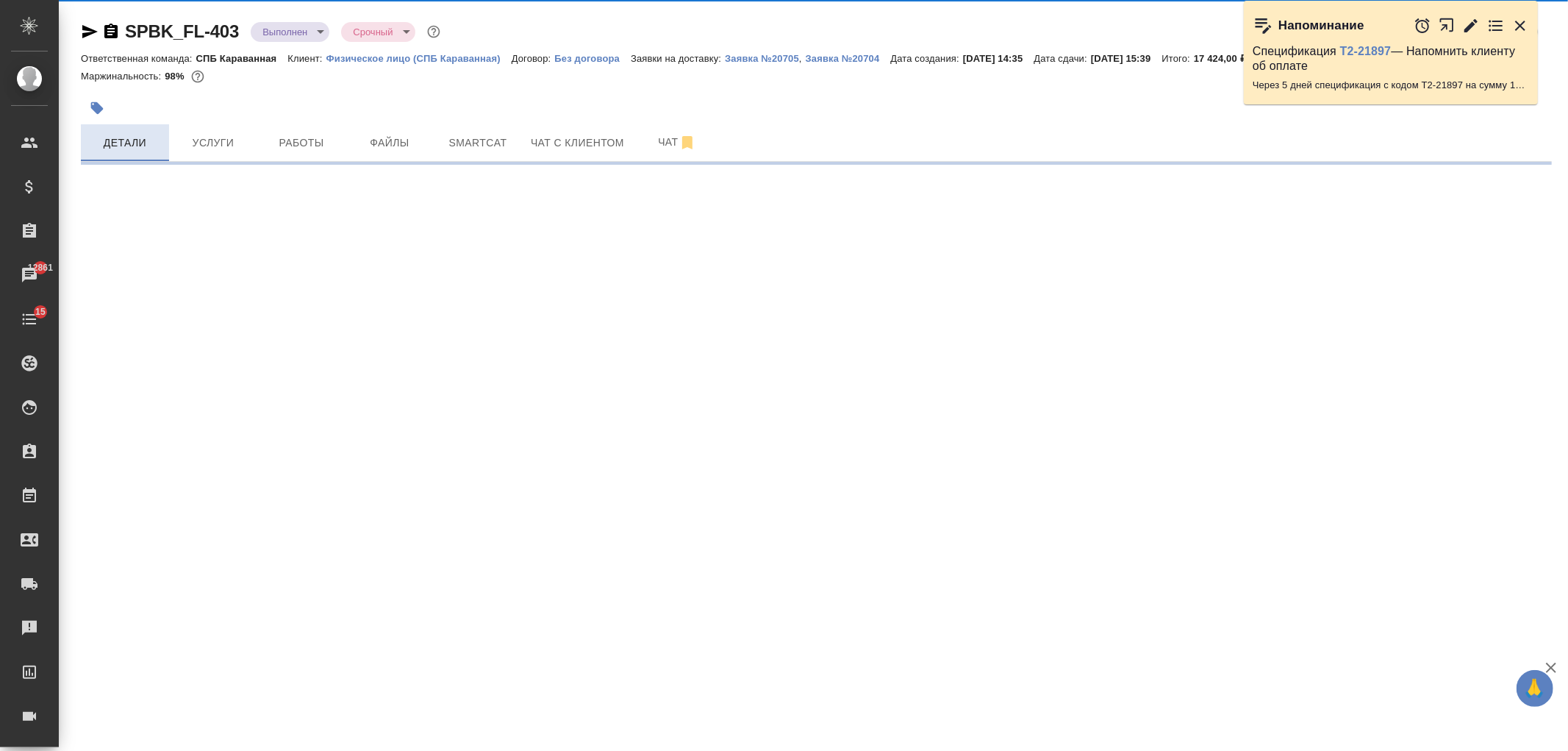
select select "RU"
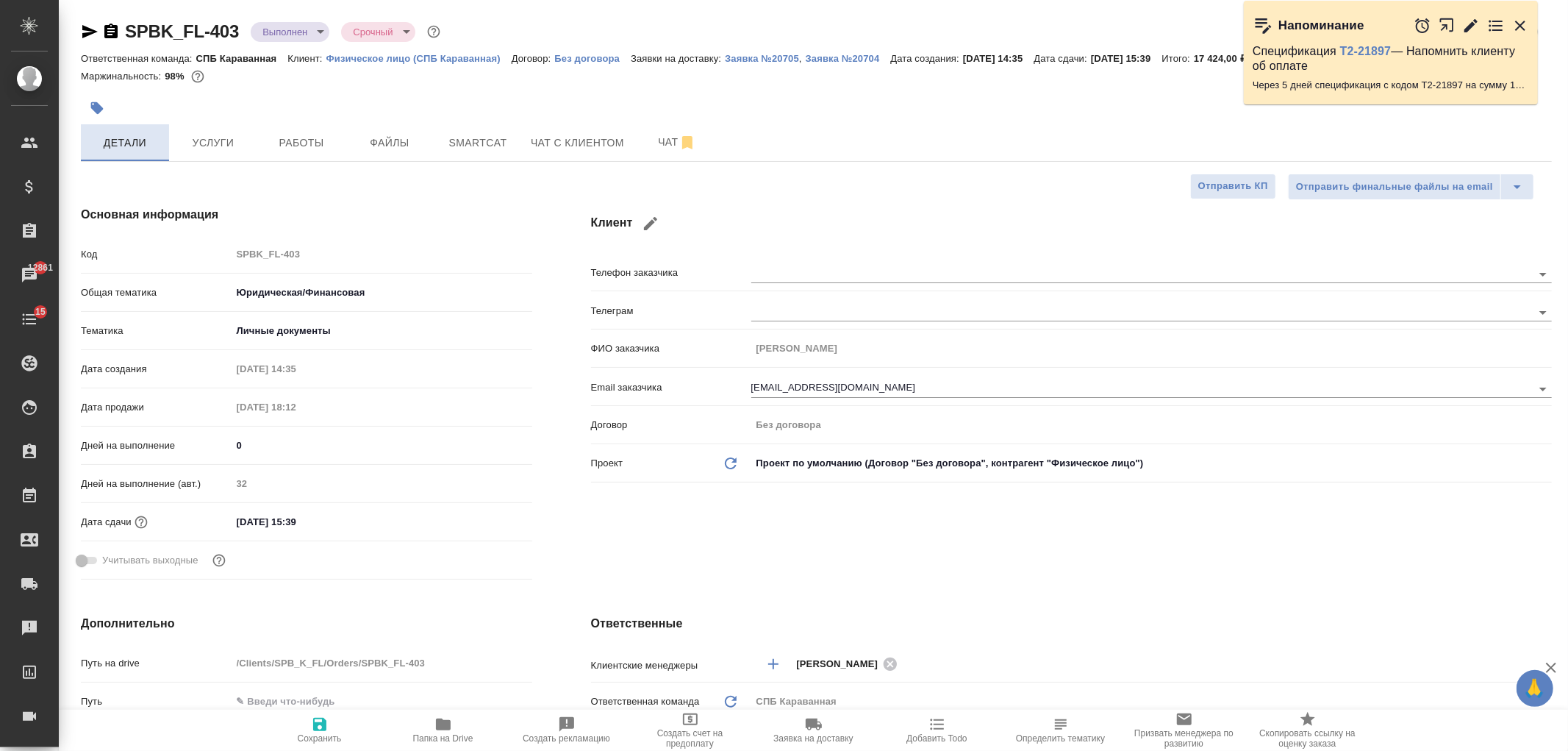
type textarea "x"
click at [211, 141] on span "Услуги" at bounding box center [213, 143] width 70 height 18
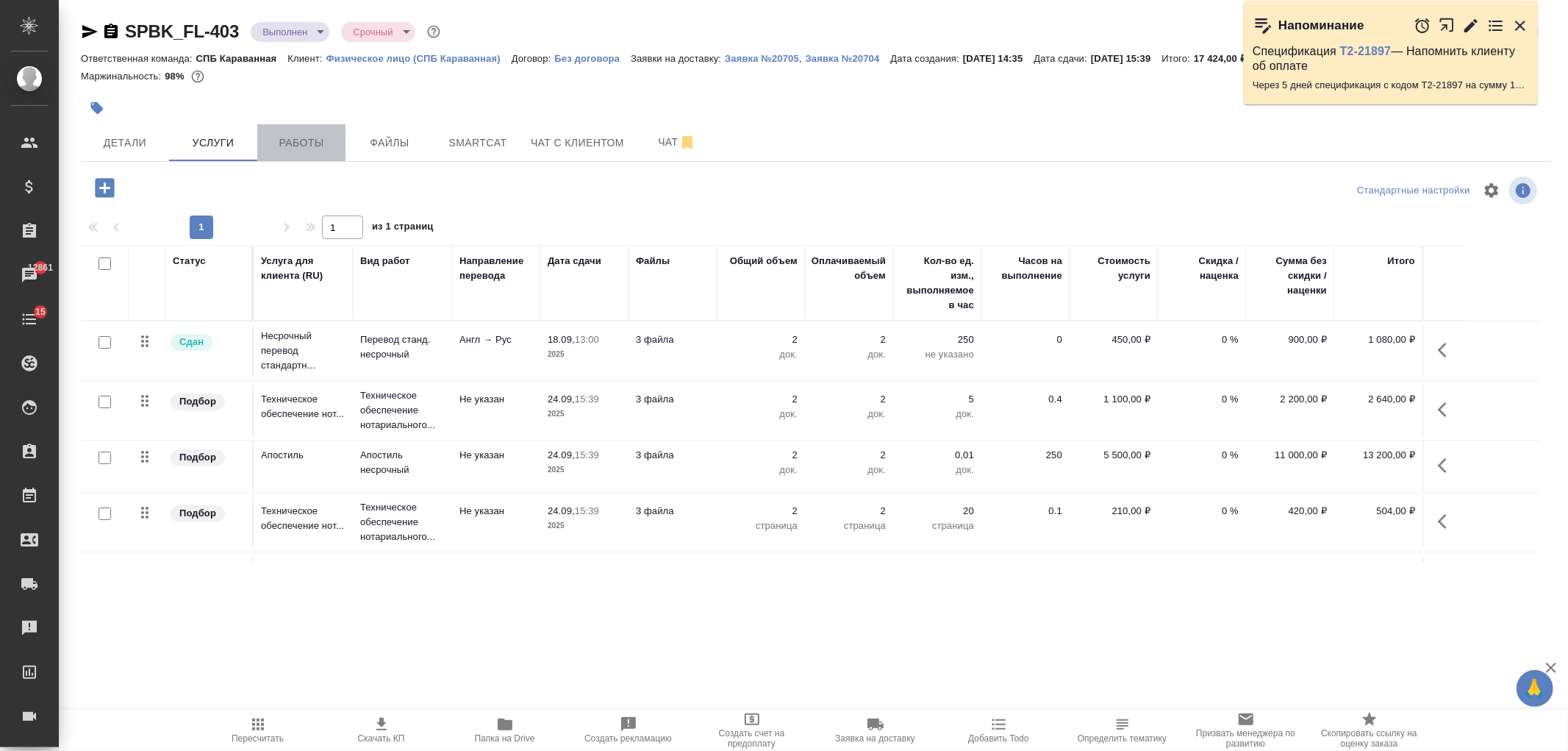
click at [287, 137] on span "Работы" at bounding box center [301, 143] width 70 height 18
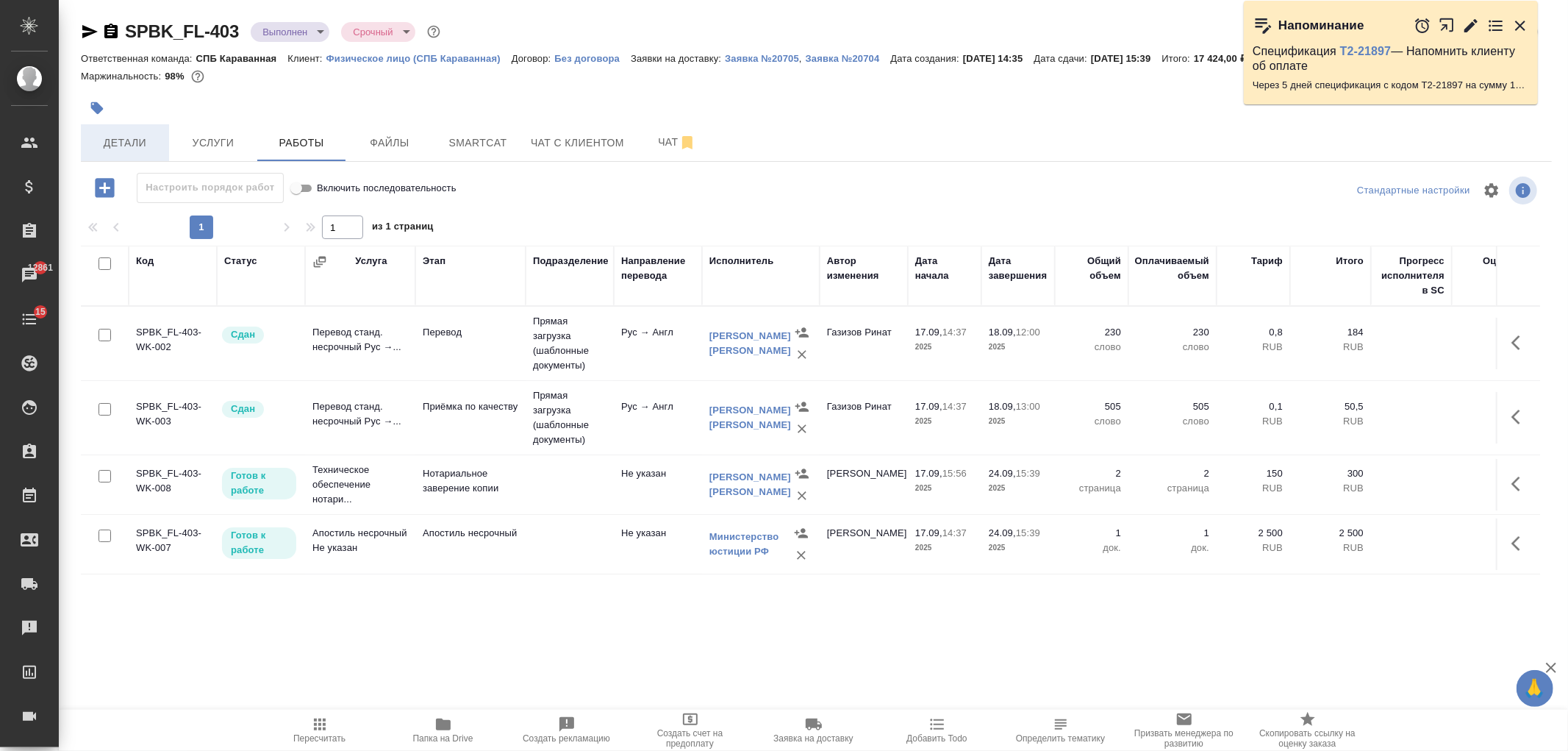
click at [125, 150] on span "Детали" at bounding box center [125, 143] width 70 height 18
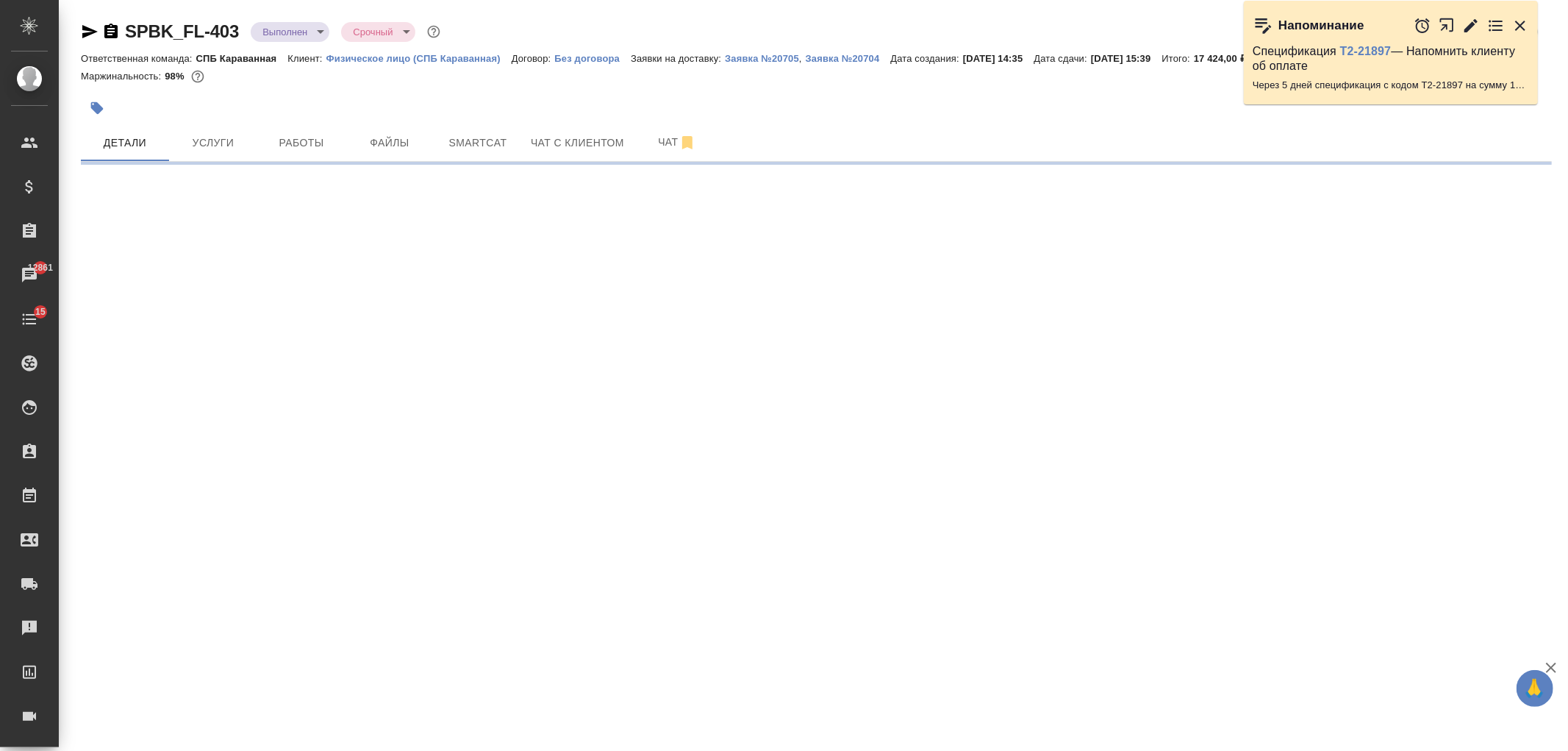
select select "RU"
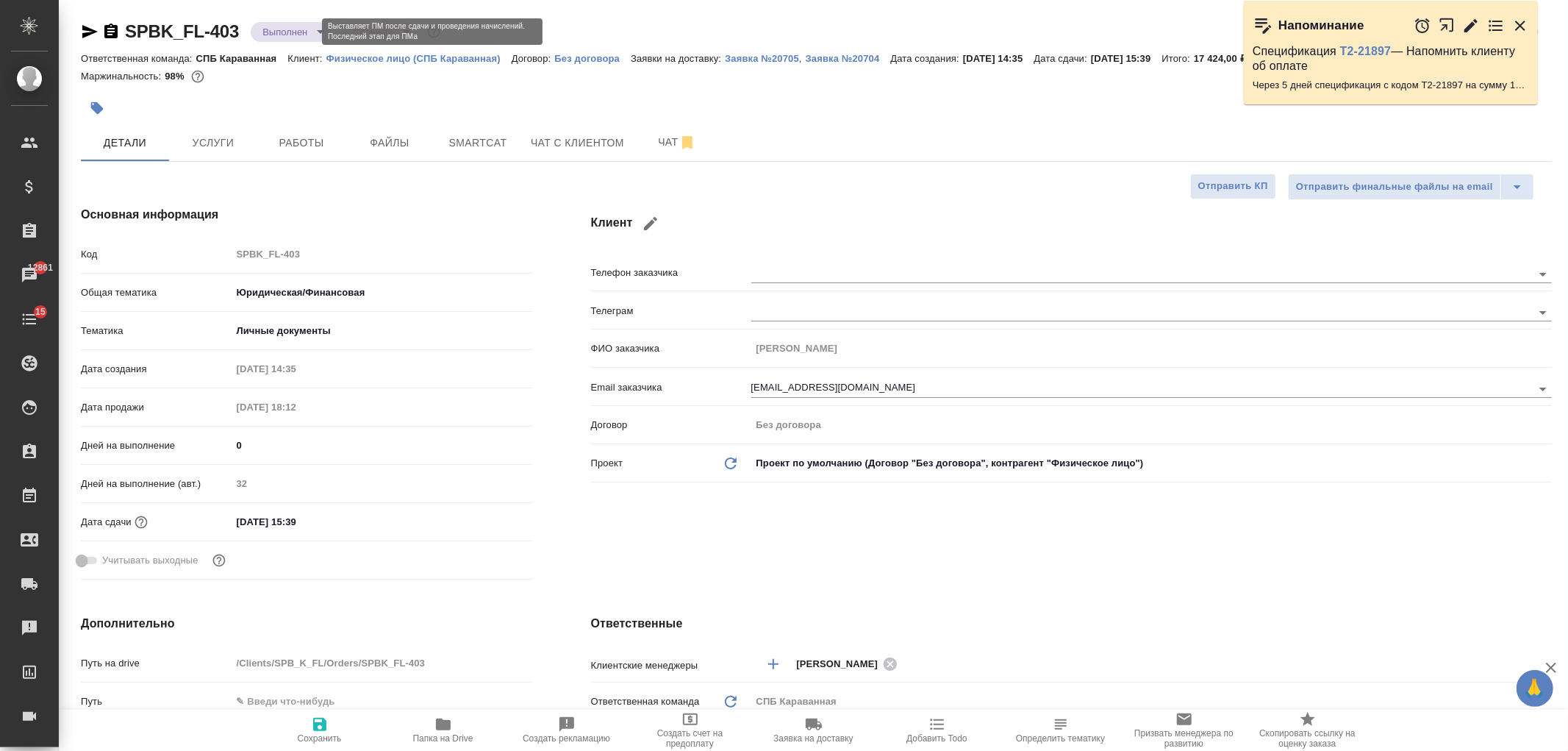
click at [289, 35] on body "🙏 .cls-1 fill:#fff; AWATERA Ivanova Arina Клиенты Спецификации Заказы 12861 Чат…" at bounding box center [784, 376] width 1568 height 751
type textarea "x"
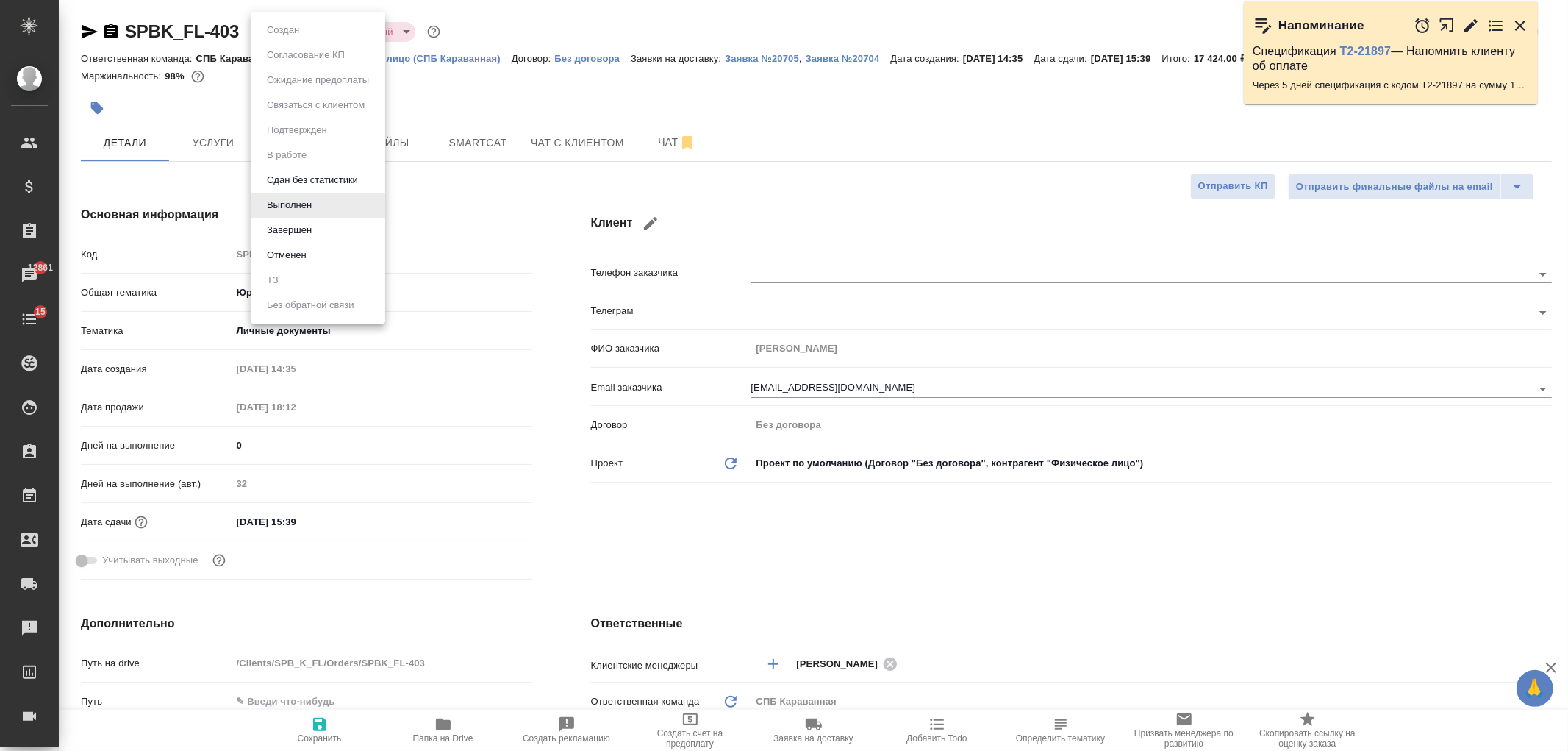
click at [326, 231] on li "Завершен" at bounding box center [318, 230] width 134 height 25
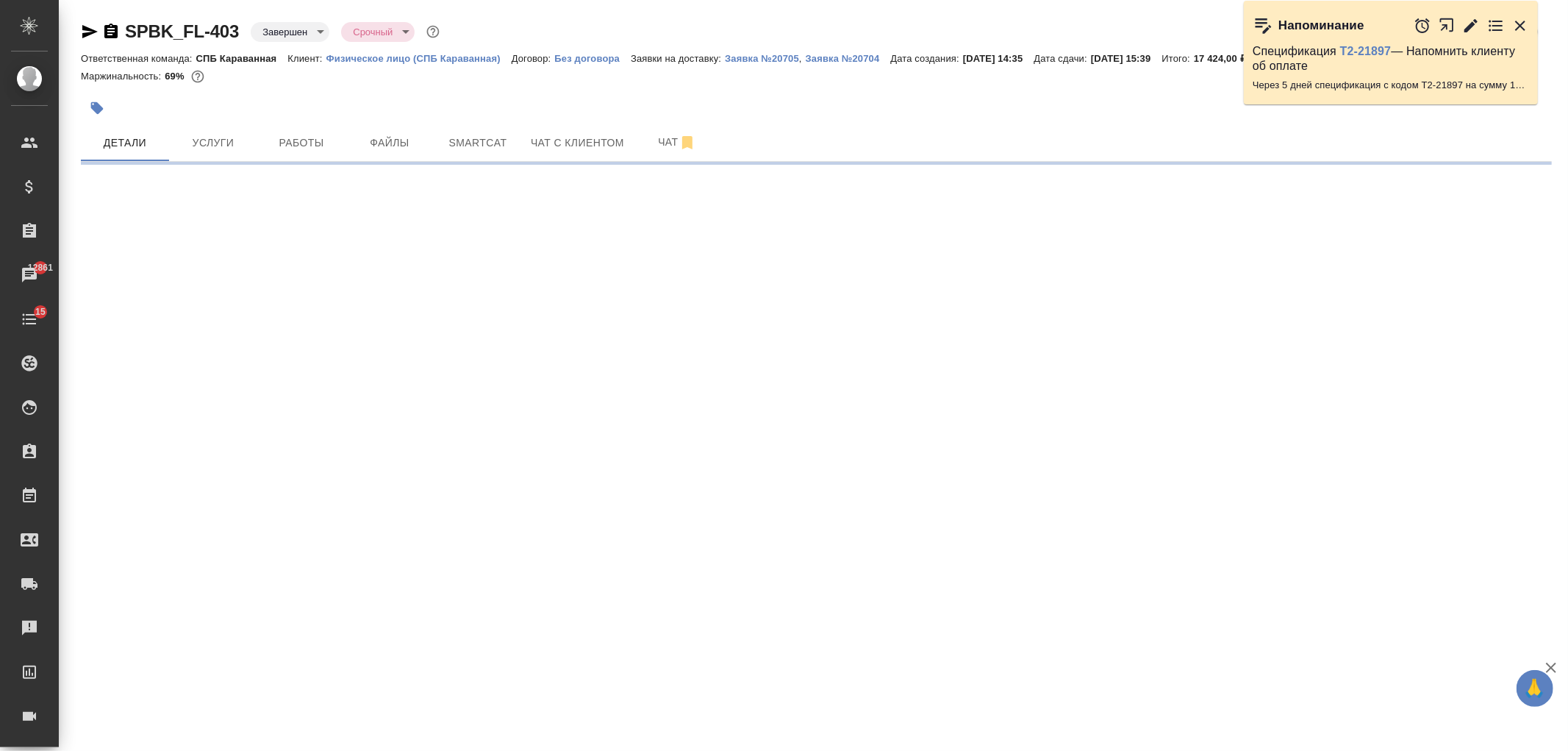
select select "RU"
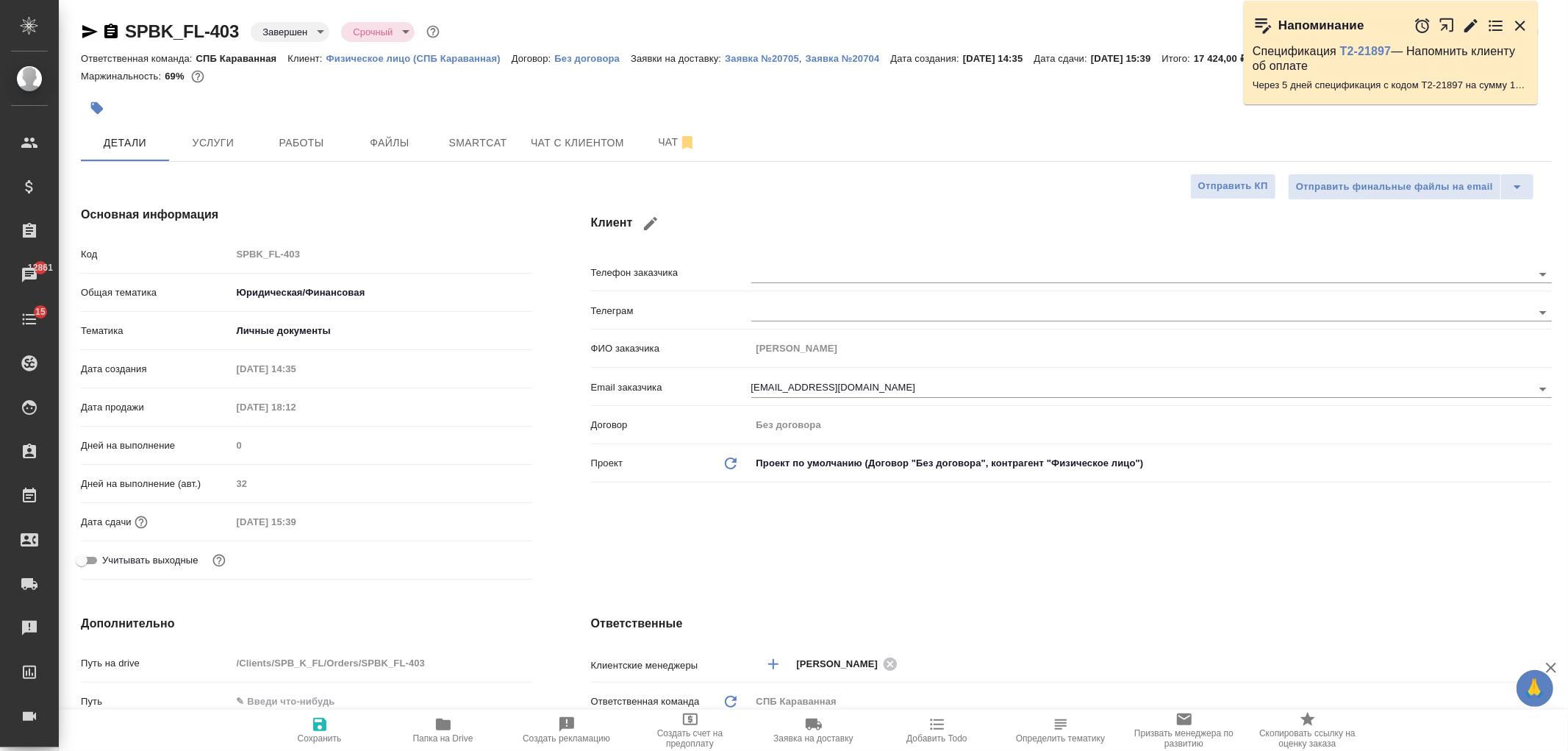
type textarea "x"
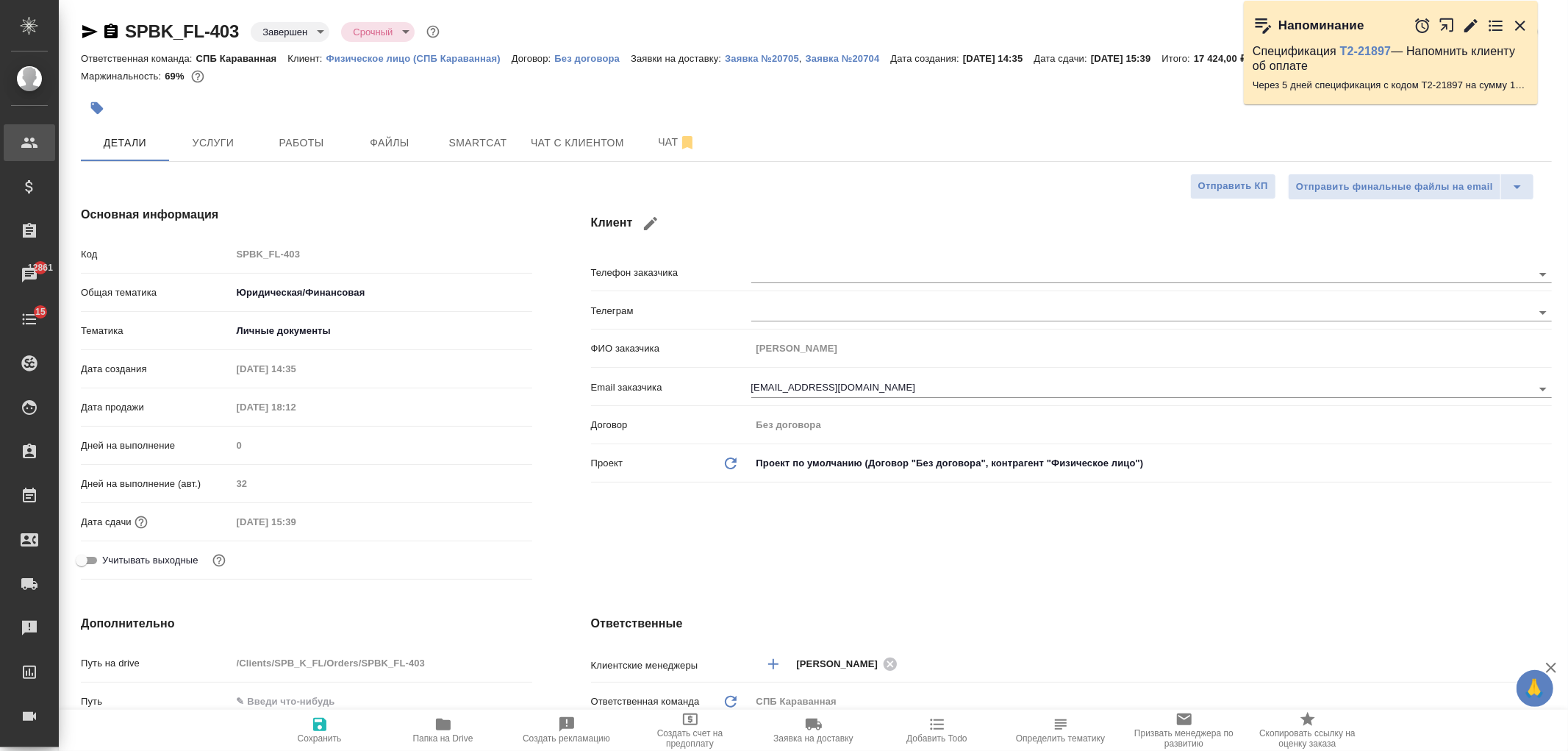
type textarea "x"
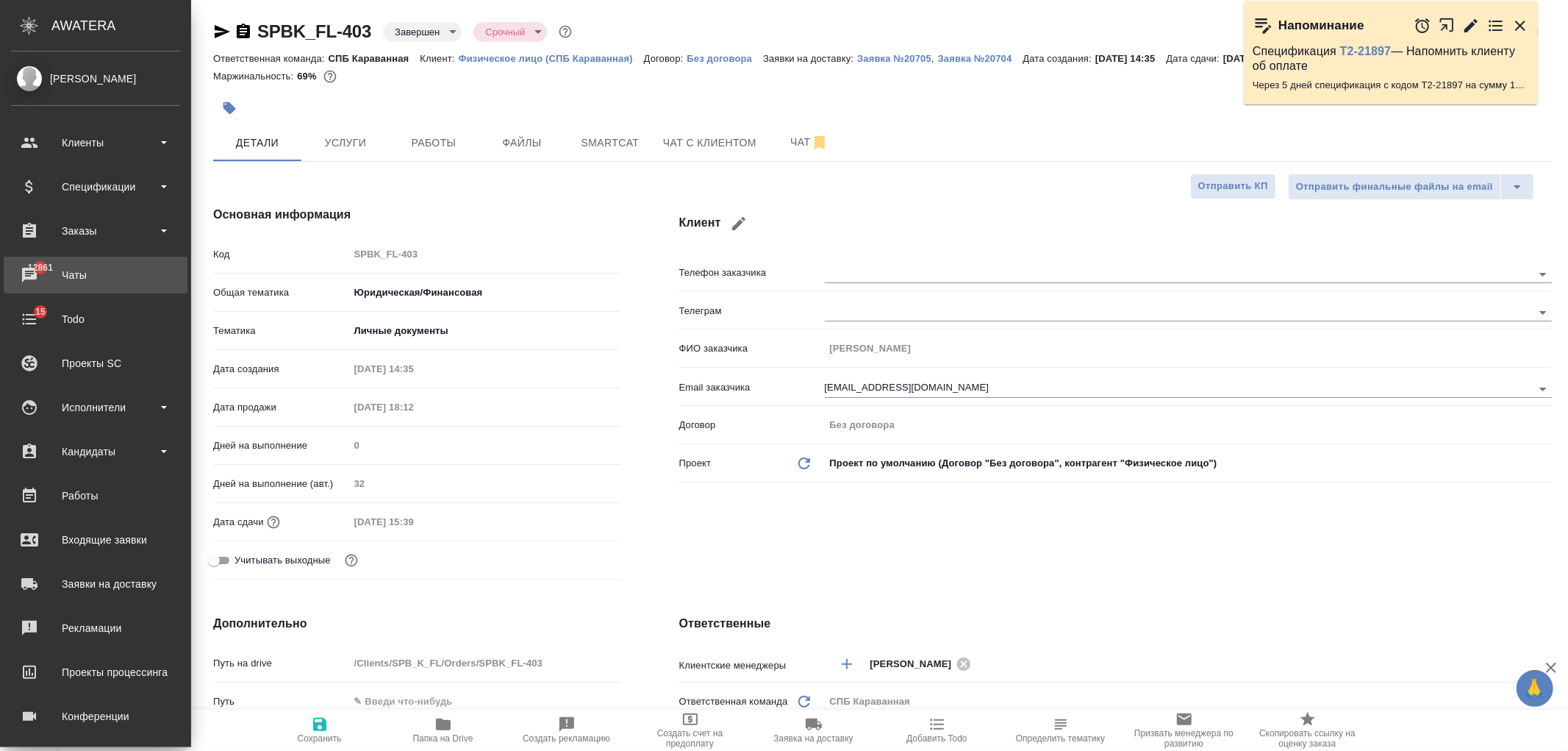
click at [118, 283] on div "Чаты" at bounding box center [96, 274] width 169 height 22
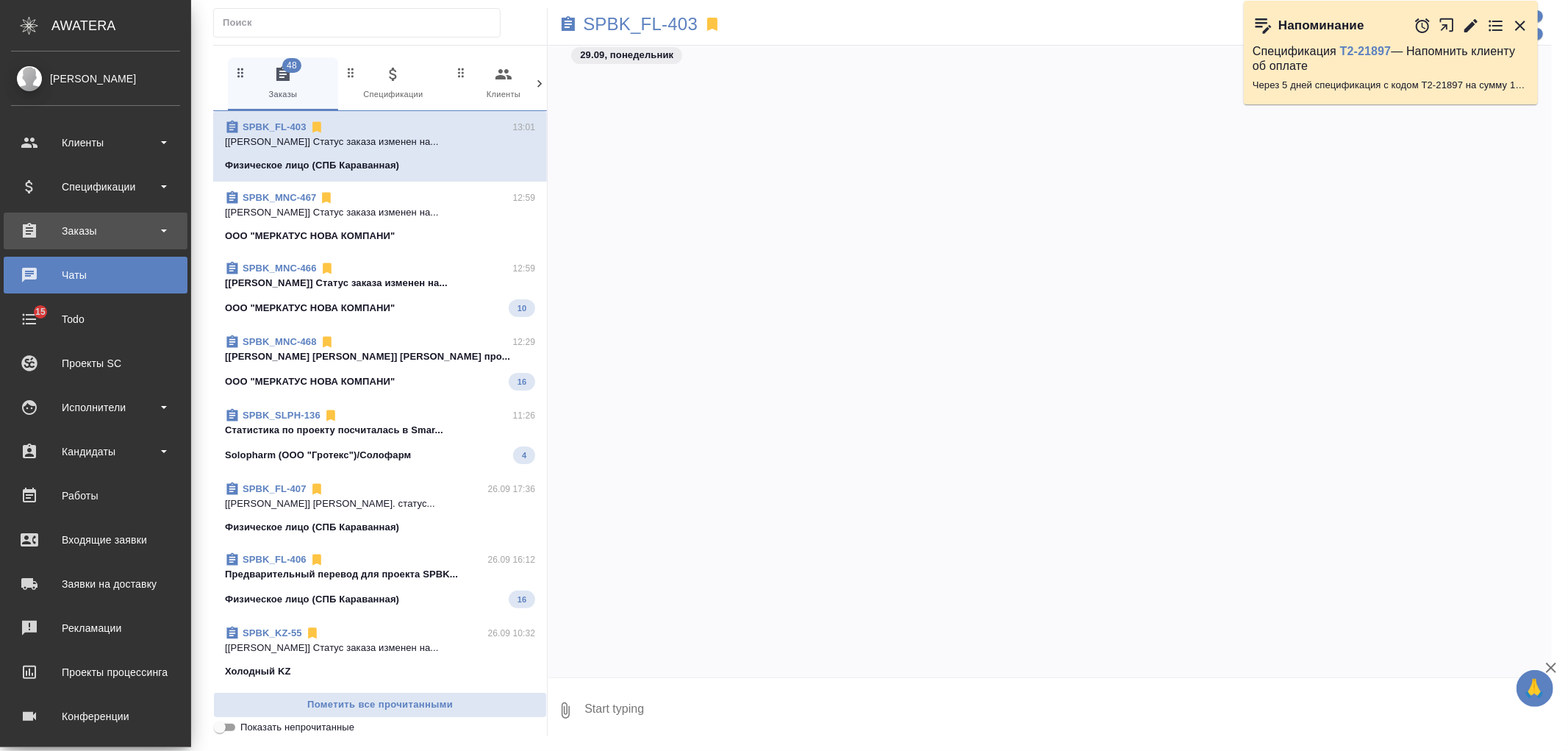
scroll to position [5720, 0]
